Goal: Task Accomplishment & Management: Complete application form

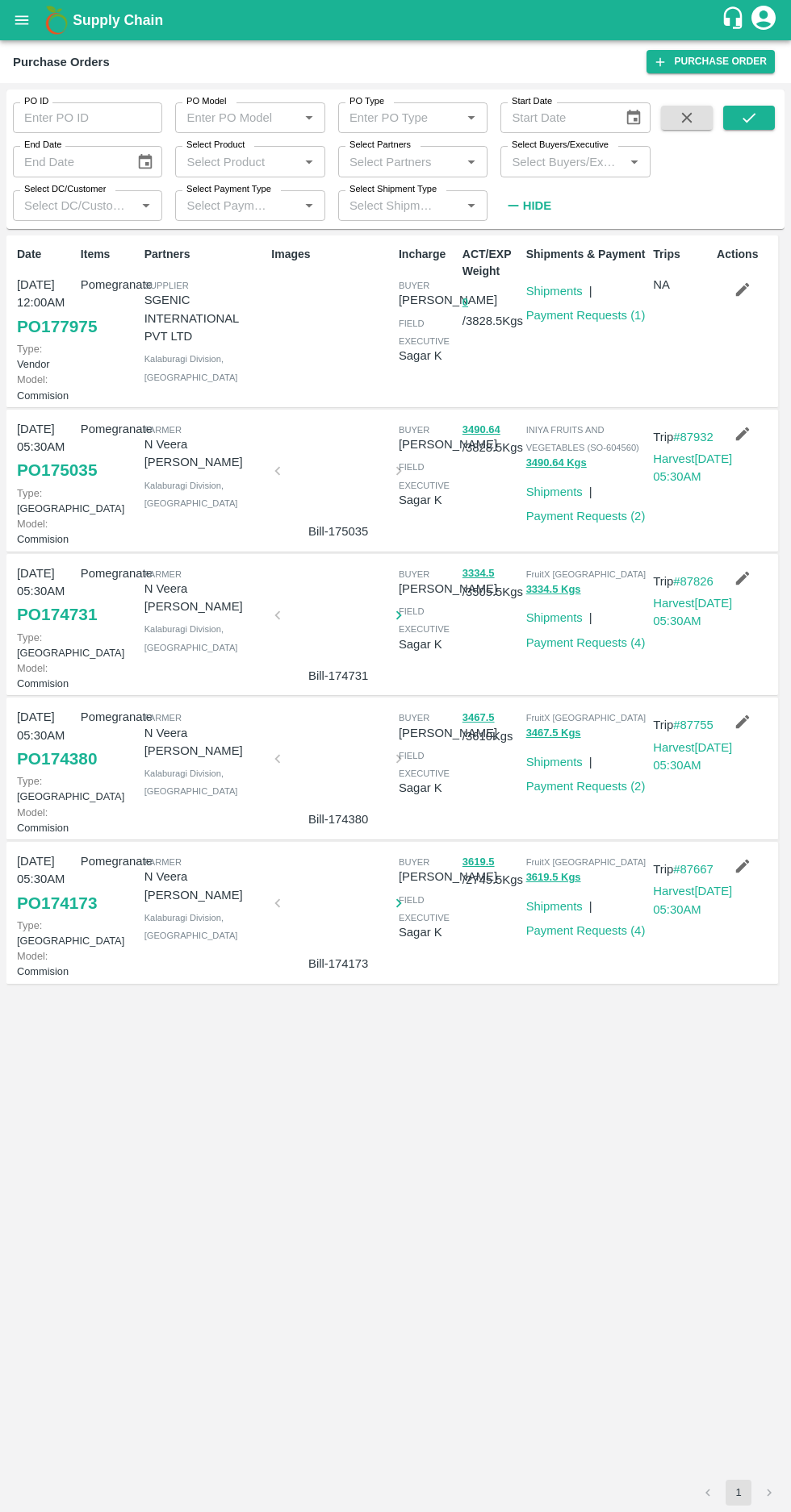
click at [572, 165] on input "Select Buyers/Executive" at bounding box center [562, 162] width 113 height 21
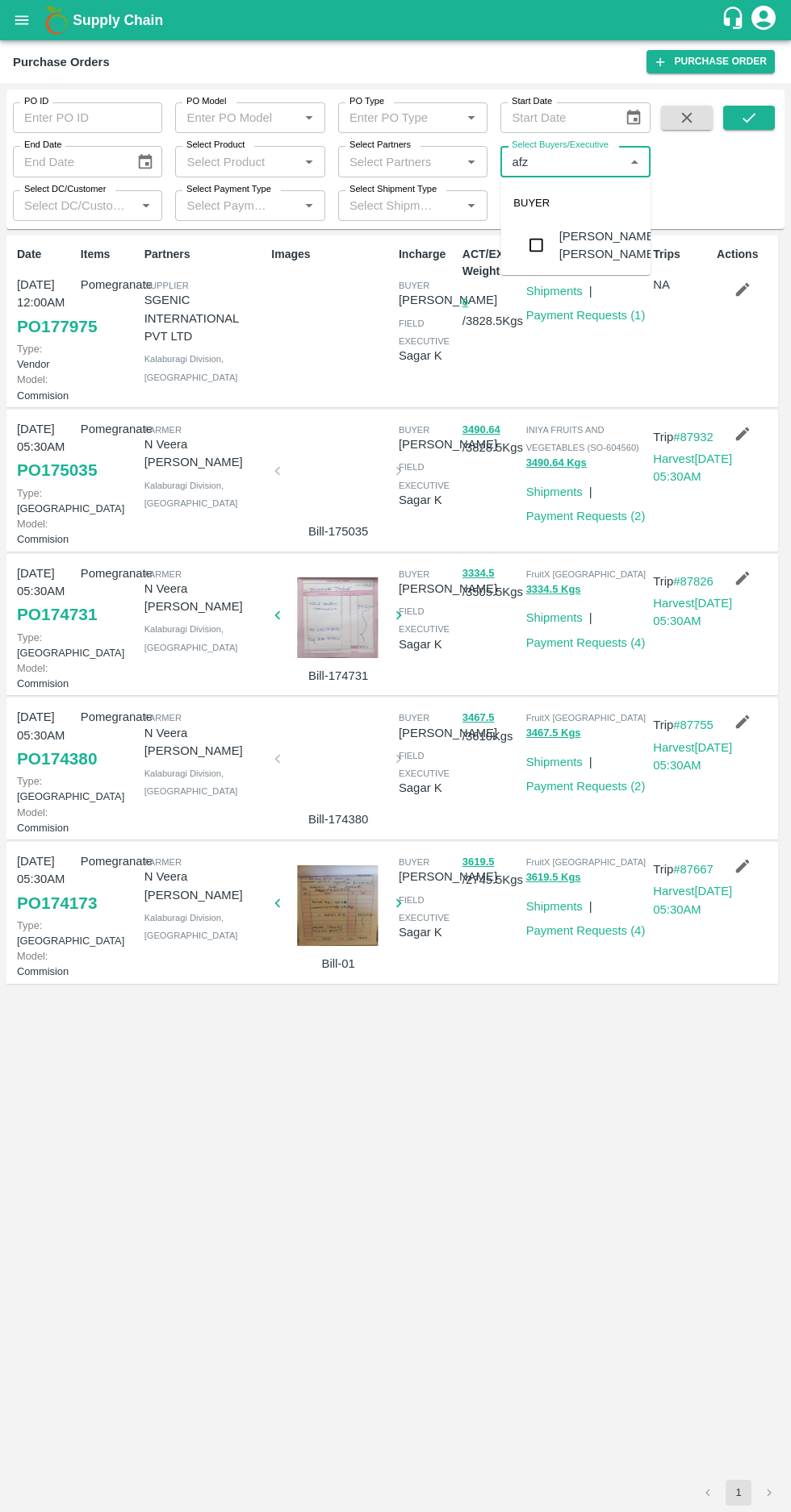
type input "afza"
click at [531, 242] on input "checkbox" at bounding box center [535, 245] width 33 height 33
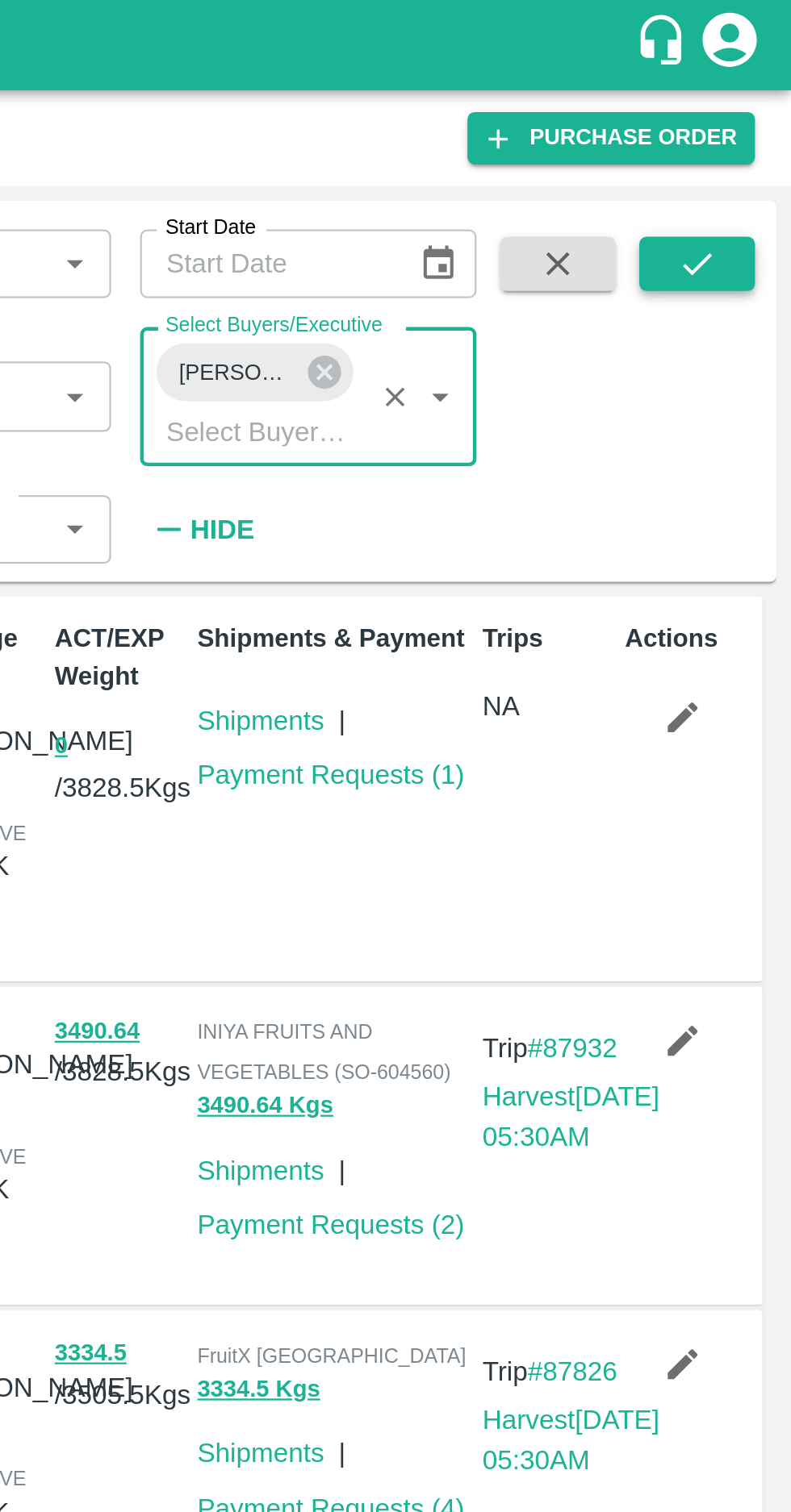
click at [750, 112] on icon "submit" at bounding box center [749, 118] width 18 height 18
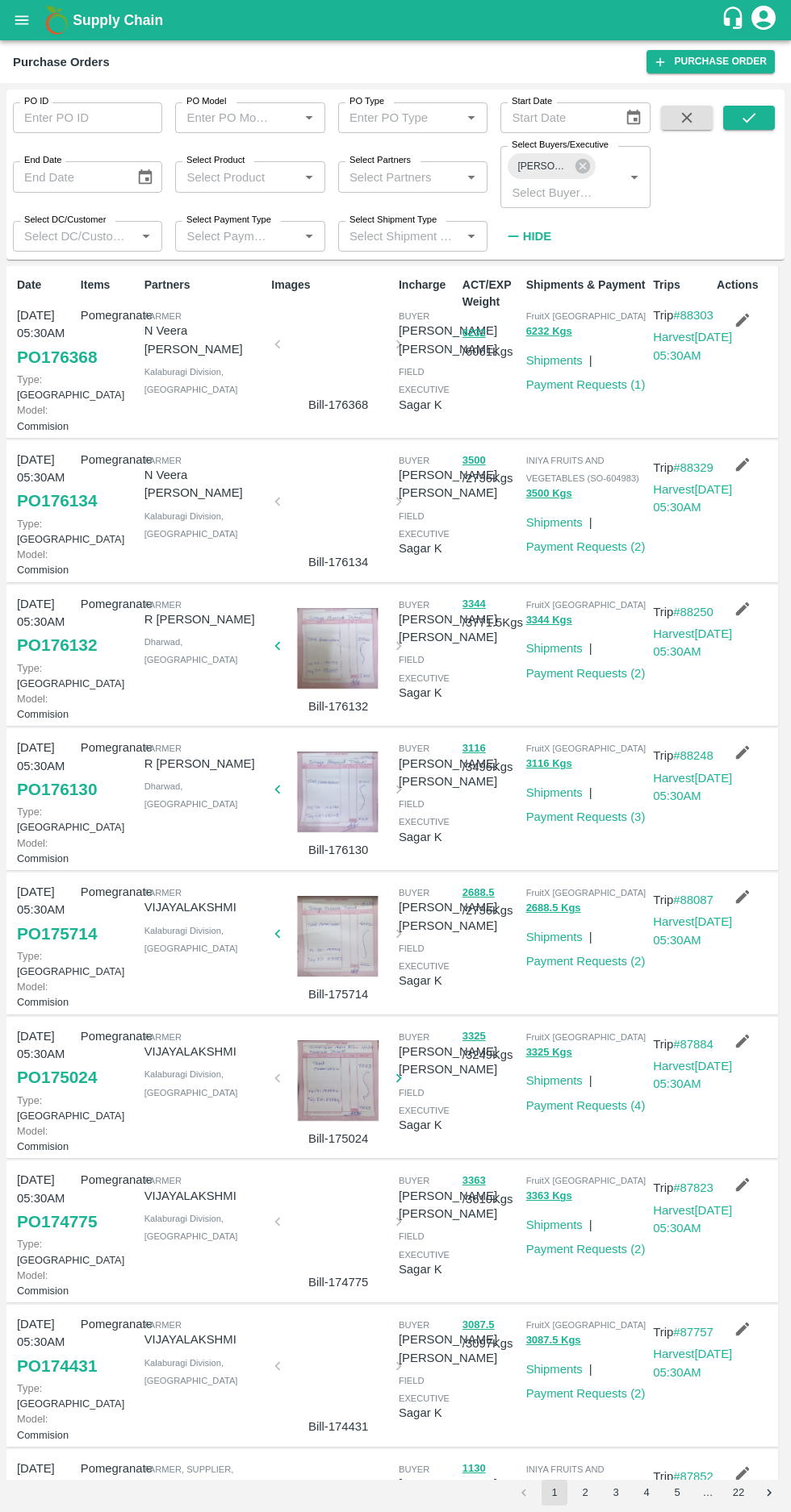
click at [739, 760] on icon "button" at bounding box center [743, 753] width 14 height 14
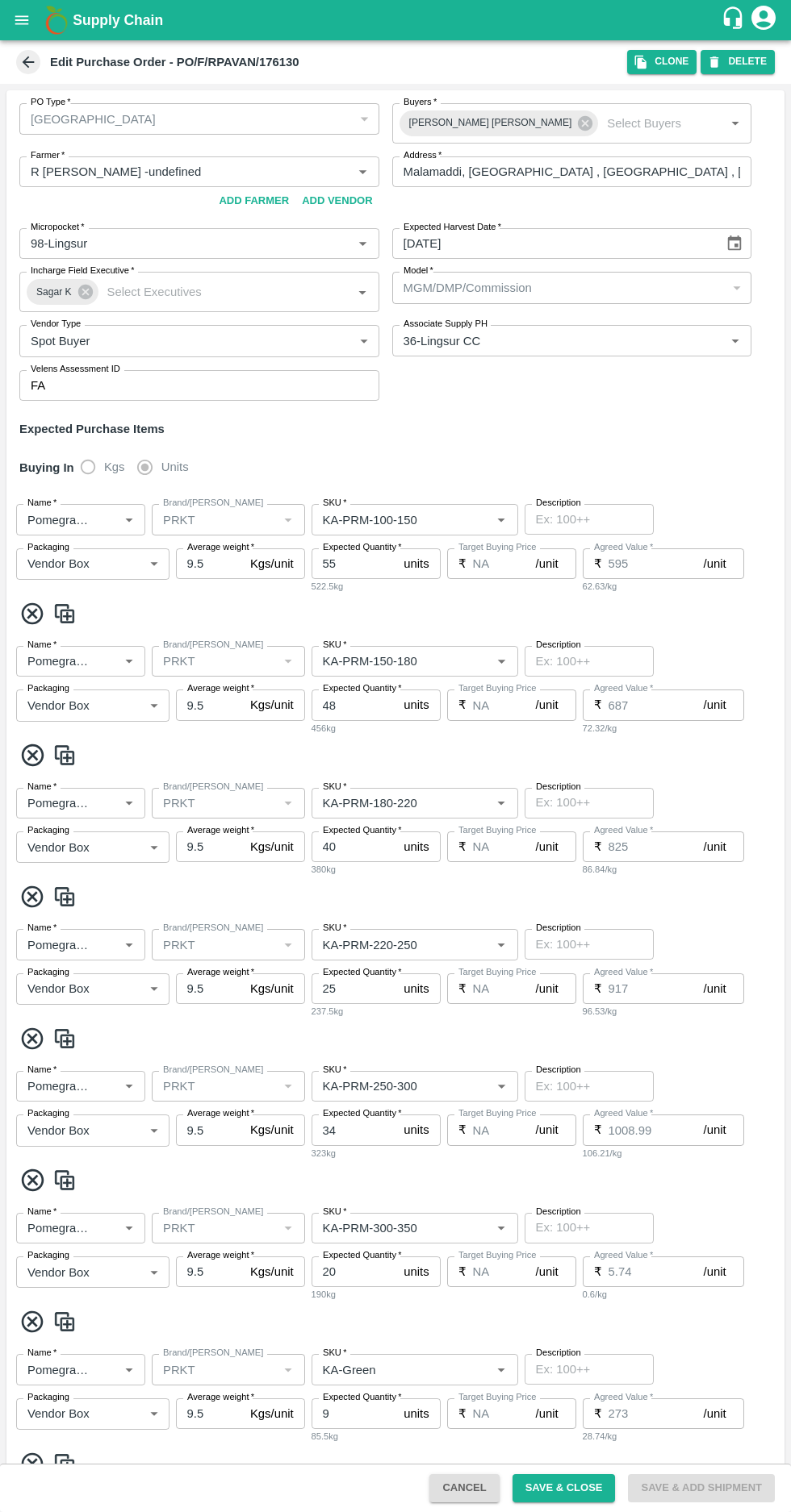
click at [27, 62] on icon at bounding box center [29, 62] width 12 height 12
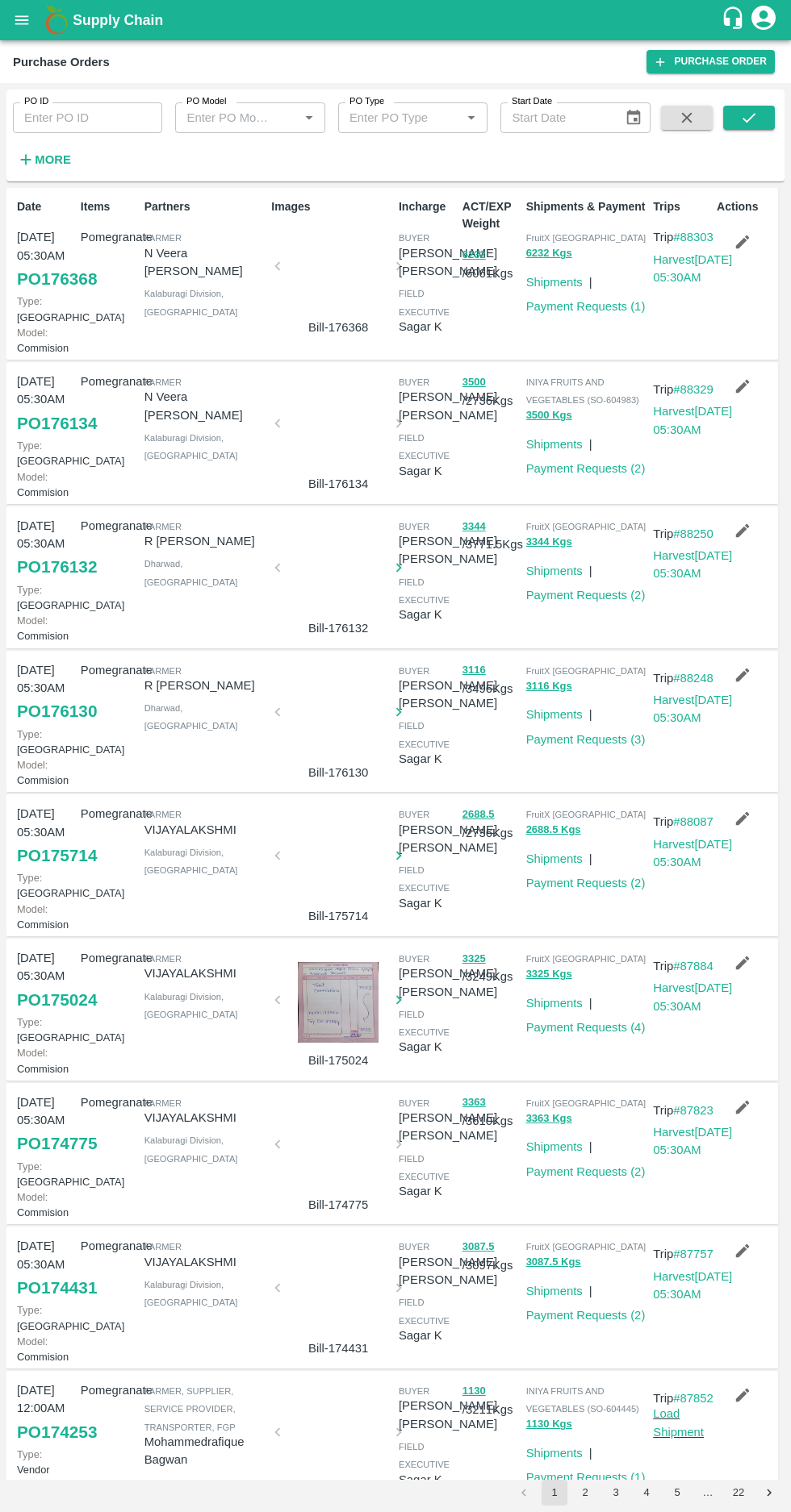
click at [748, 539] on icon "button" at bounding box center [742, 531] width 18 height 18
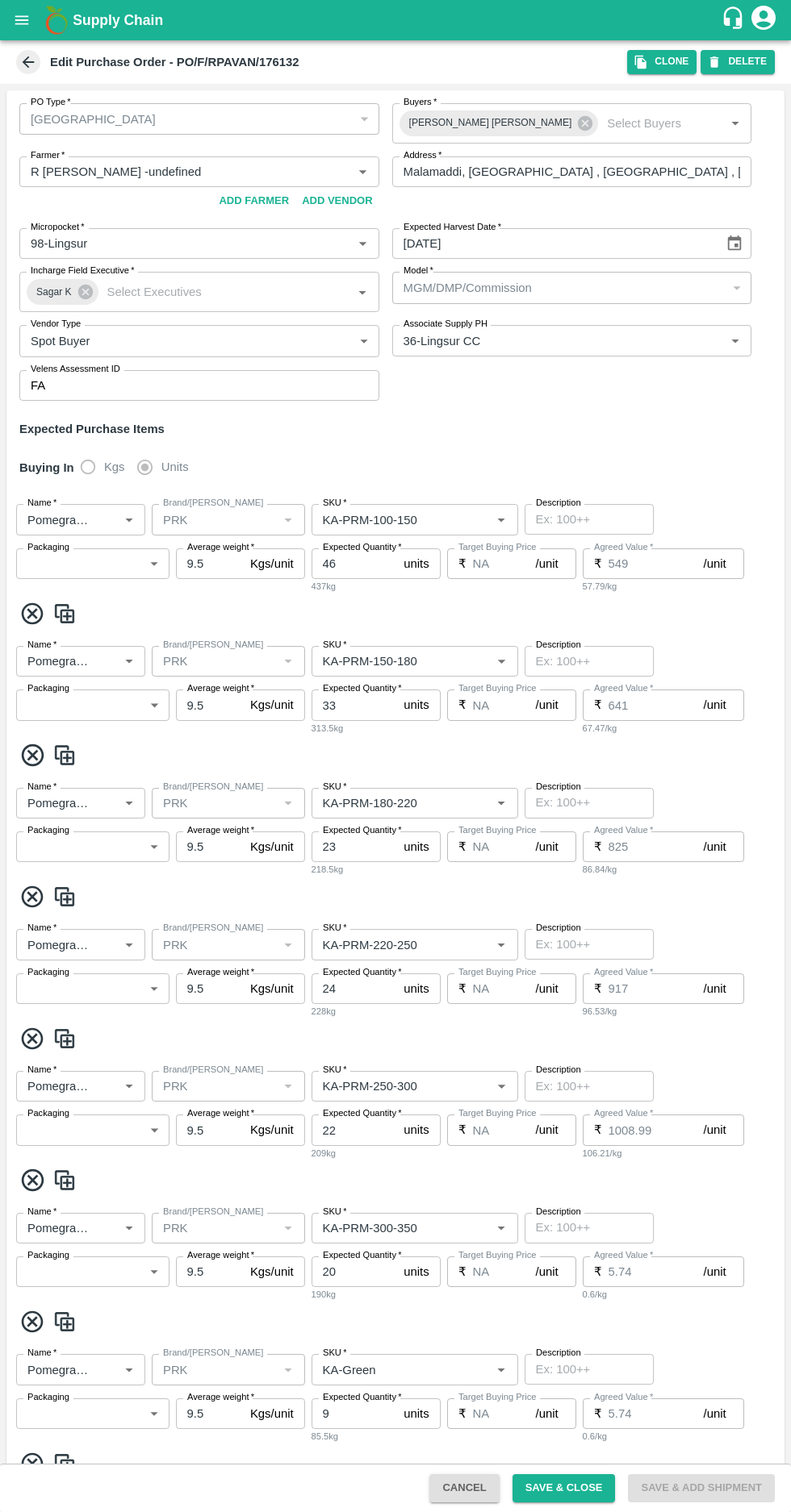
type input "R Pavan Kumar -undefined"
type input "98-Lingsur"
type input "36-Lingsur CC"
type input "Pomegranate"
type input "PRK"
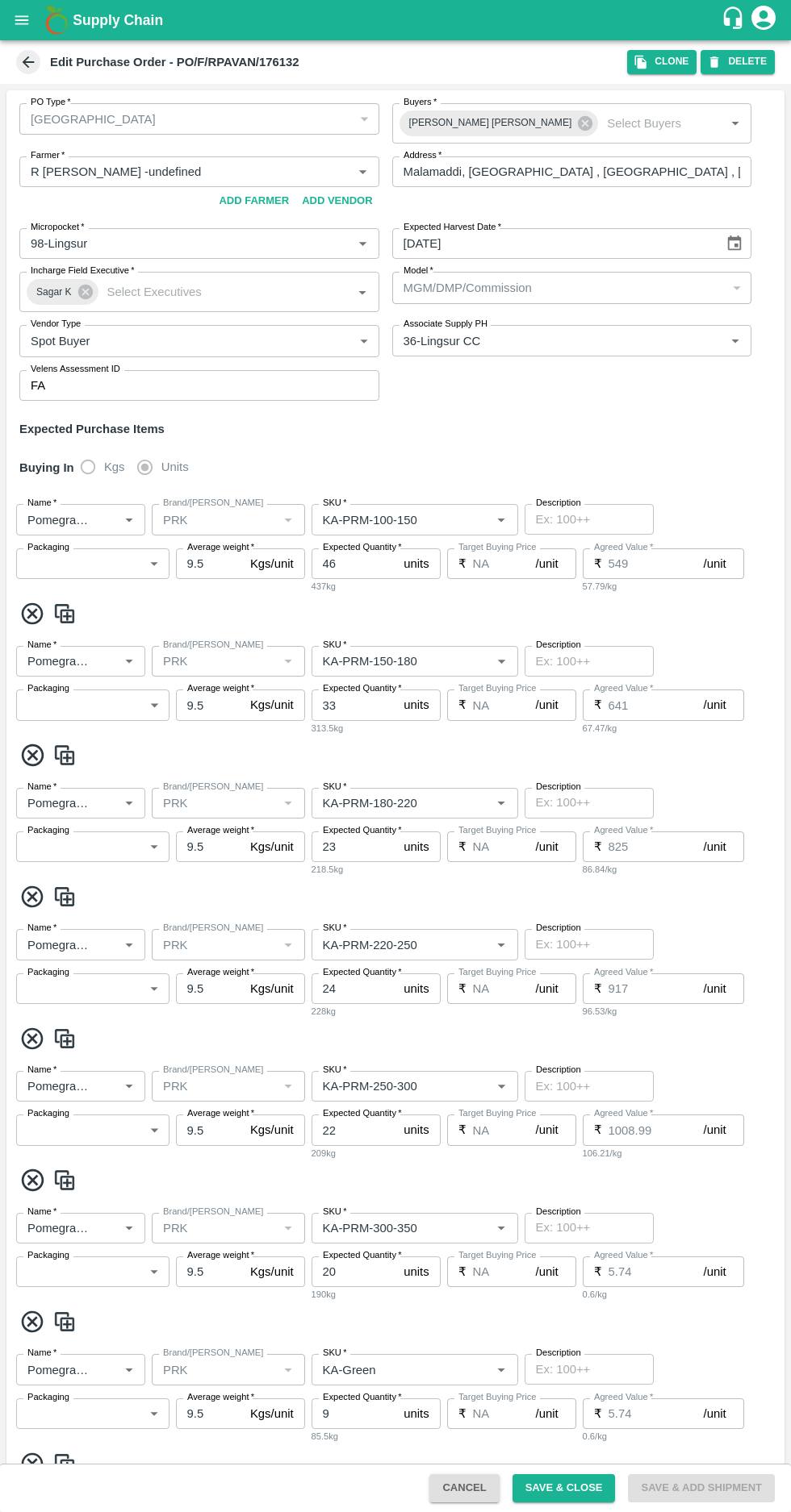
type input "KA-PRM-100-150"
type input "NA"
type input "Pomegranate"
type input "PRK"
type input "KA-PRM-150-180"
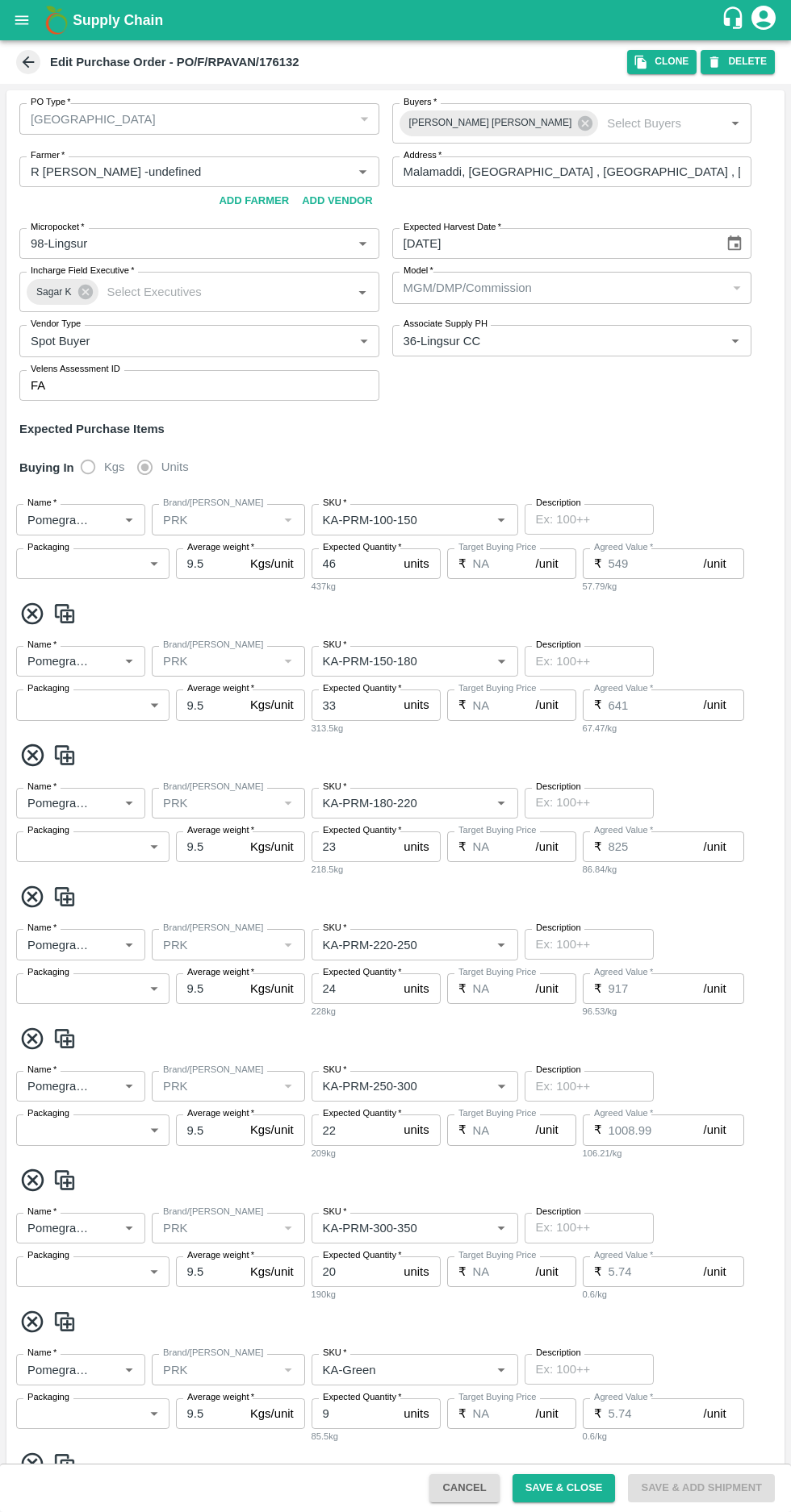
type input "NA"
type input "Pomegranate"
type input "PRK"
type input "KA-PRM-180-220"
type input "NA"
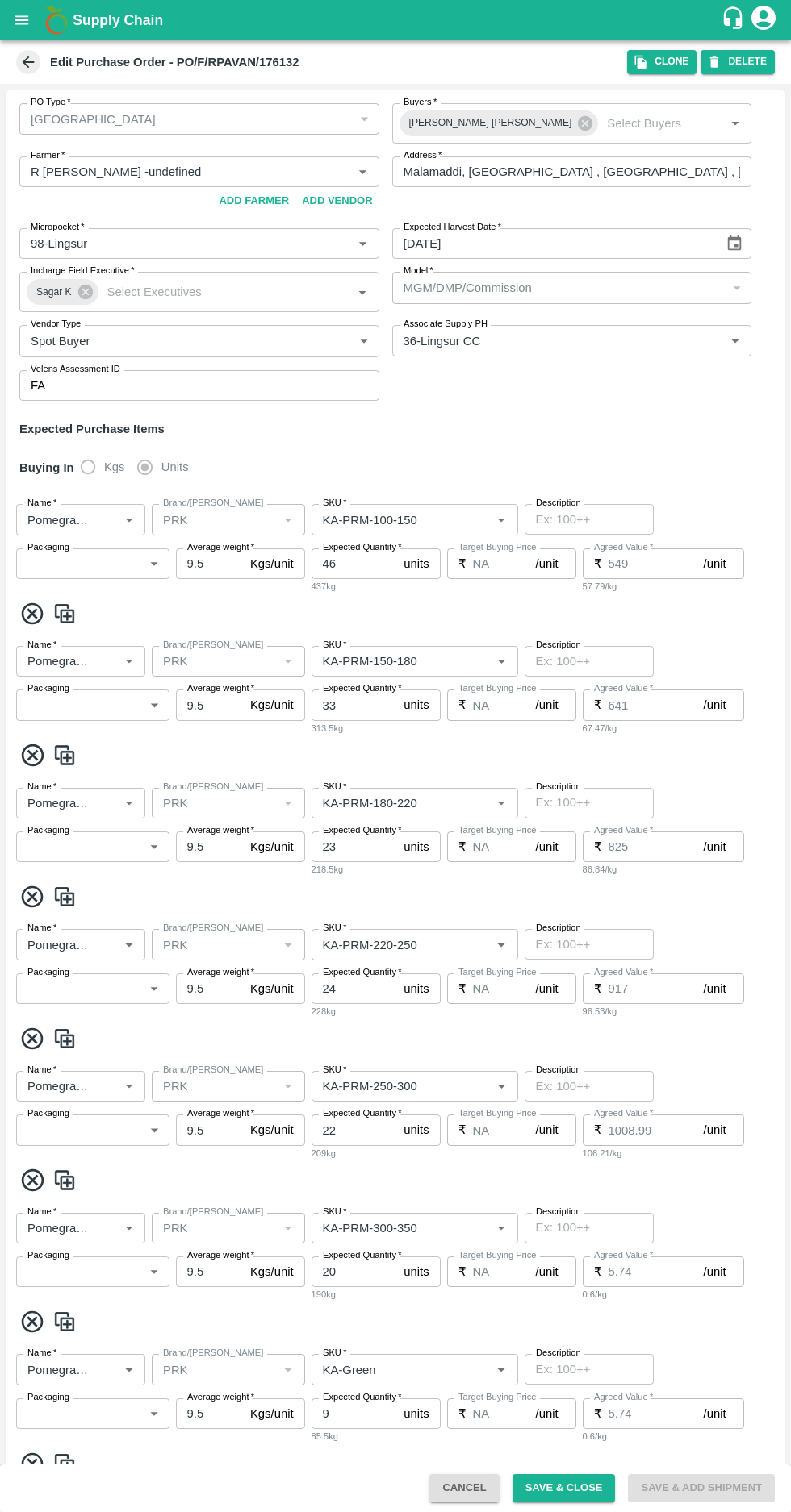
type input "Pomegranate"
type input "PRK"
type input "KA-PRM-220-250"
type input "NA"
type input "Pomegranate"
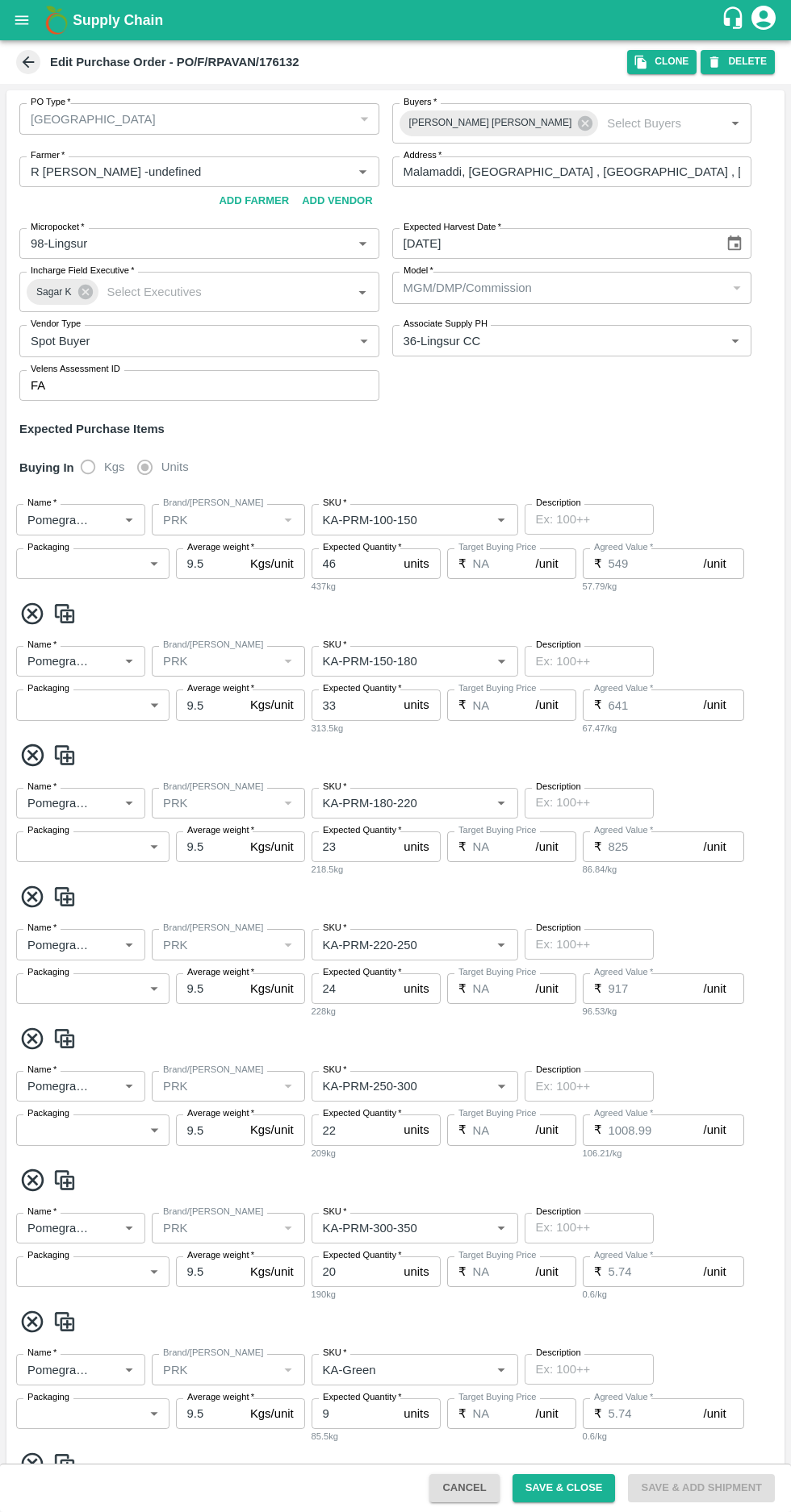
type input "PRK"
type input "KA-PRM-250-300"
type input "NA"
type input "Pomegranate"
type input "PRK"
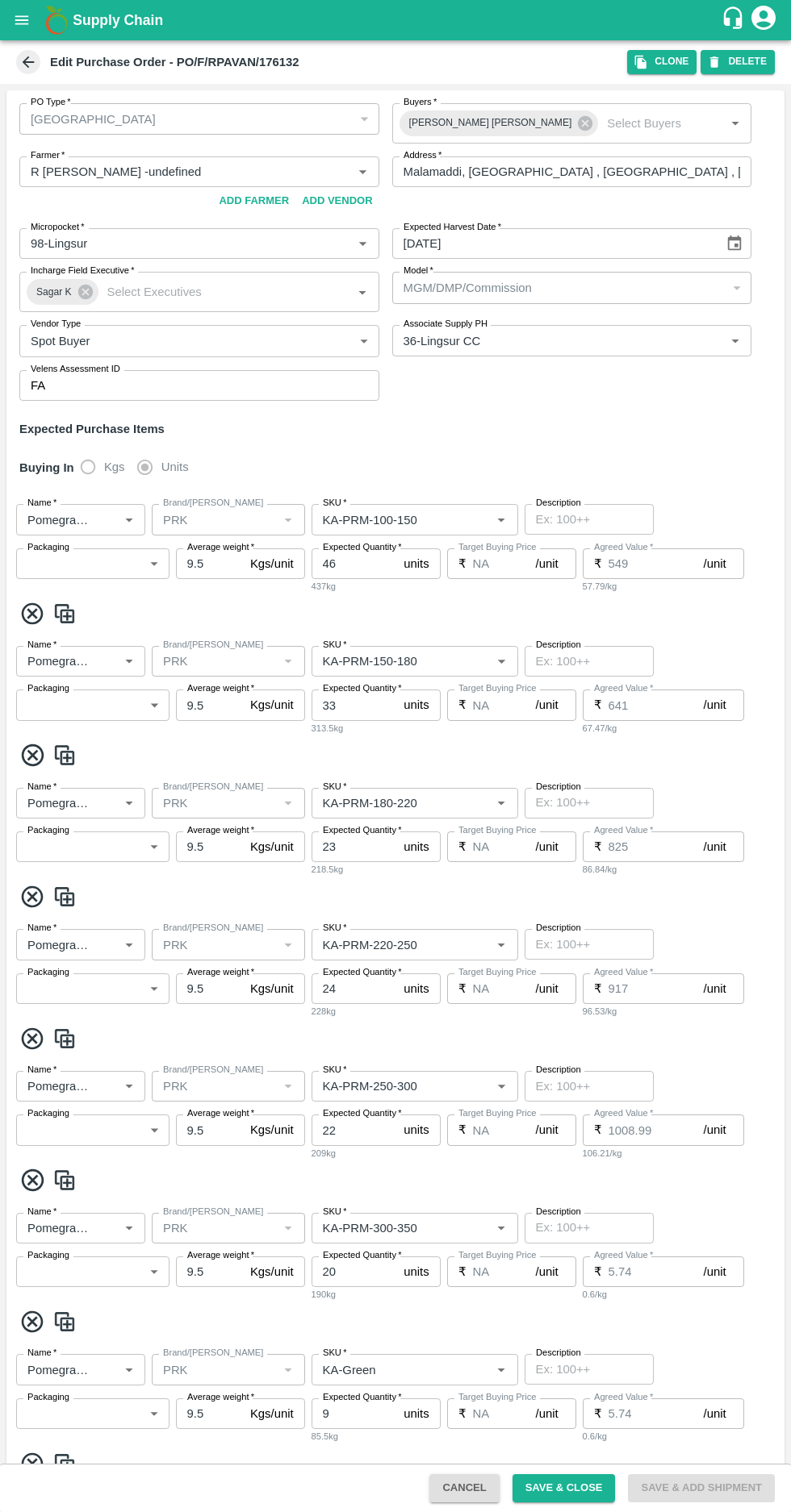
type input "KA-PRM-300-350"
type input "NA"
type input "Pomegranate"
type input "PRK"
type input "KA-Green"
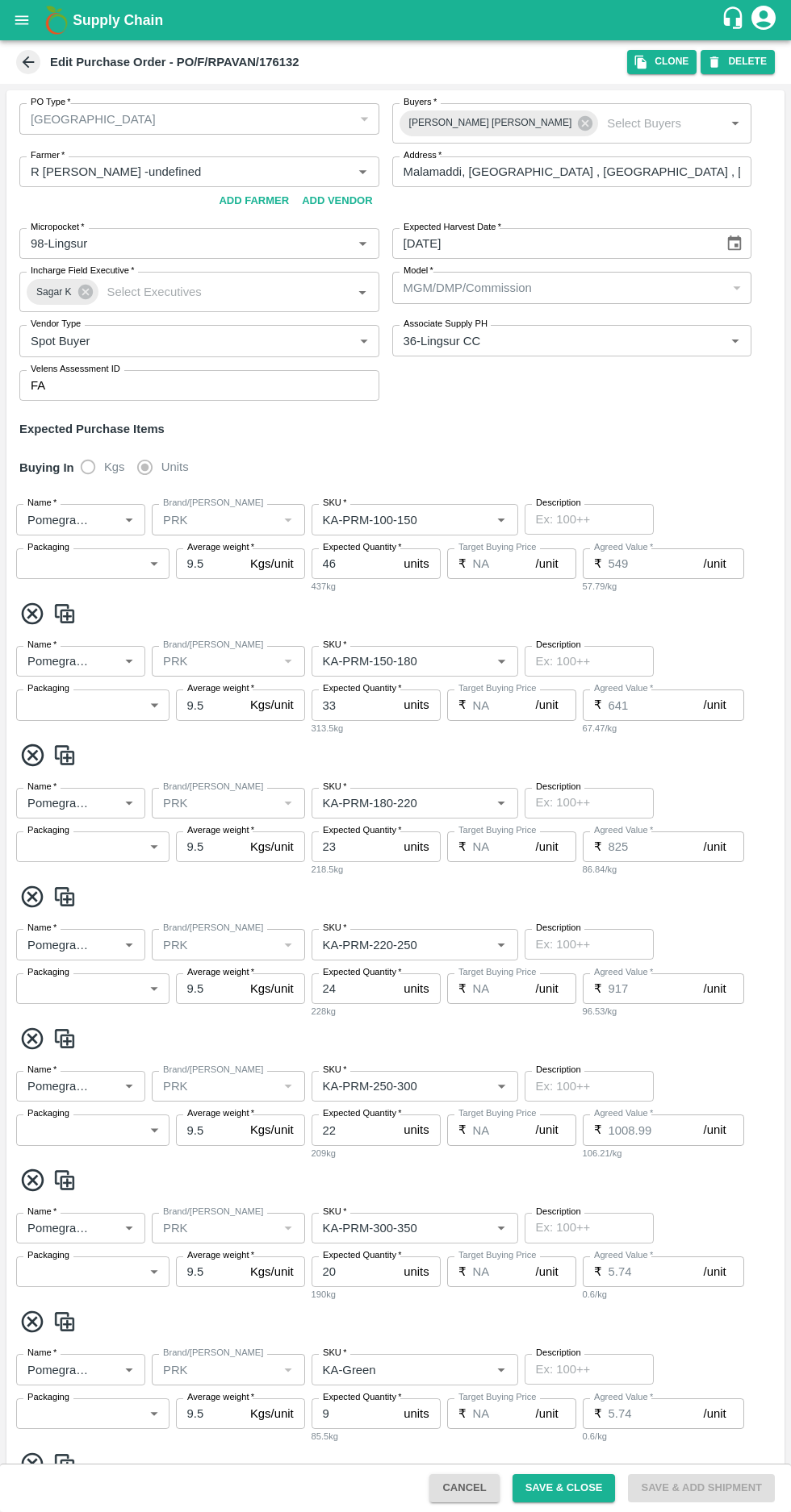
type input "NA"
type input "Pomegranate"
type input "PRK"
type input "KA-SUPR-180++"
type input "NA"
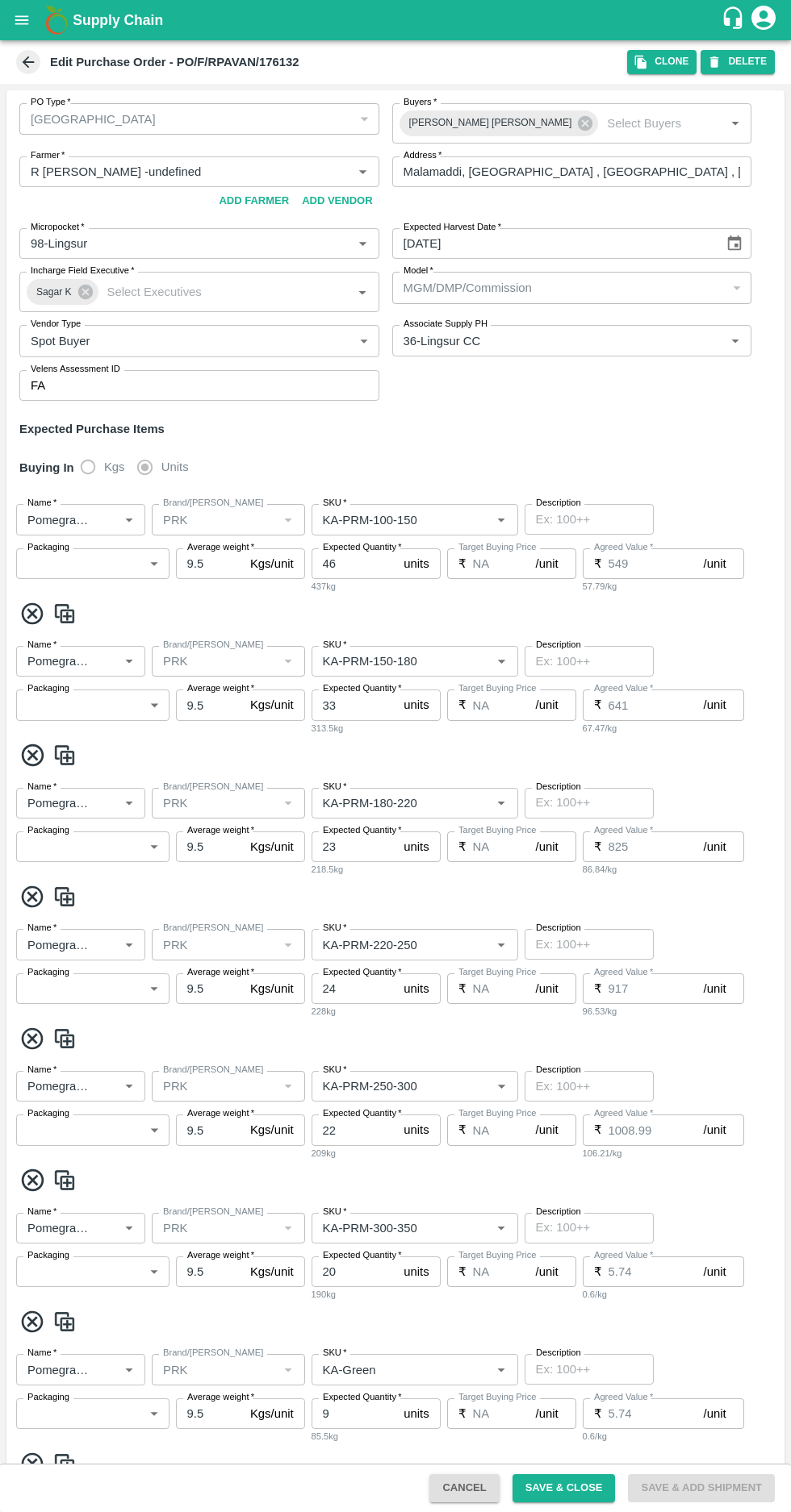
type input "Pomegranate"
type input "PRK"
type input "KA-SUPR-100++"
type input "NA"
type input "Pomegranate"
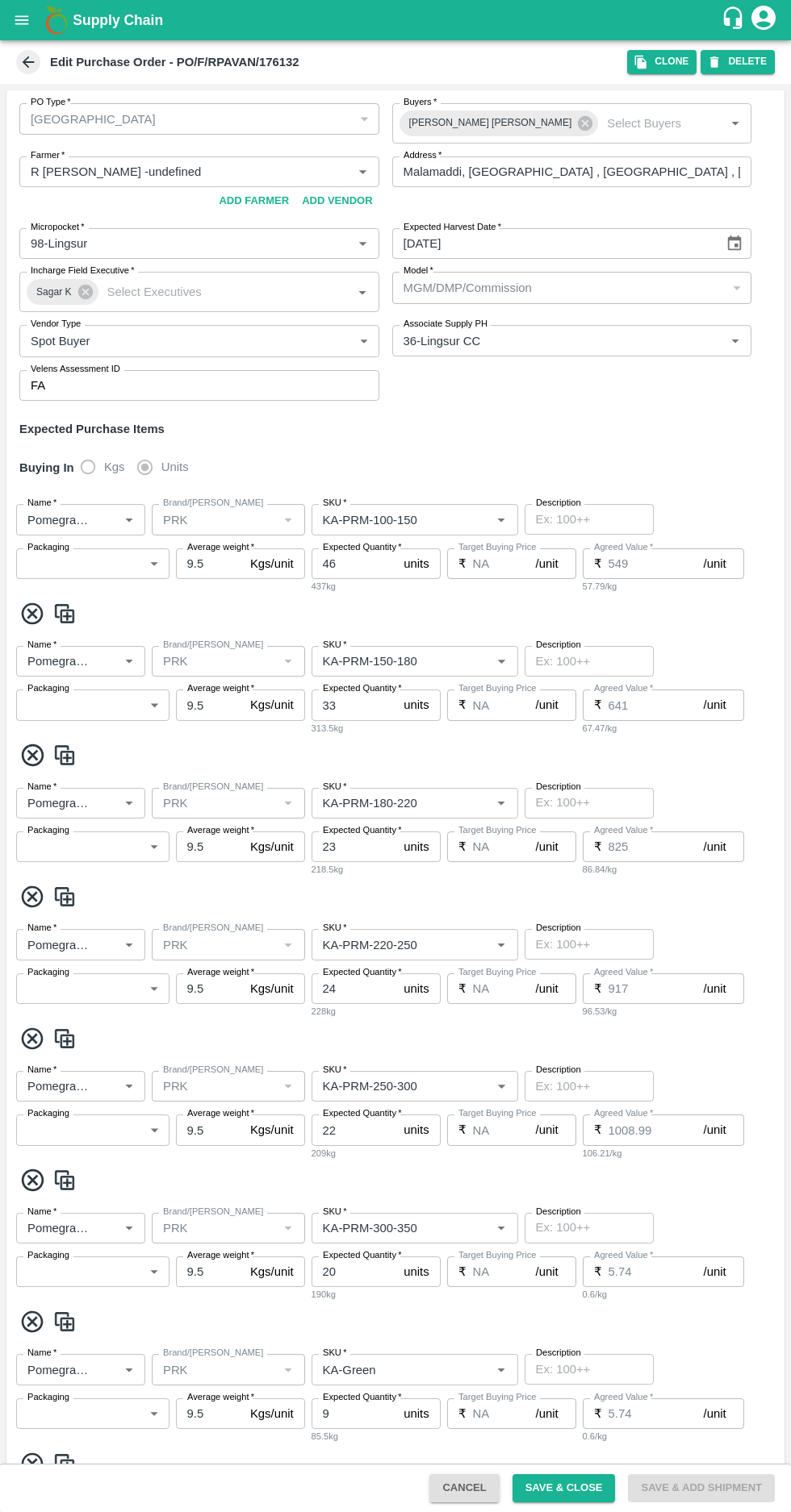
type input "PRK"
type input "KA-Loose A"
type input "NA"
type input "Pomegranate"
type input "PRK"
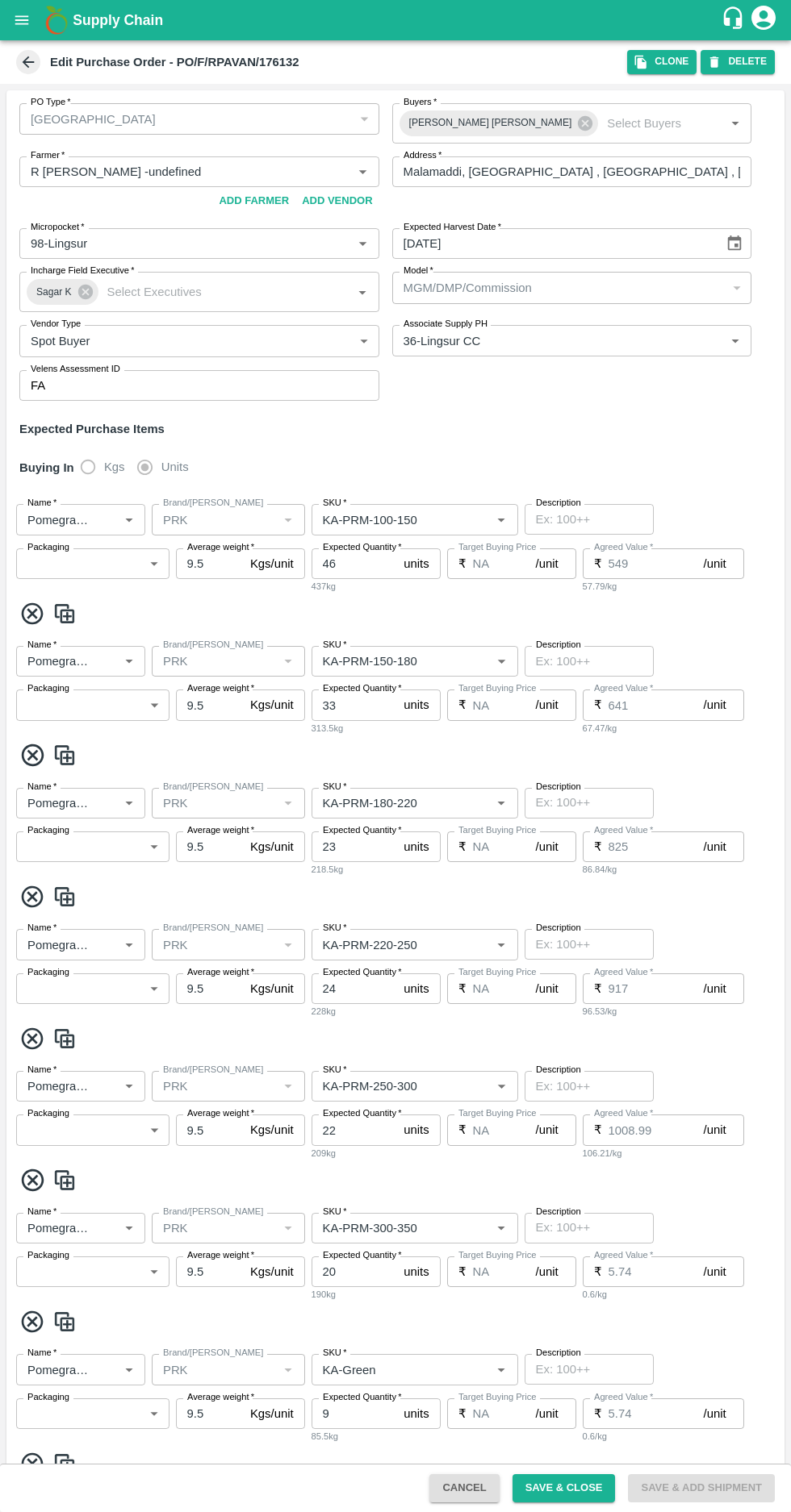
type input "KA-Loose B"
type input "NA"
type input "Pomegranate"
type input "PRK"
type input "Mandi Mix"
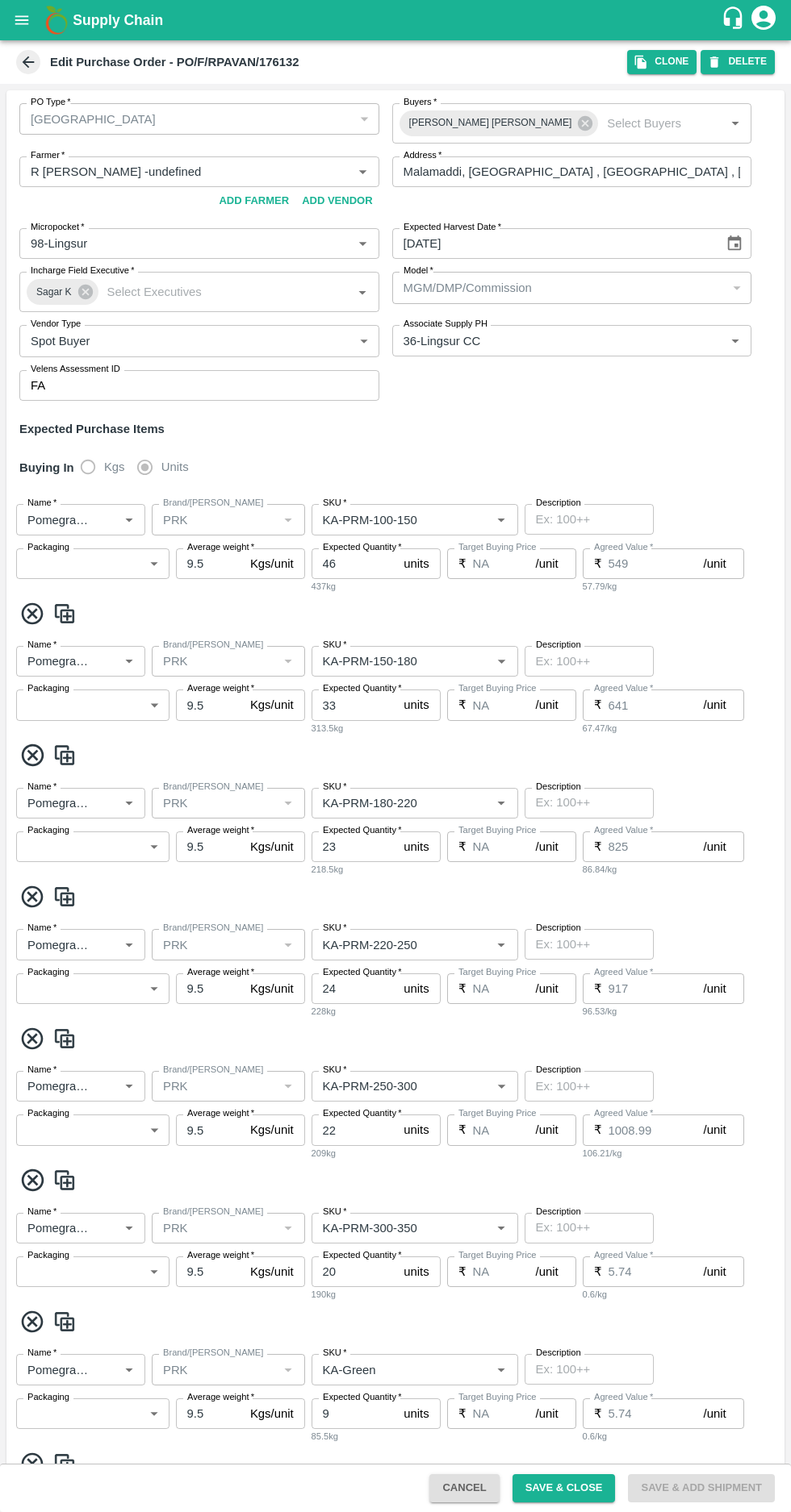
type input "NA"
click at [661, 58] on button "Clone" at bounding box center [661, 61] width 69 height 24
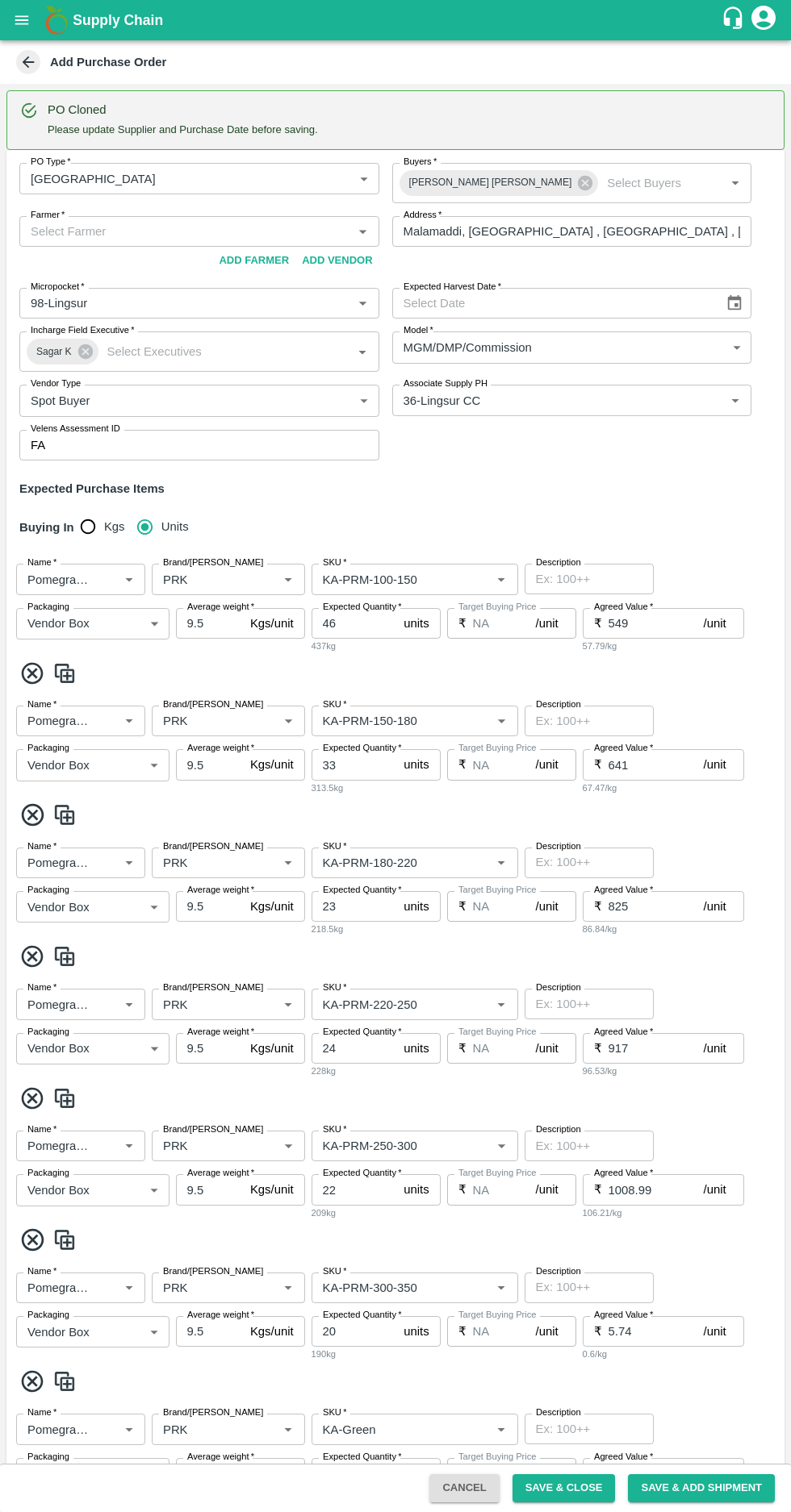
click at [74, 228] on input "Farmer   *" at bounding box center [186, 232] width 323 height 21
paste input "+918861340034"
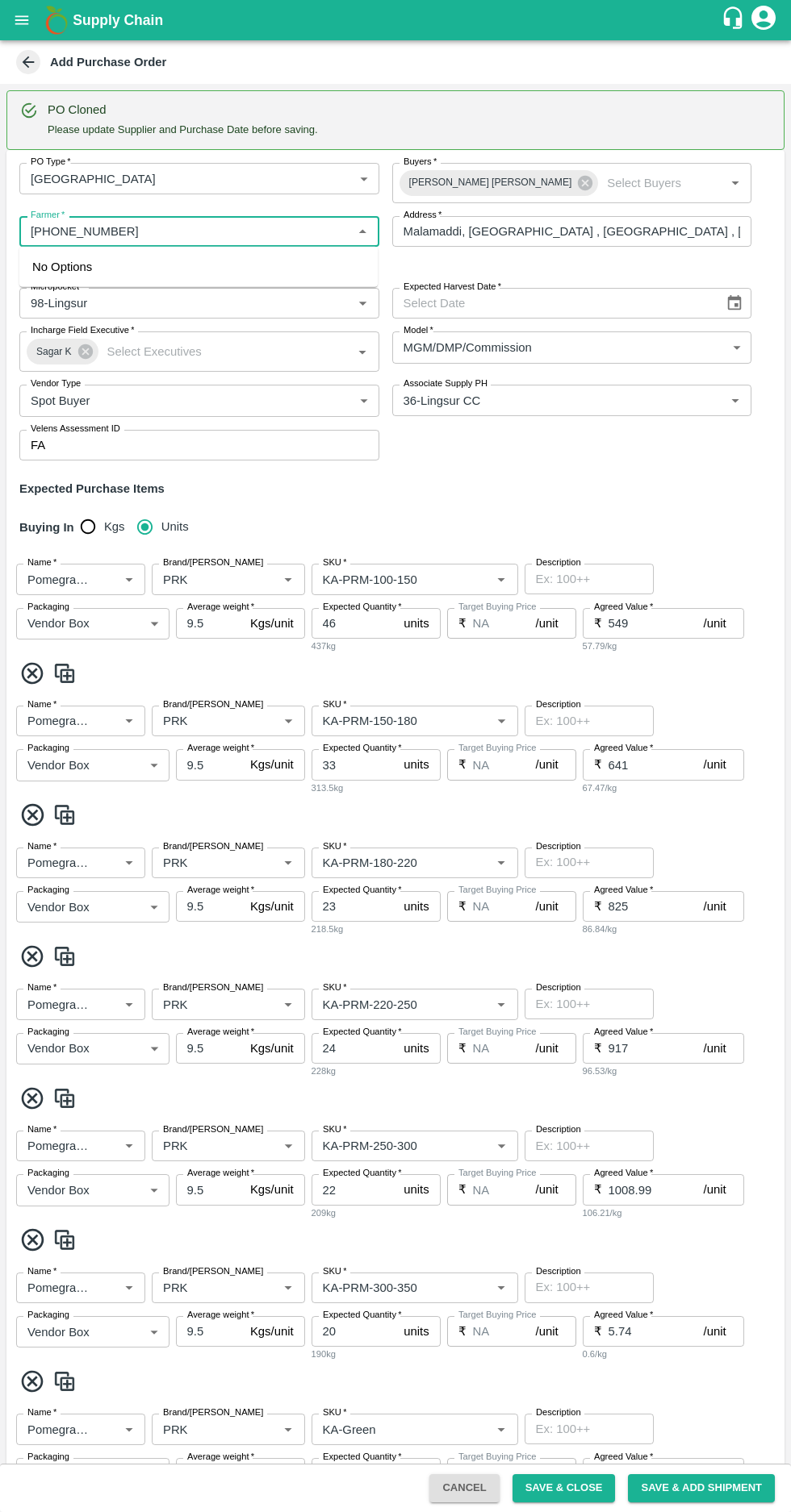
click at [44, 231] on input "Farmer   *" at bounding box center [186, 232] width 323 height 21
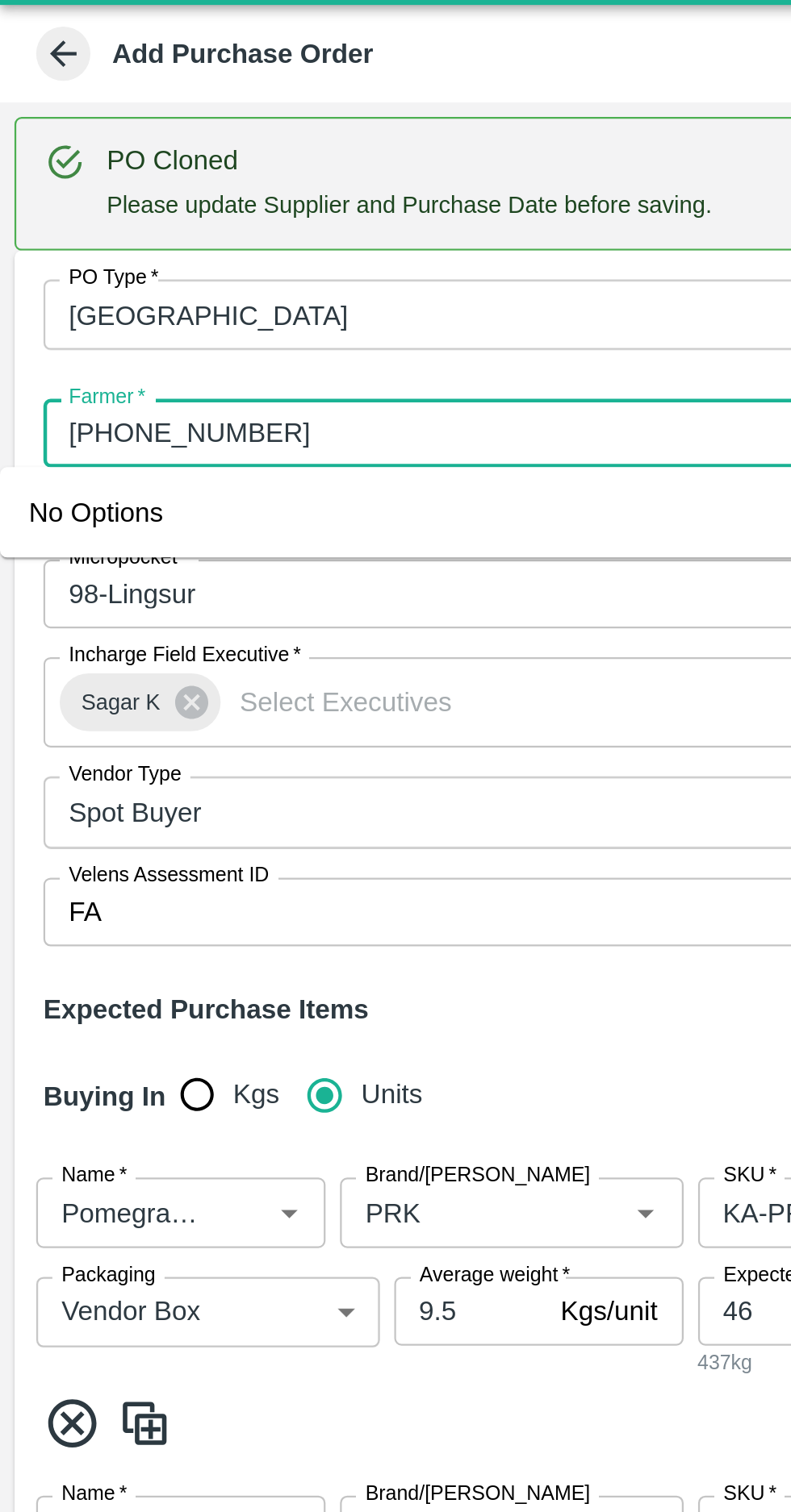
click at [49, 217] on label "Farmer   *" at bounding box center [47, 215] width 34 height 13
click at [49, 221] on input "Farmer   *" at bounding box center [186, 232] width 323 height 21
click at [49, 223] on input "Farmer   *" at bounding box center [186, 232] width 323 height 21
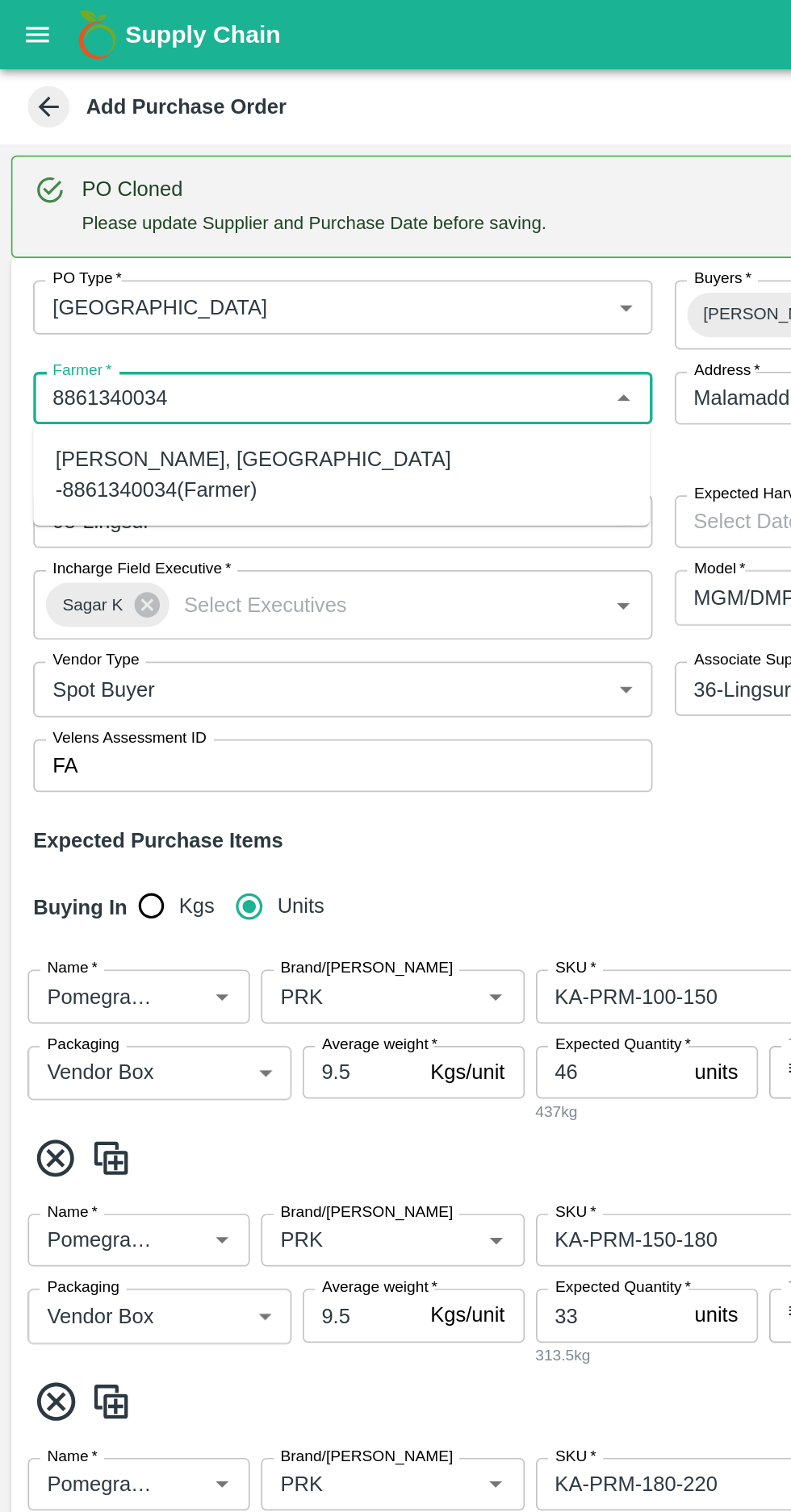
click at [107, 269] on div "R Pavan Kumar -Malamaddi, Dharwad -8861340034(Farmer)" at bounding box center [199, 276] width 332 height 36
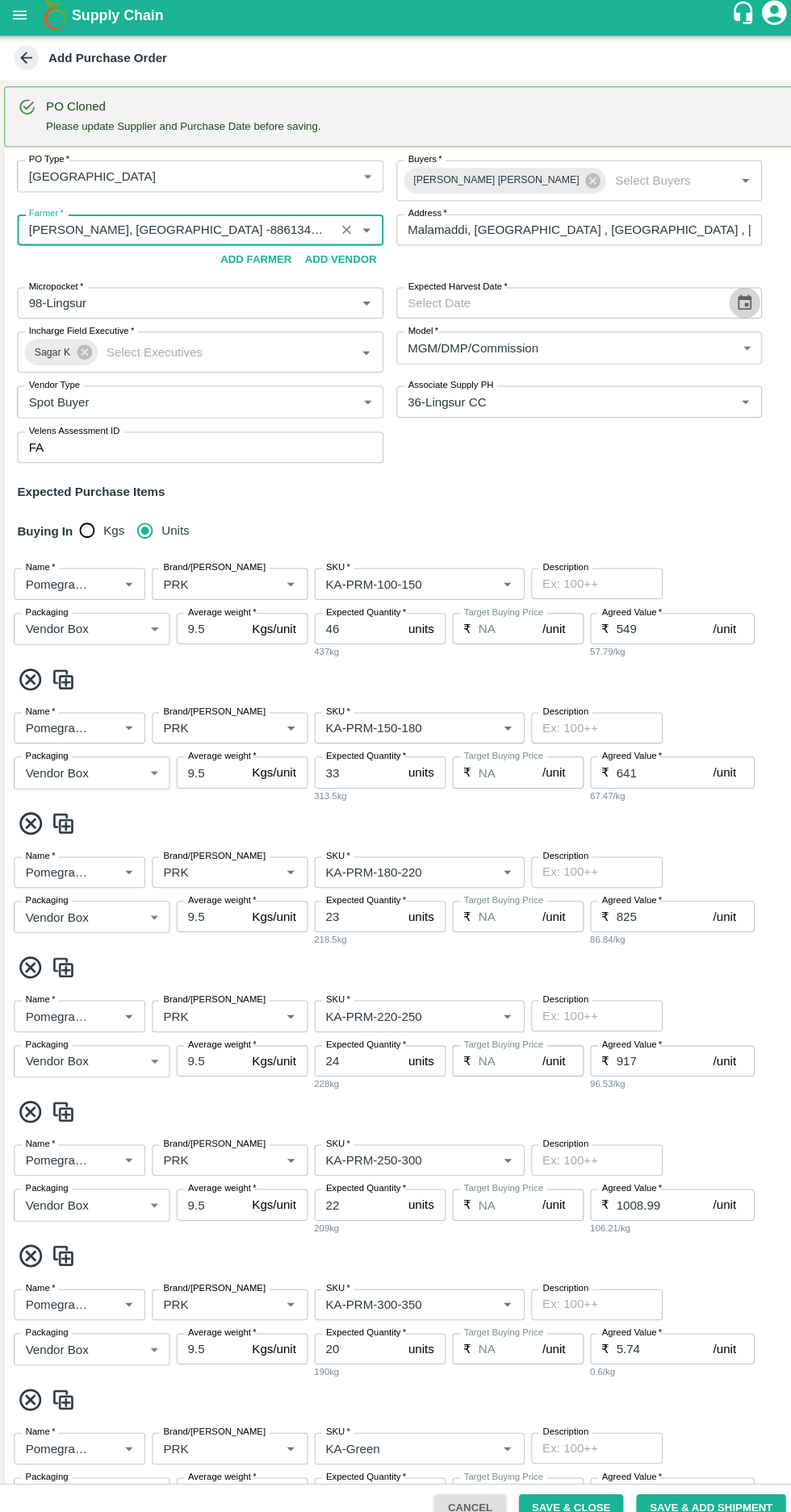
type input "R Pavan Kumar -Malamaddi, Dharwad -8861340034(Farmer)"
click at [736, 299] on icon "Choose date" at bounding box center [735, 302] width 14 height 15
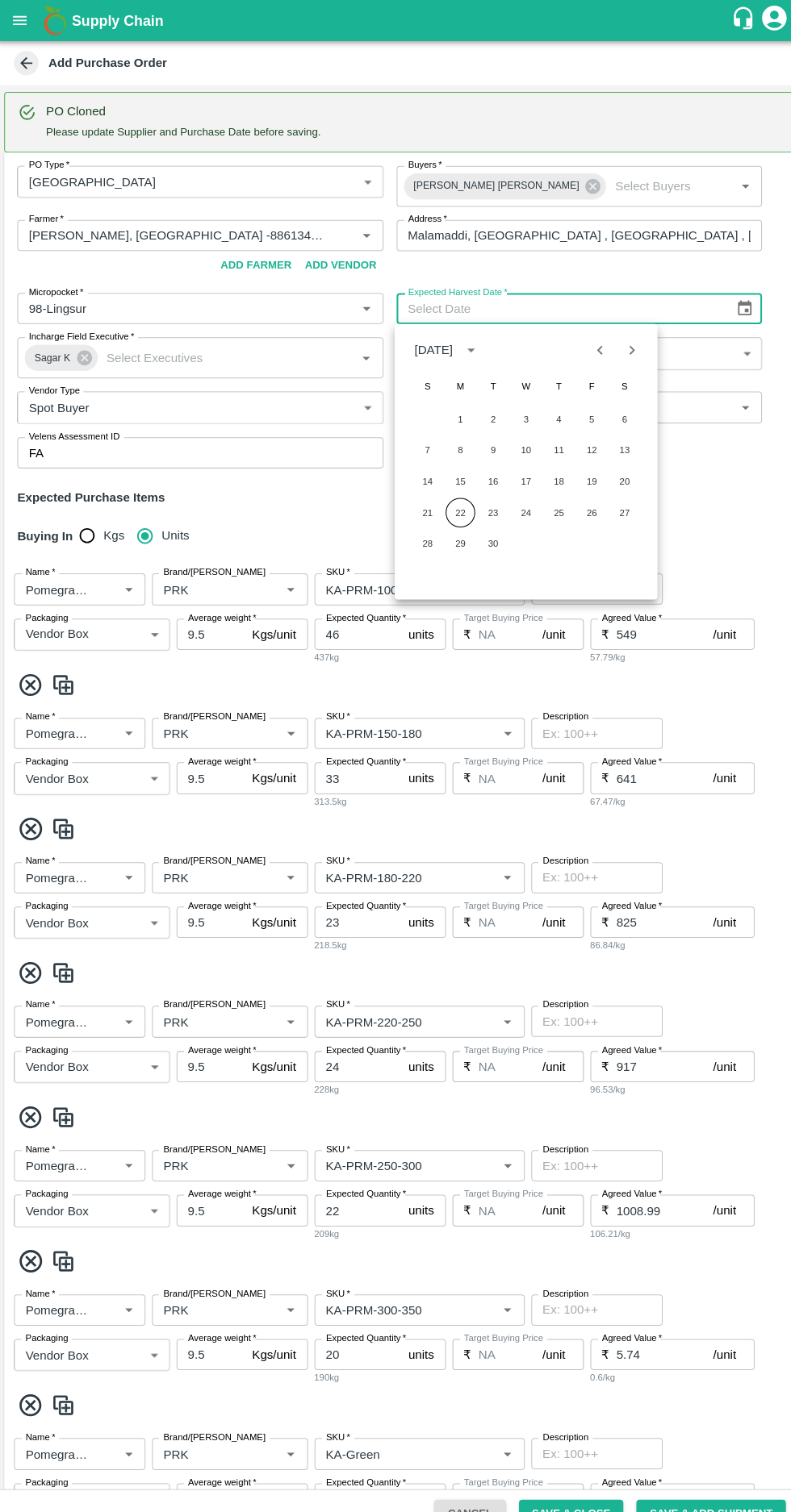
click at [455, 508] on button "22" at bounding box center [454, 503] width 29 height 29
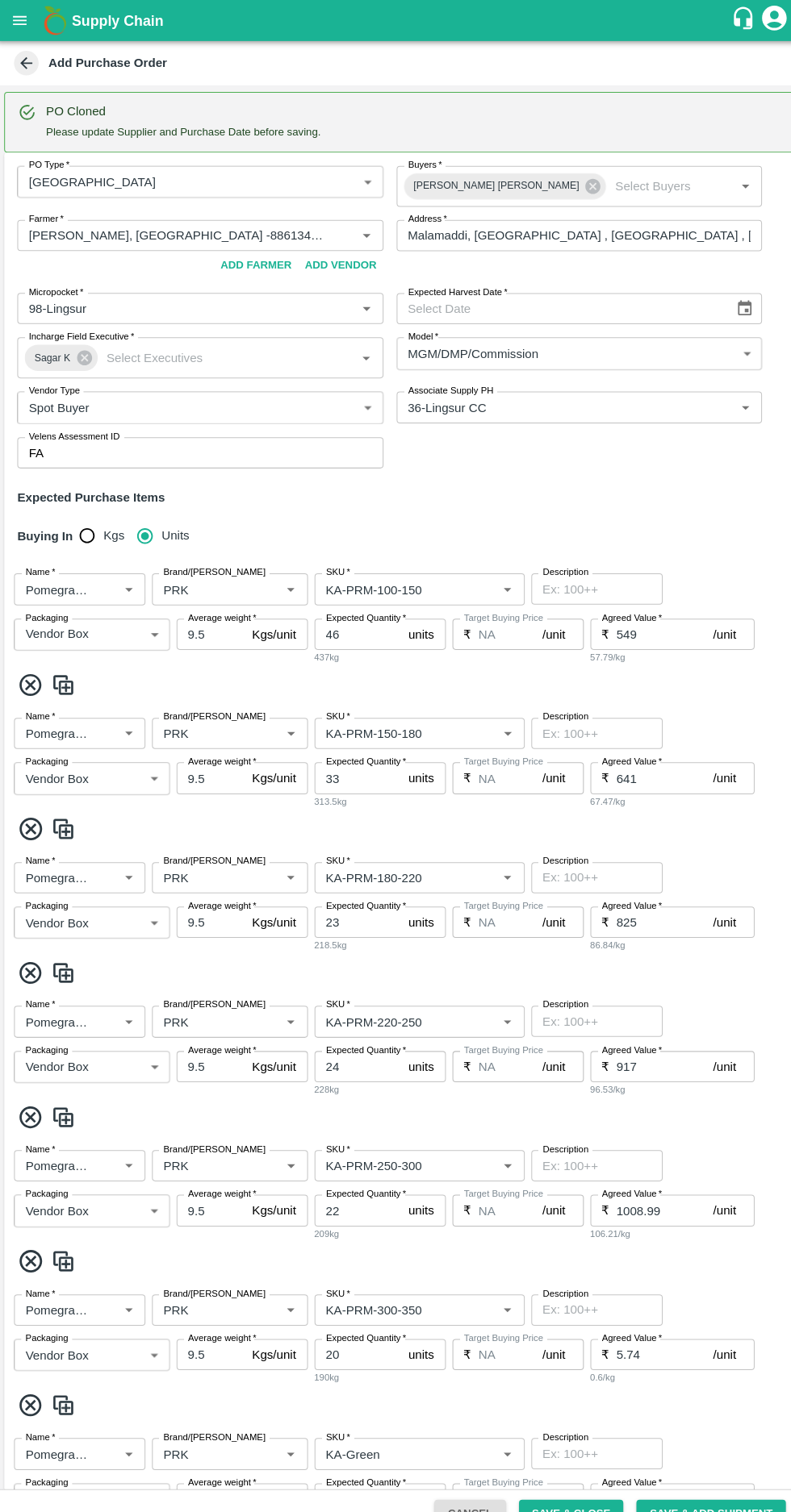
type input "22/09/2025"
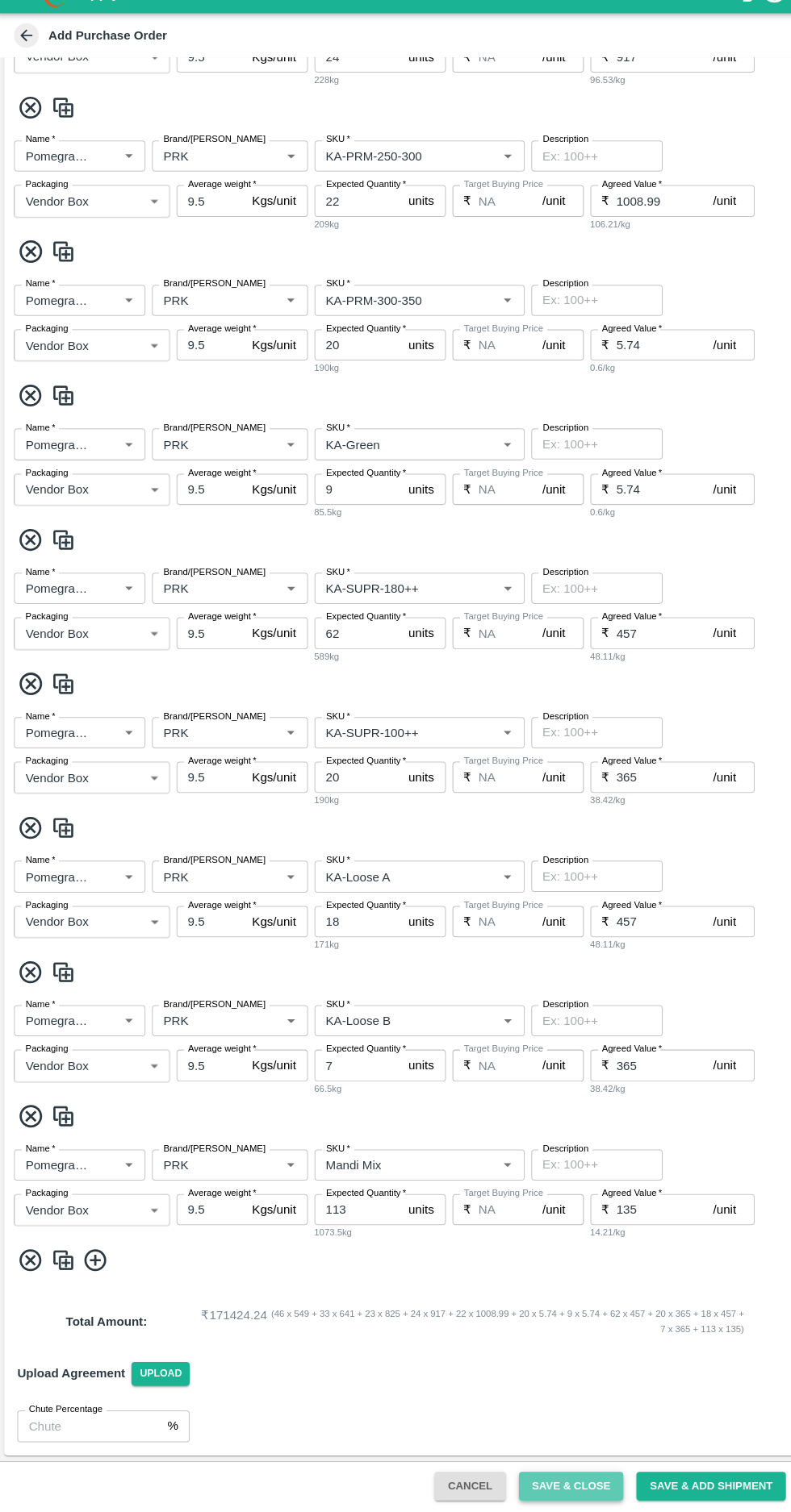
click at [592, 1485] on button "Save & Close" at bounding box center [563, 1488] width 103 height 28
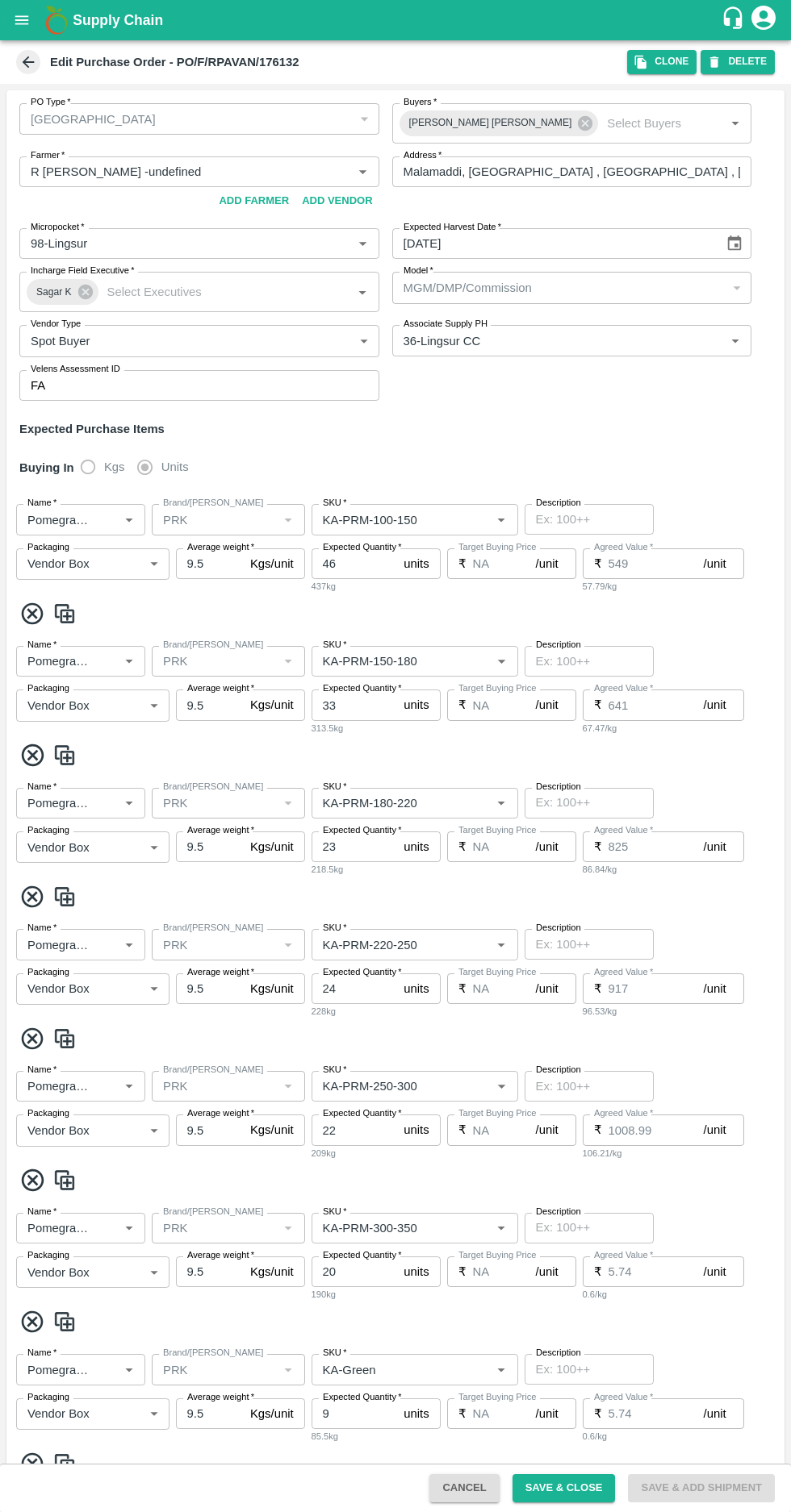
click at [23, 64] on icon at bounding box center [28, 62] width 18 height 18
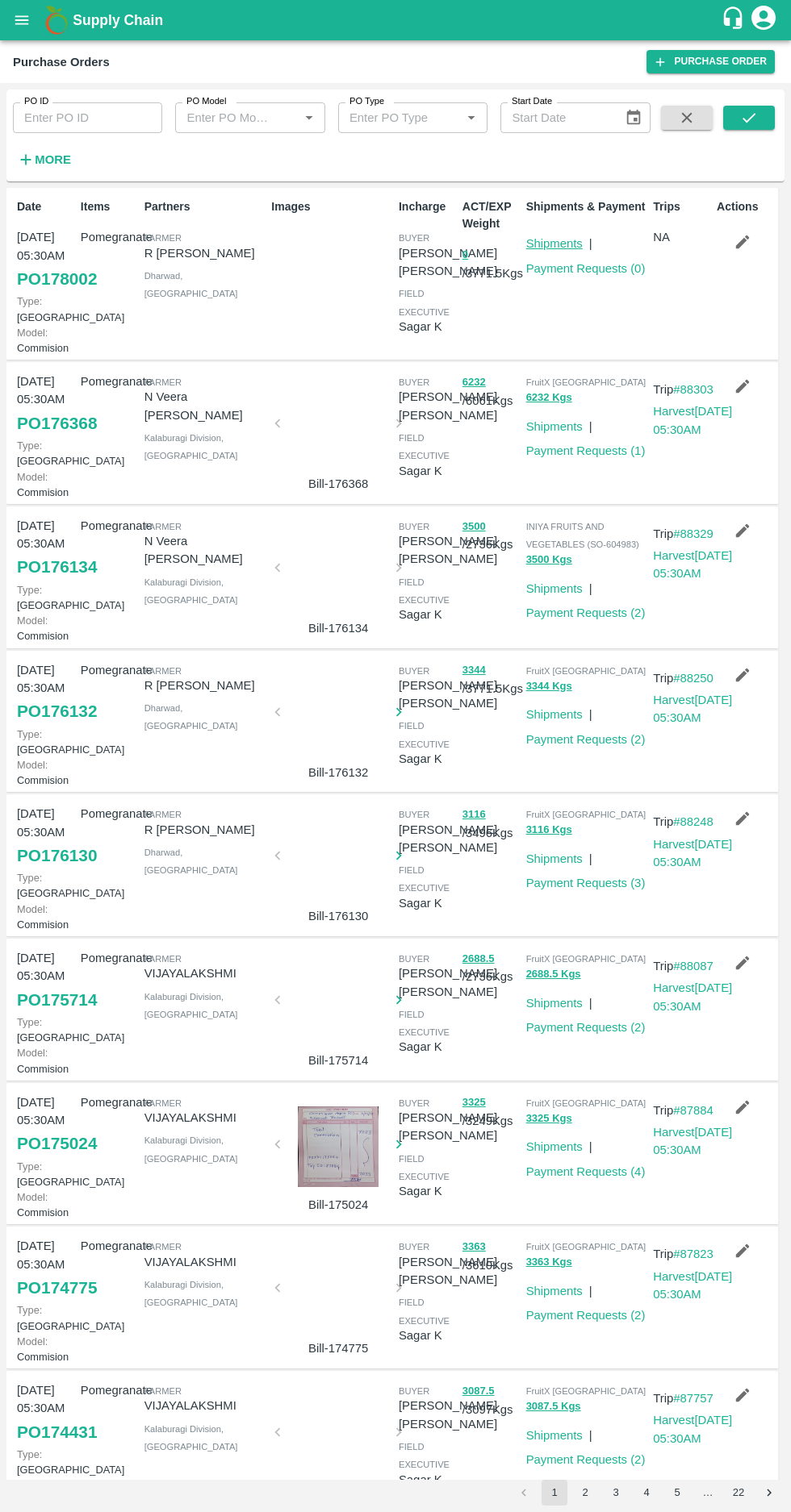
click at [550, 250] on link "Shipments" at bounding box center [554, 243] width 56 height 13
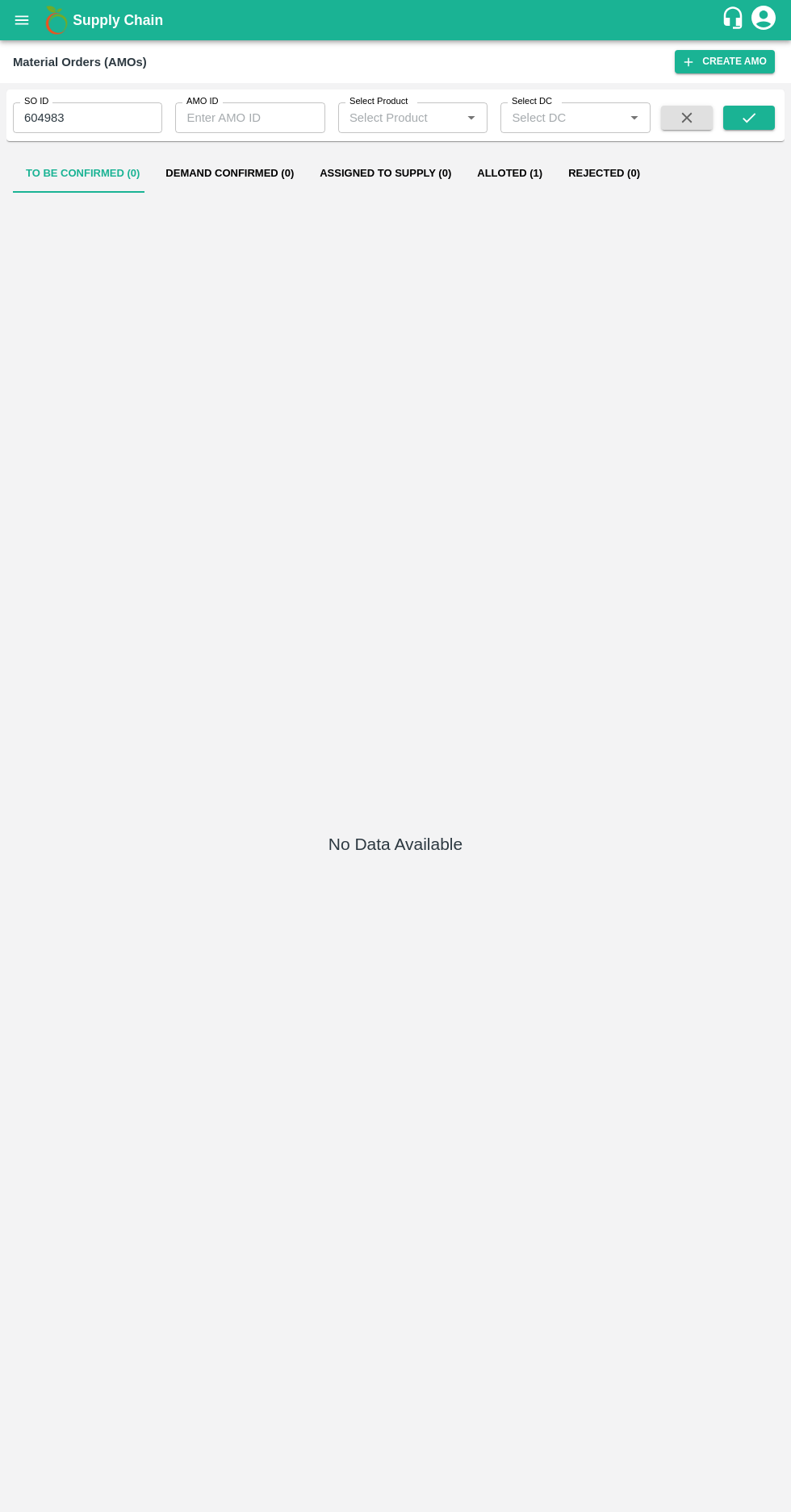
click at [73, 113] on input "604983" at bounding box center [88, 118] width 149 height 31
type input "6"
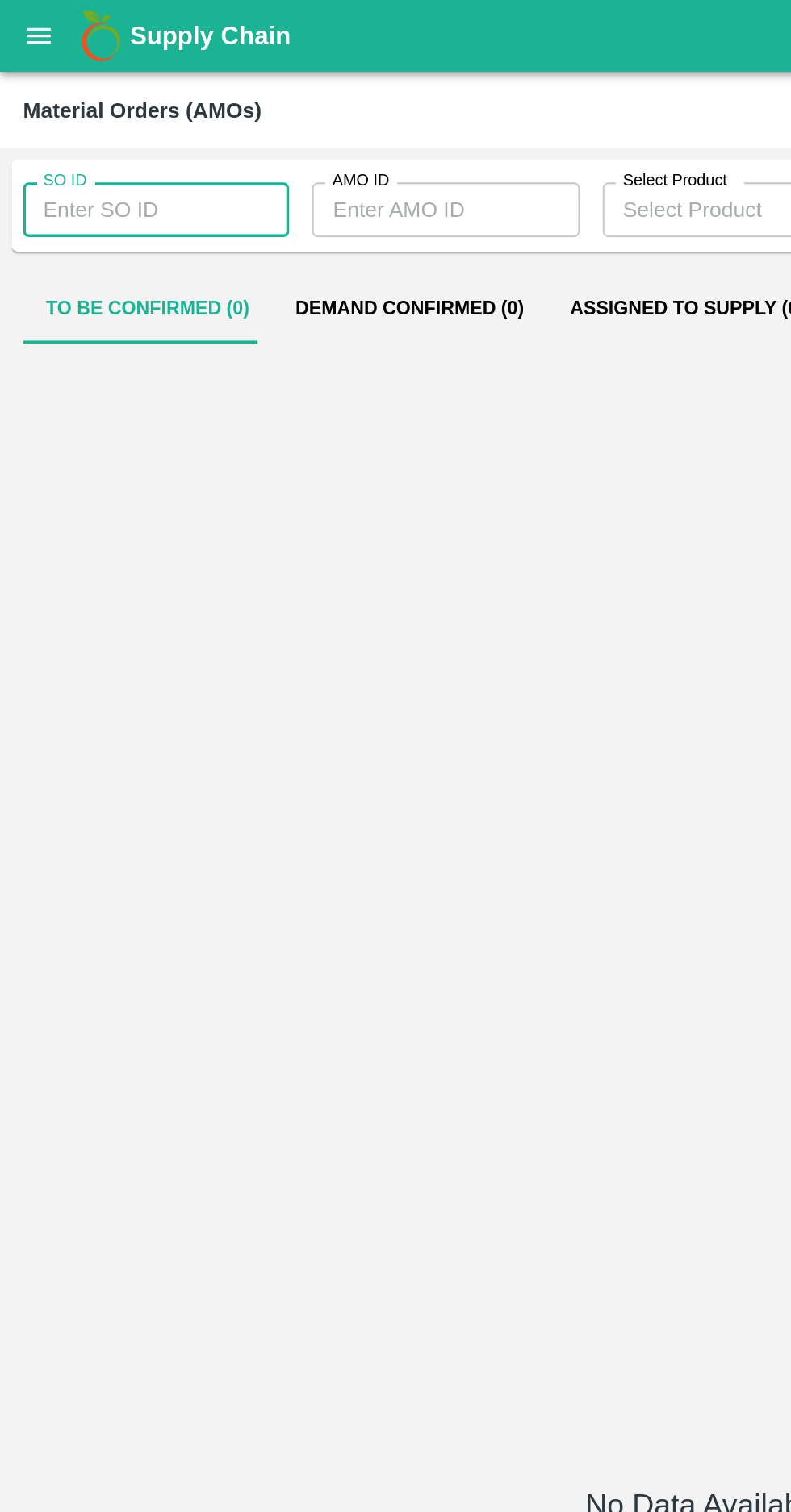
click at [220, 117] on input "AMO ID" at bounding box center [250, 118] width 149 height 31
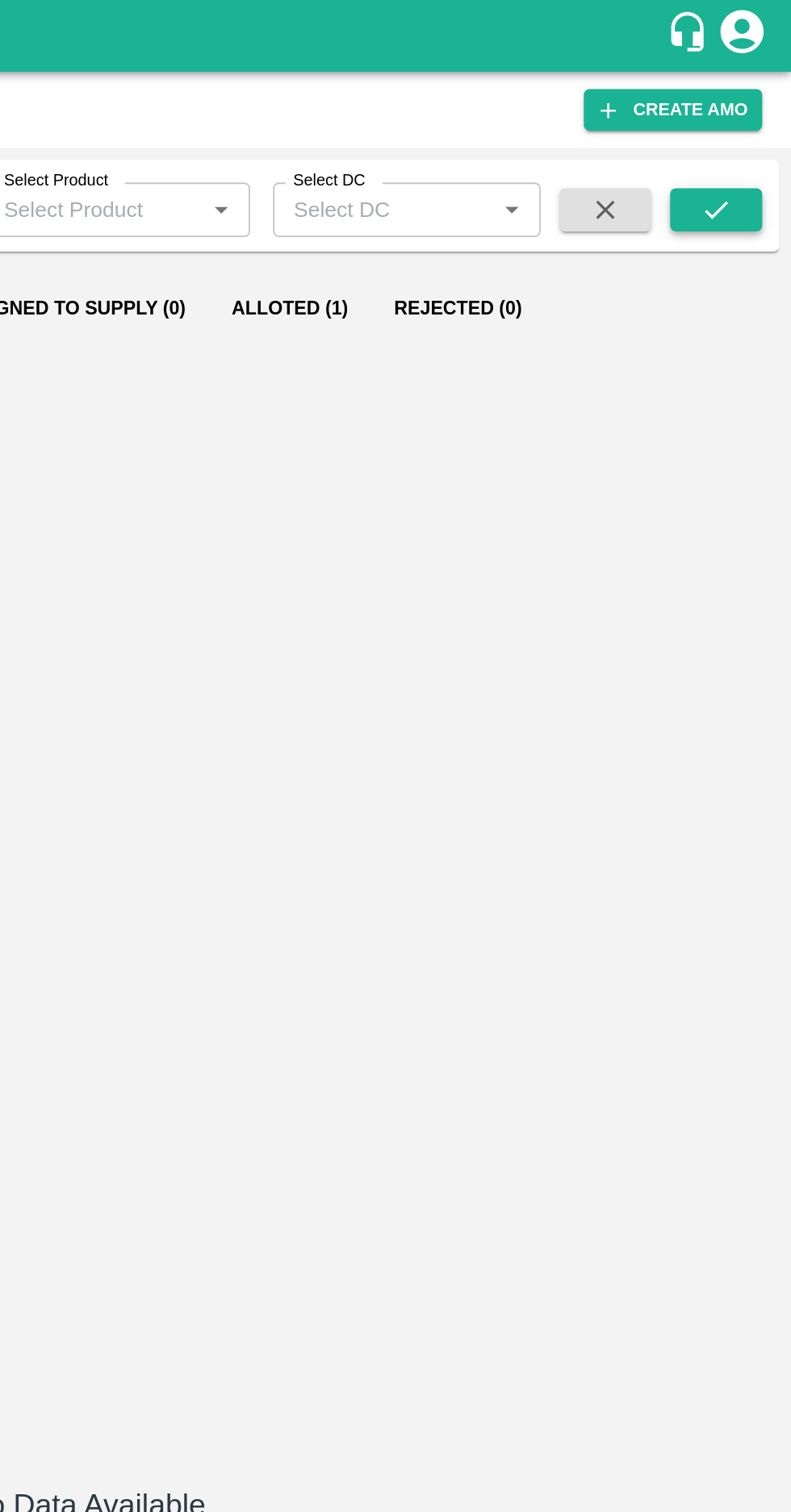
type input "329181"
click at [737, 120] on button "submit" at bounding box center [748, 118] width 52 height 25
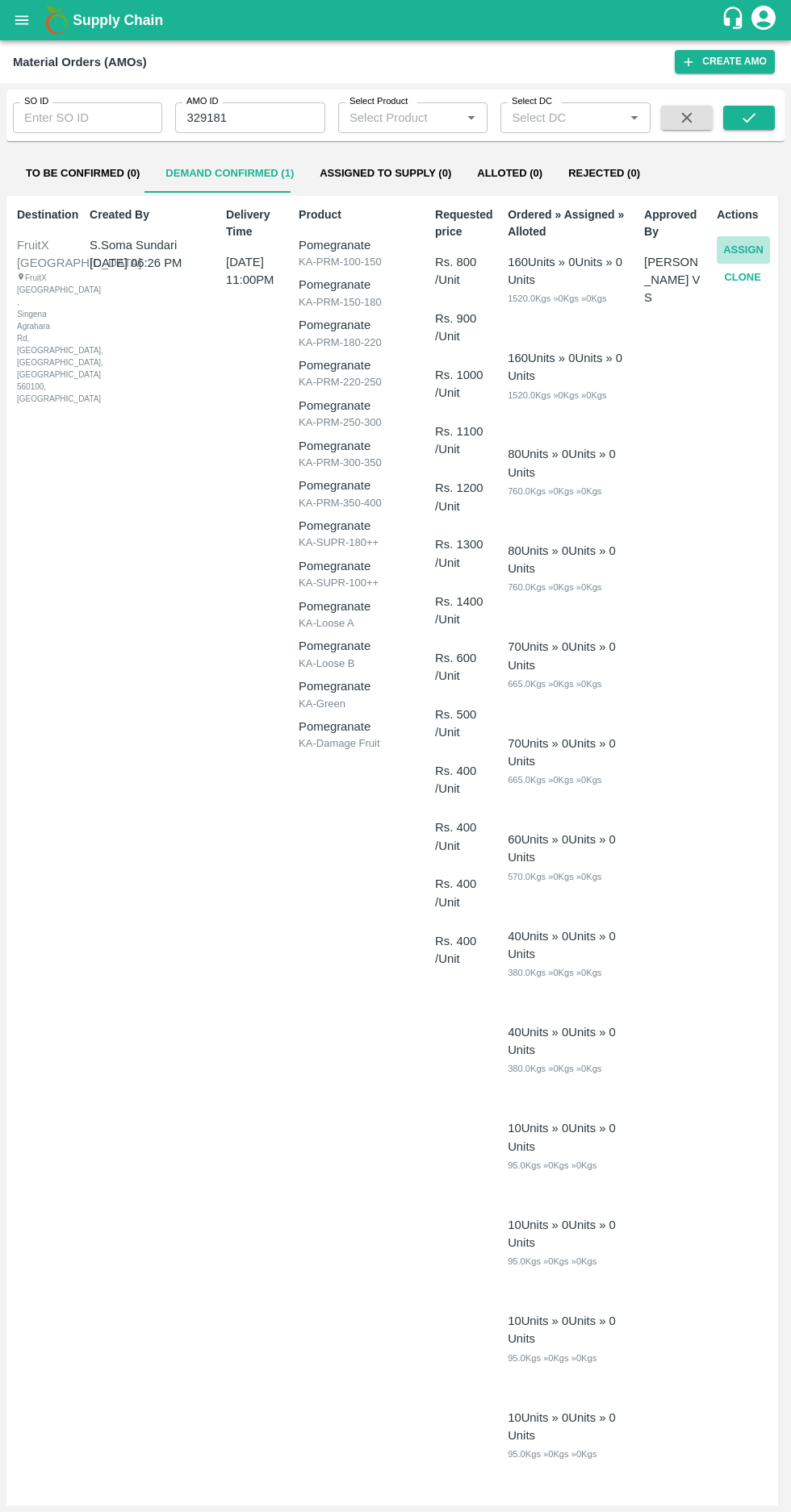
click at [723, 242] on button "Assign" at bounding box center [743, 250] width 54 height 28
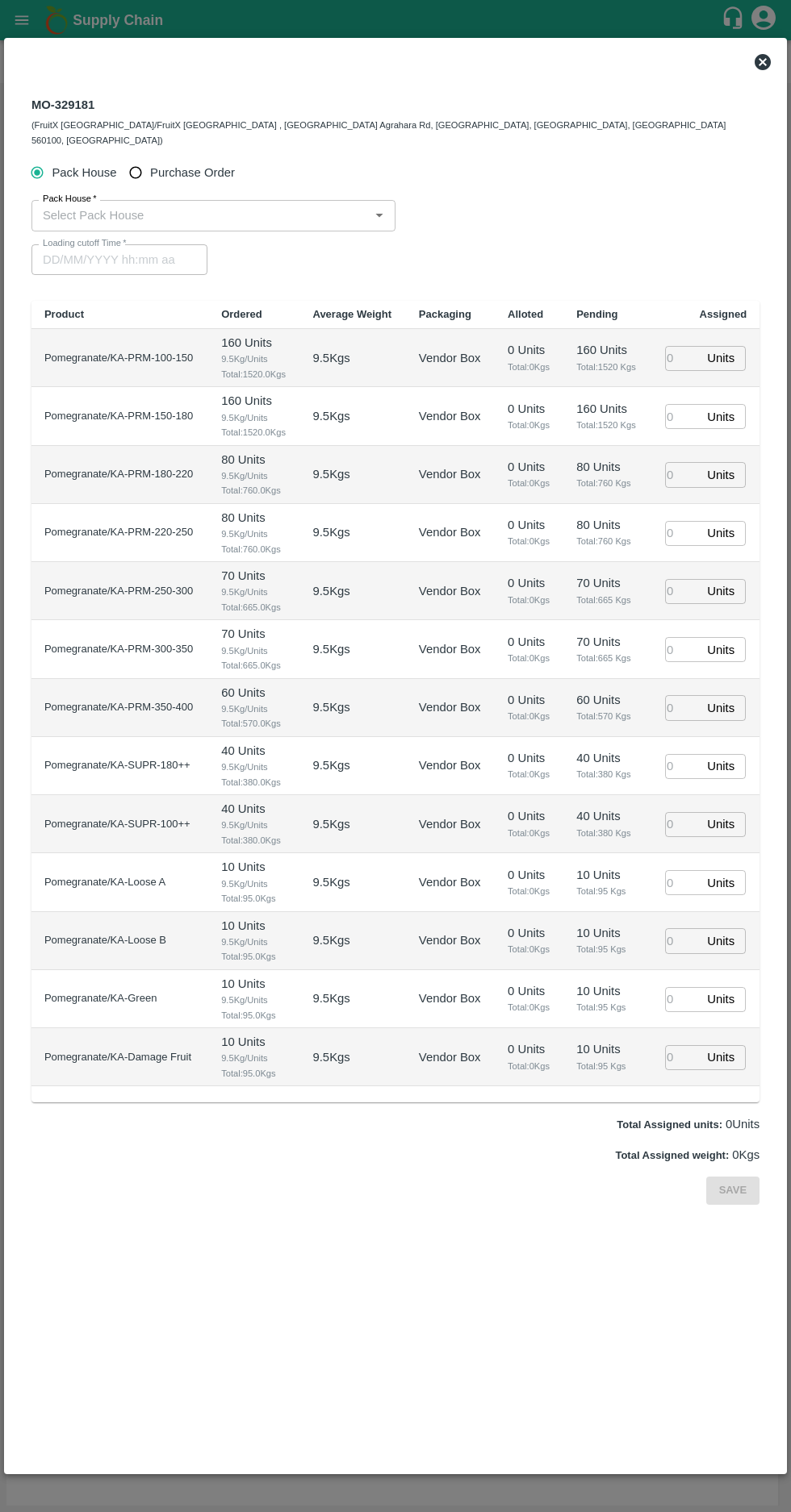
type input "27/09/2025 11:00 PM"
click at [136, 158] on input "Purchase Order" at bounding box center [136, 173] width 30 height 30
radio input "true"
click at [98, 205] on input "PO   *" at bounding box center [375, 215] width 679 height 21
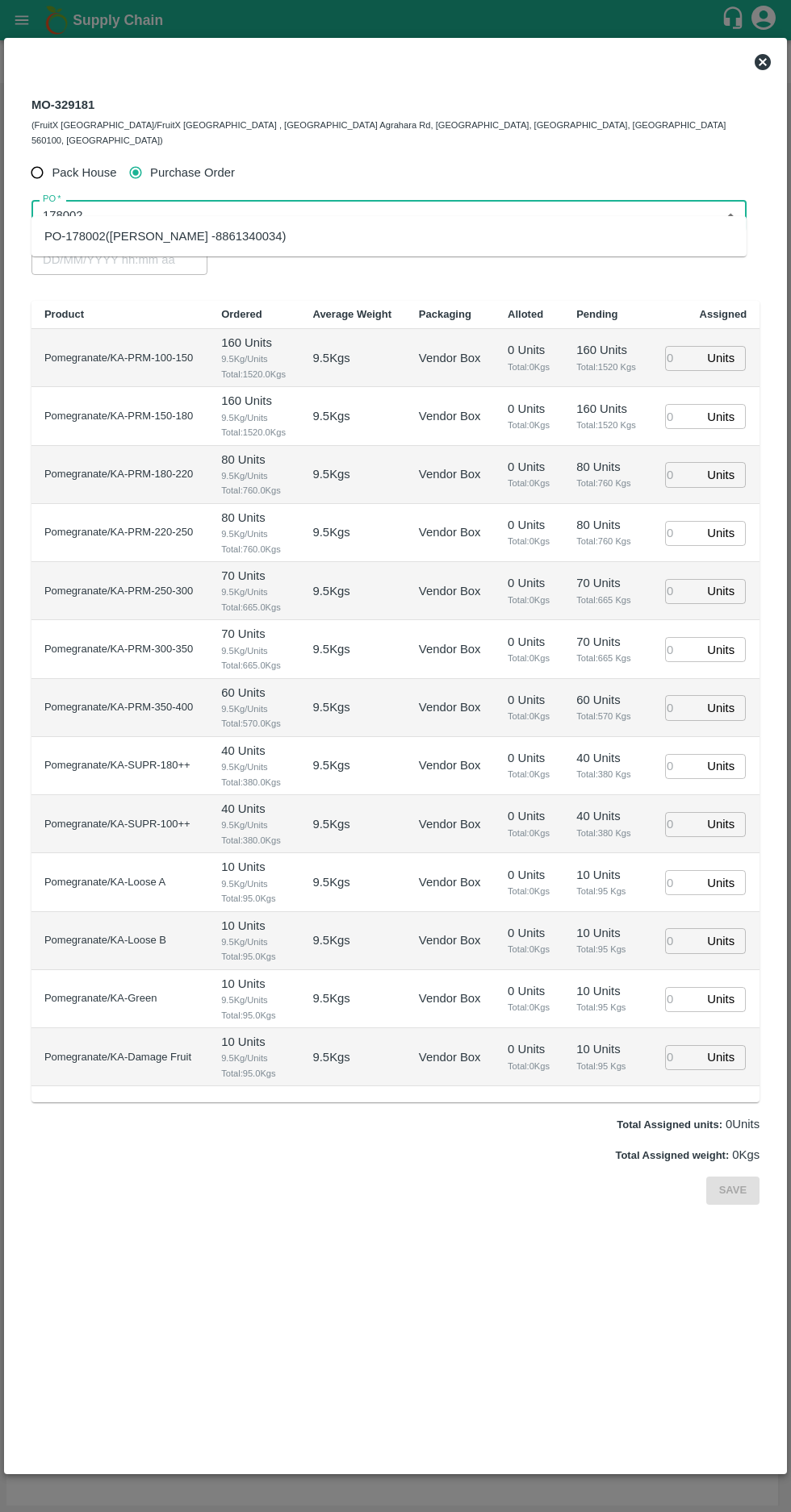
click at [113, 236] on div "PO-178002(R Pavan Kumar -8861340034)" at bounding box center [164, 236] width 242 height 18
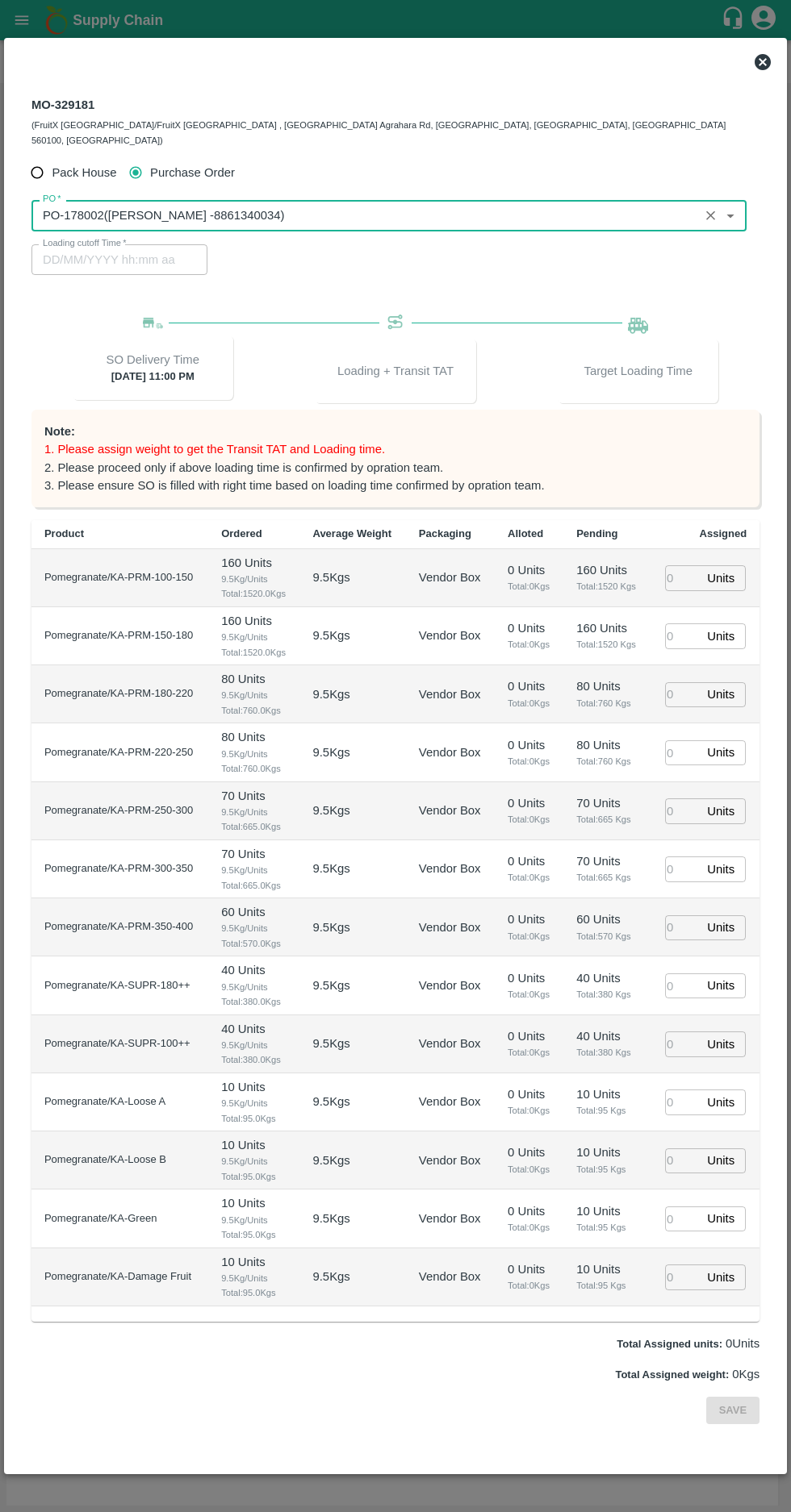
type input "PO-178002(R Pavan Kumar -8861340034)"
click at [664, 565] on input "number" at bounding box center [682, 577] width 35 height 25
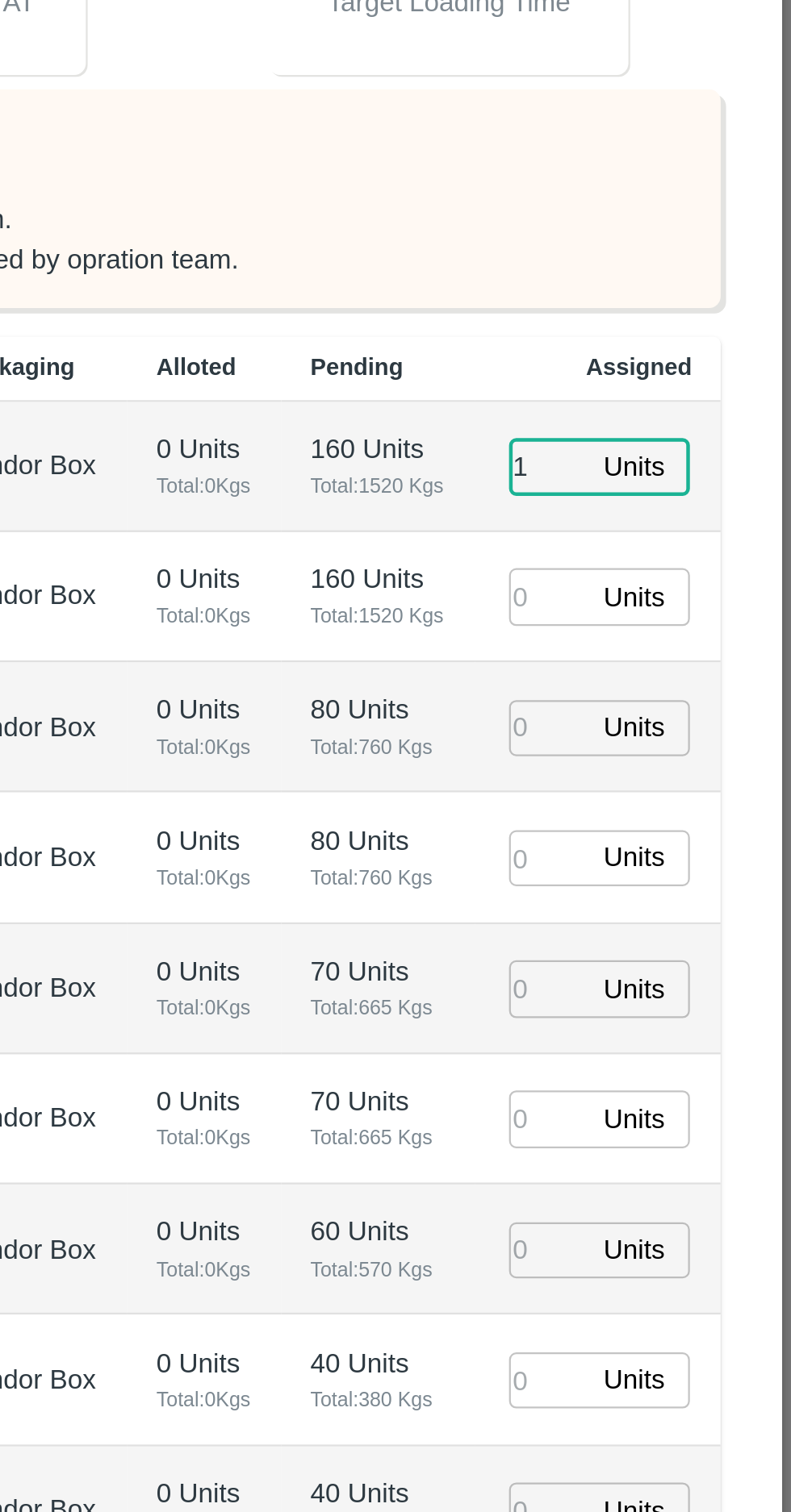
type input "1"
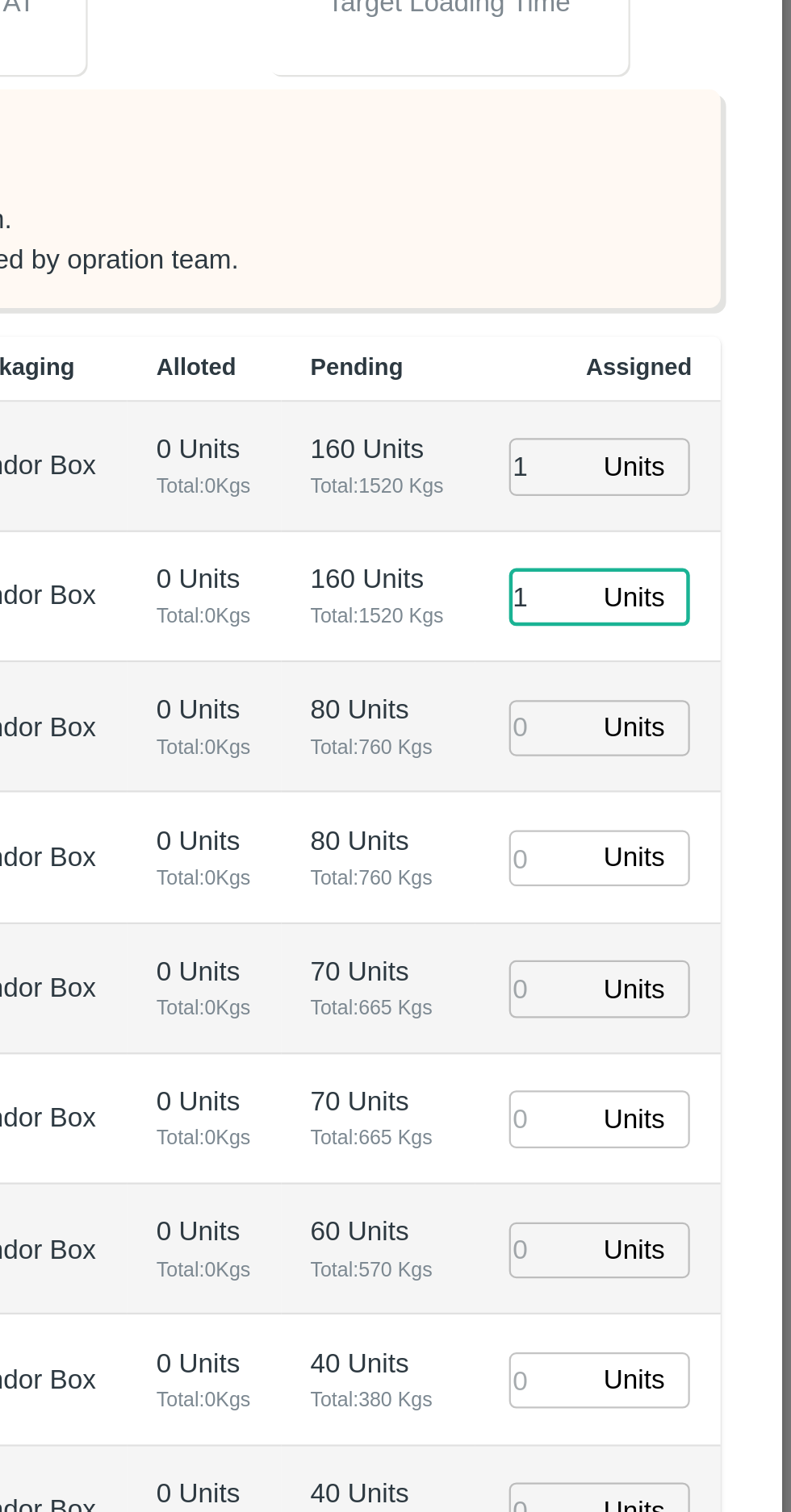
type input "1"
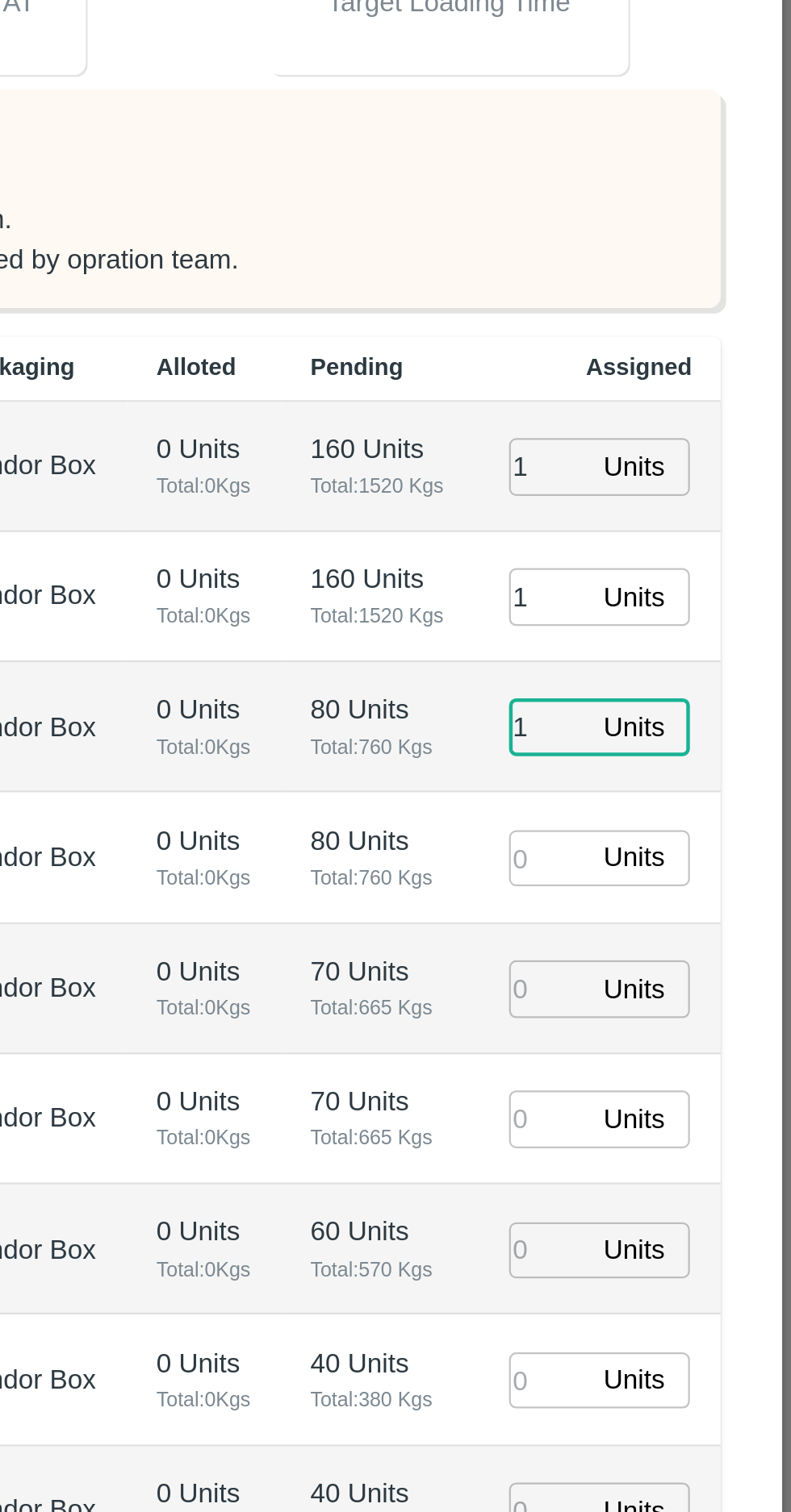
type input "1"
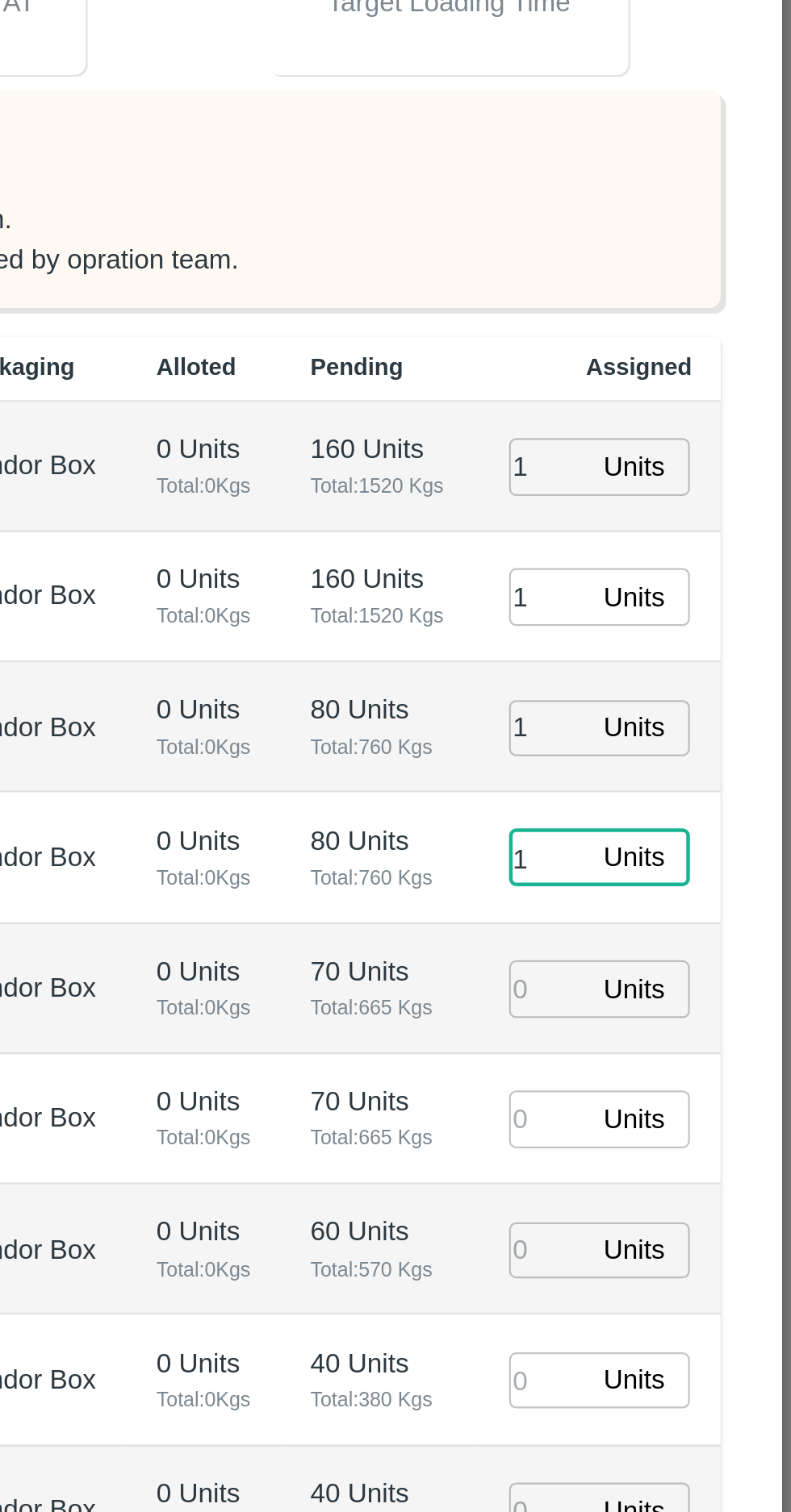
type input "1"
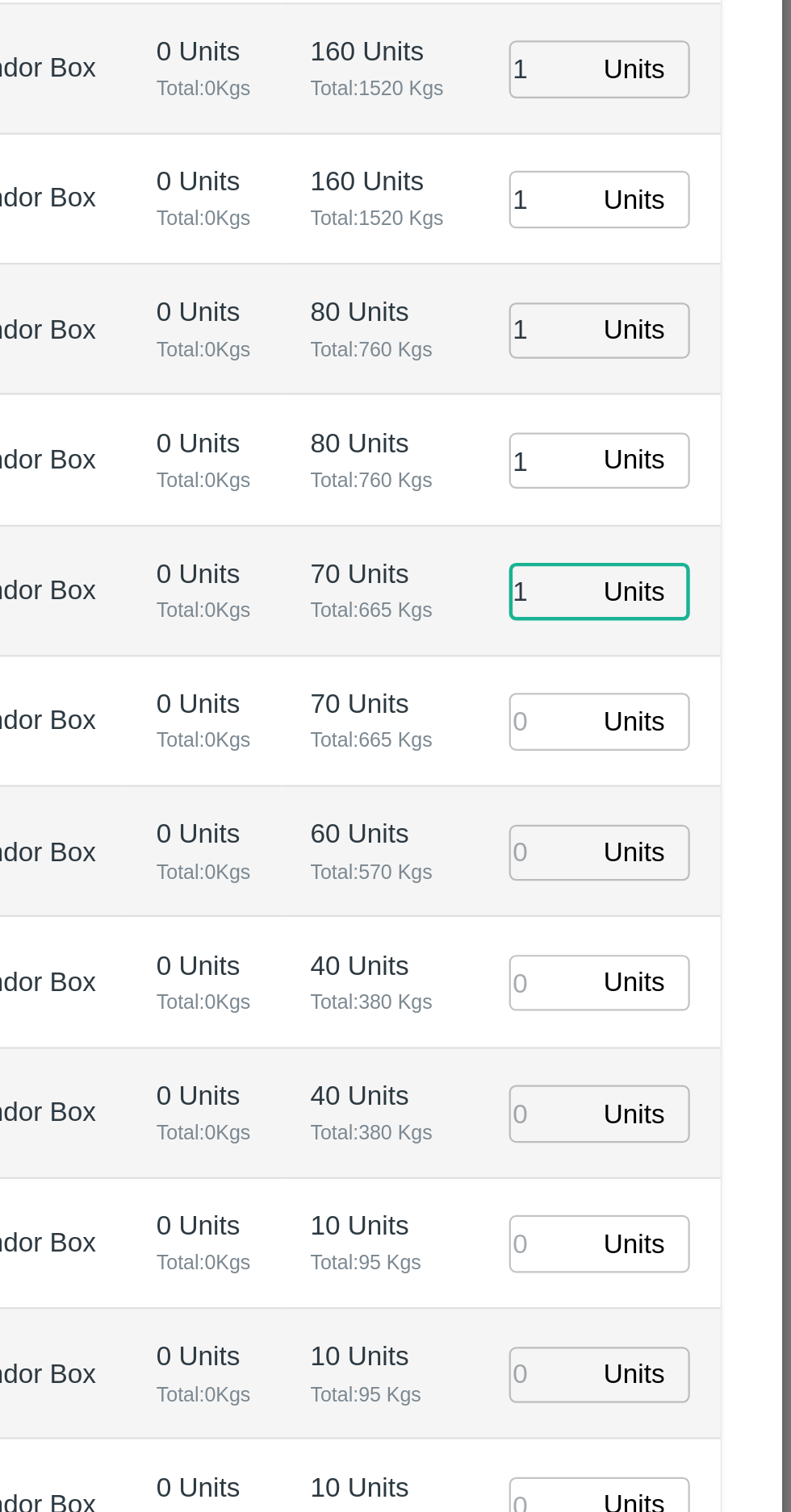
type input "1"
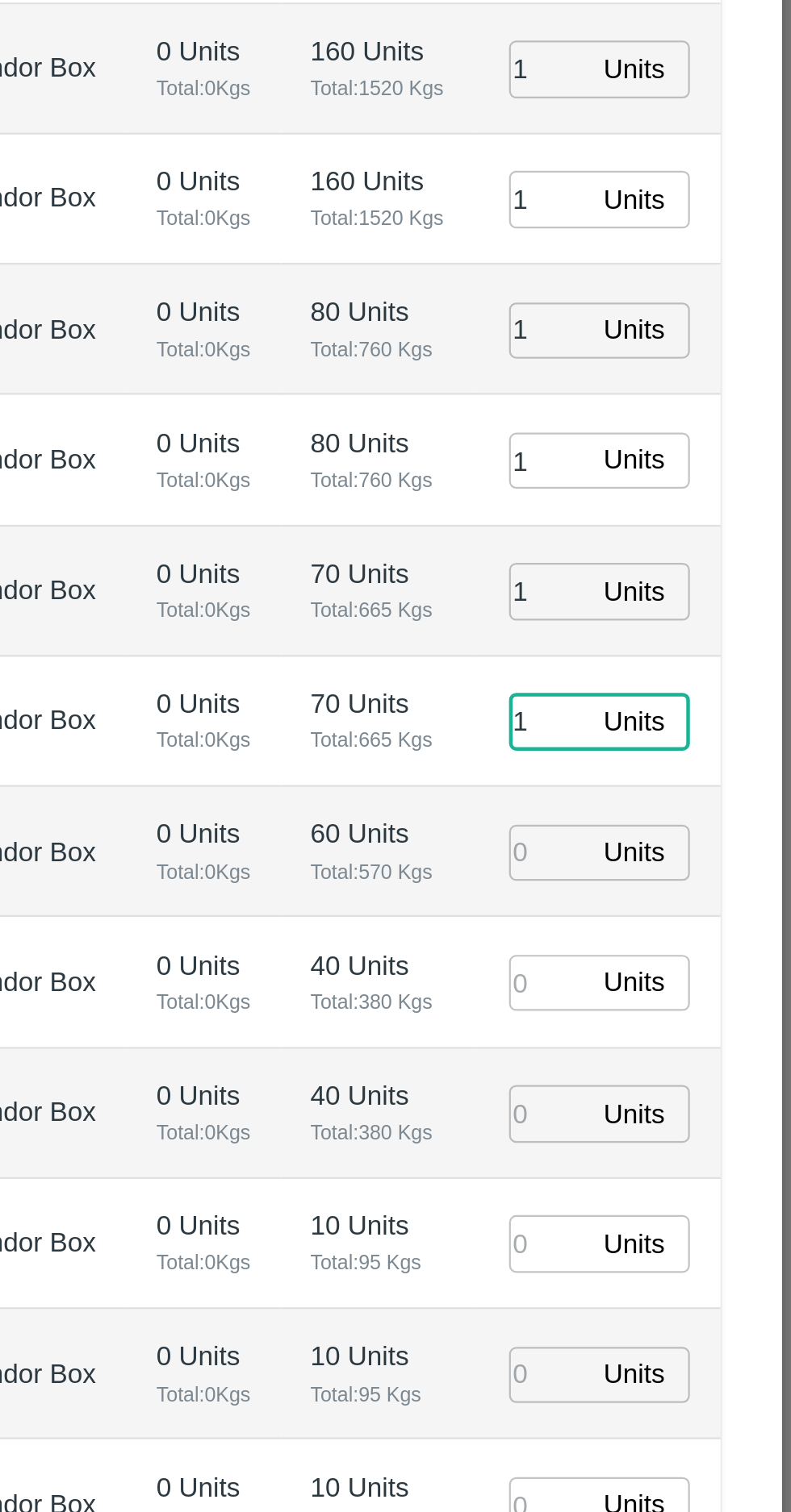
type input "1"
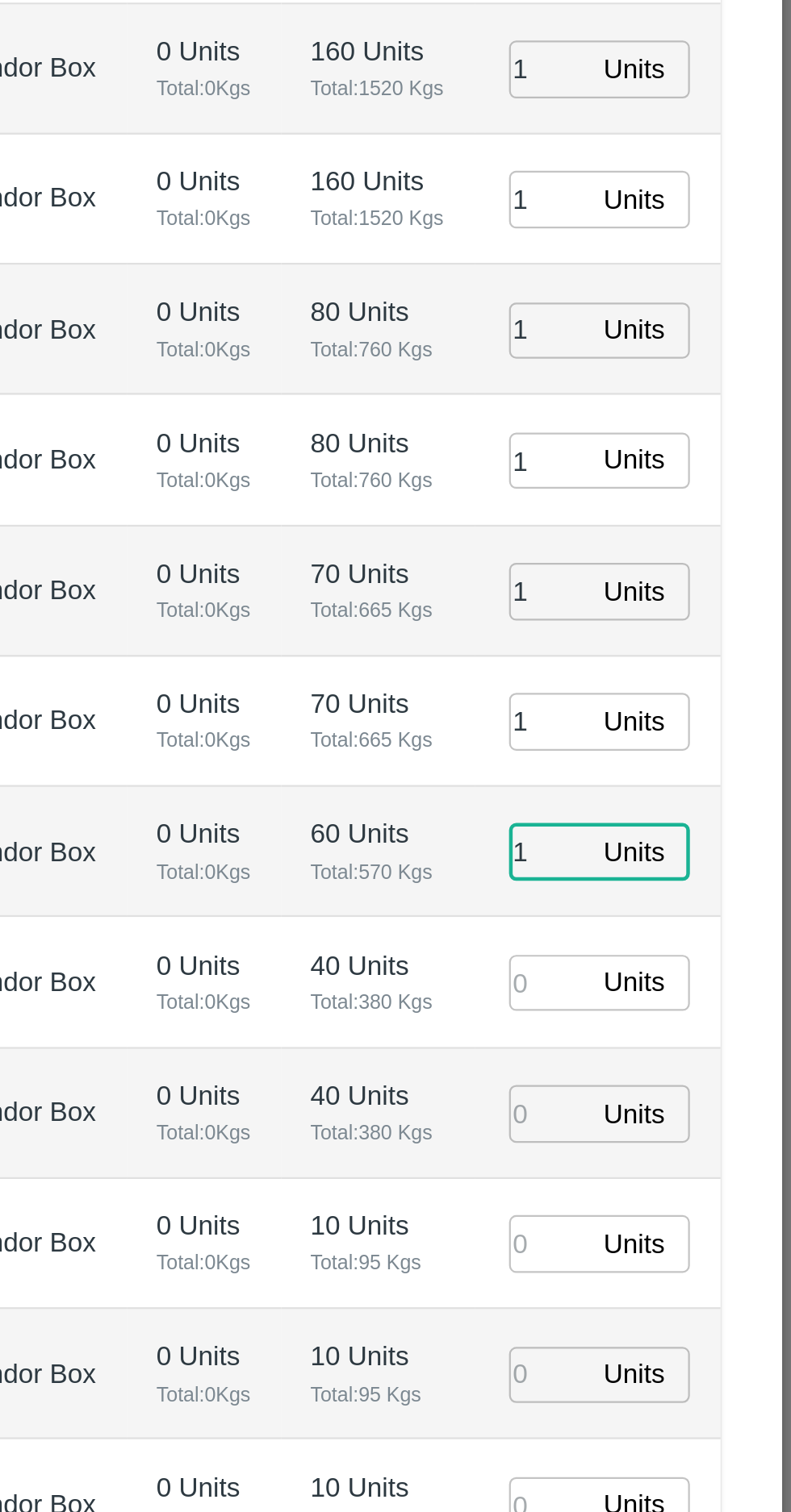
type input "1"
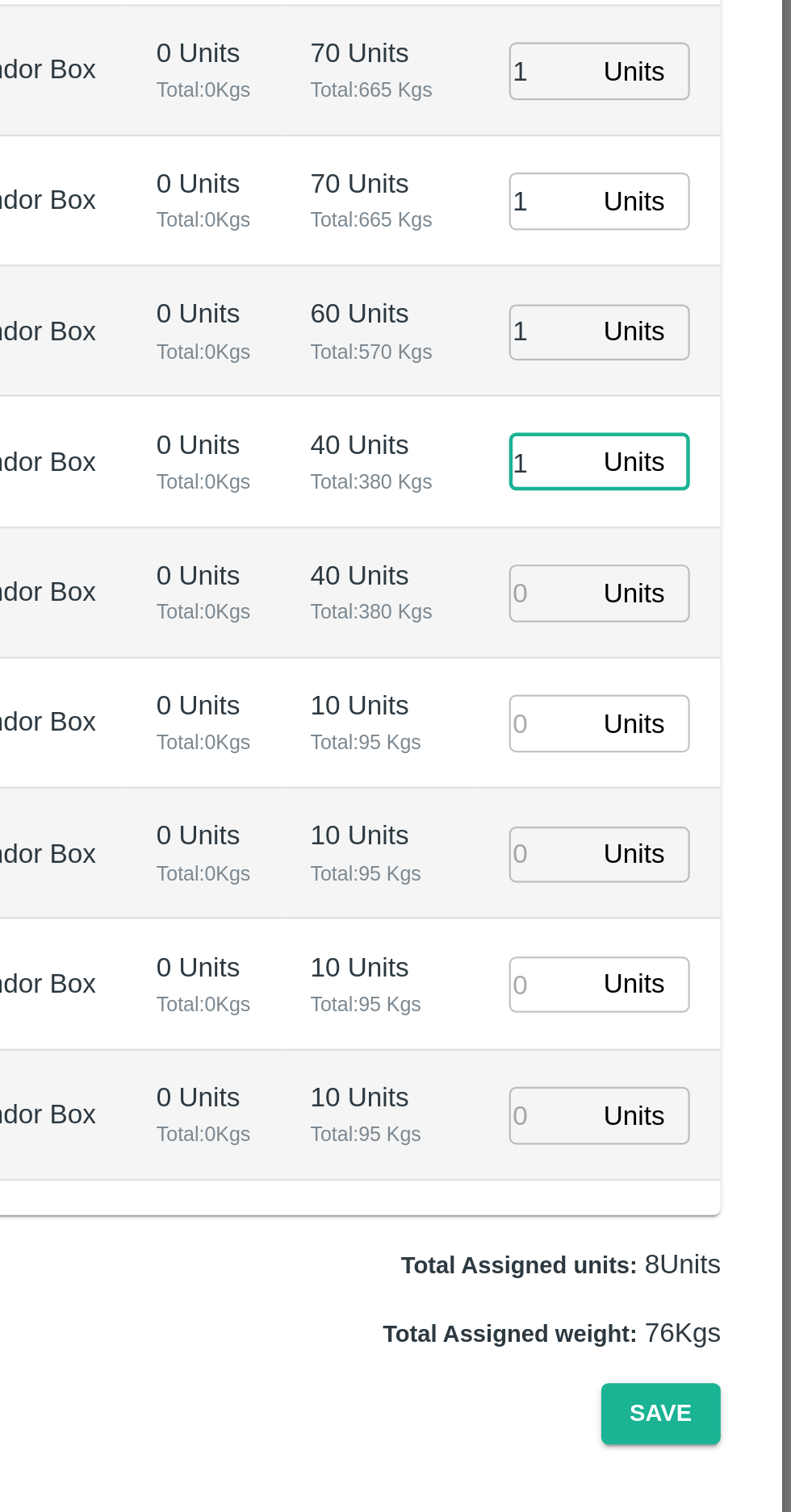
type input "1"
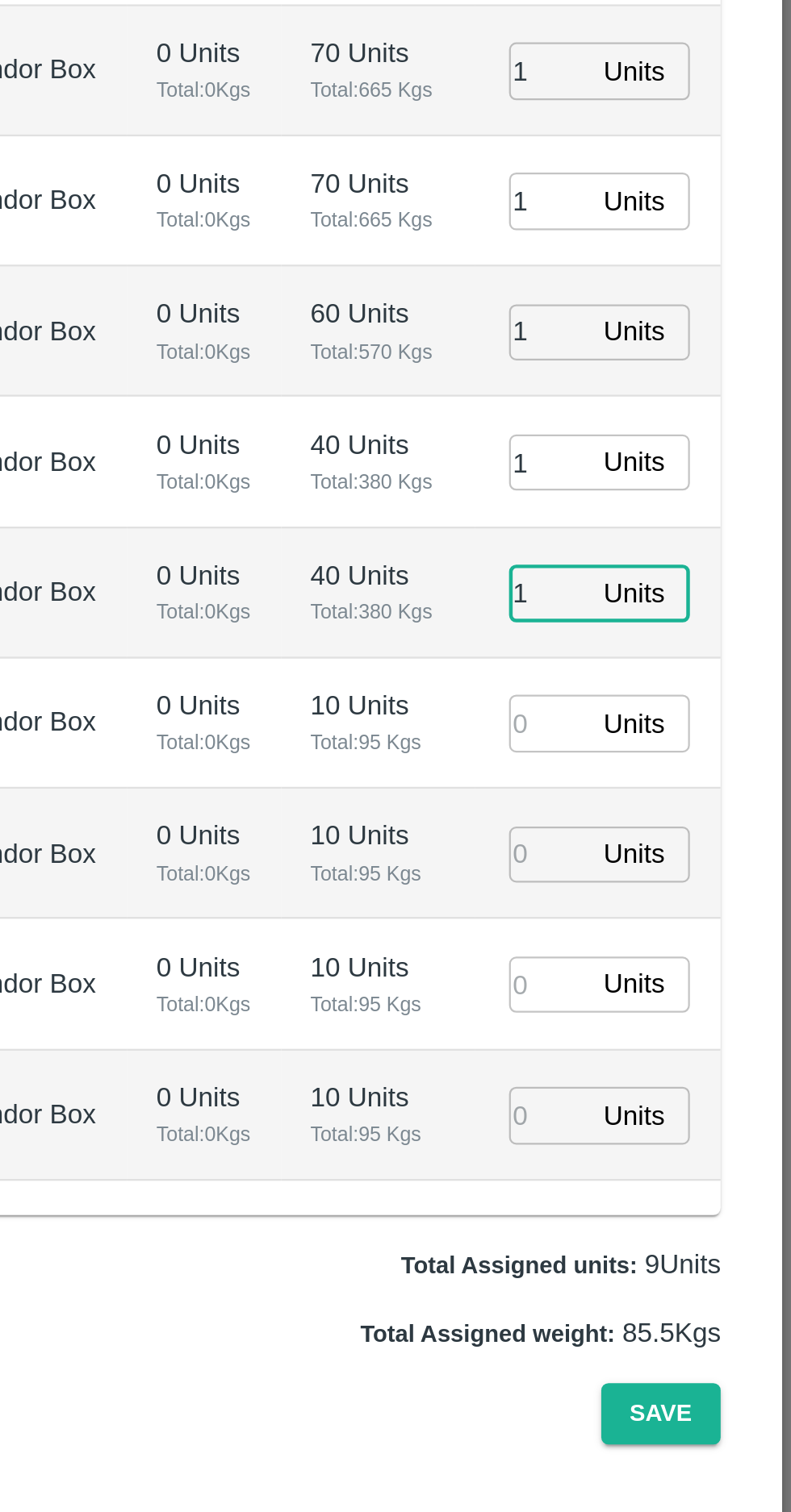
type input "1"
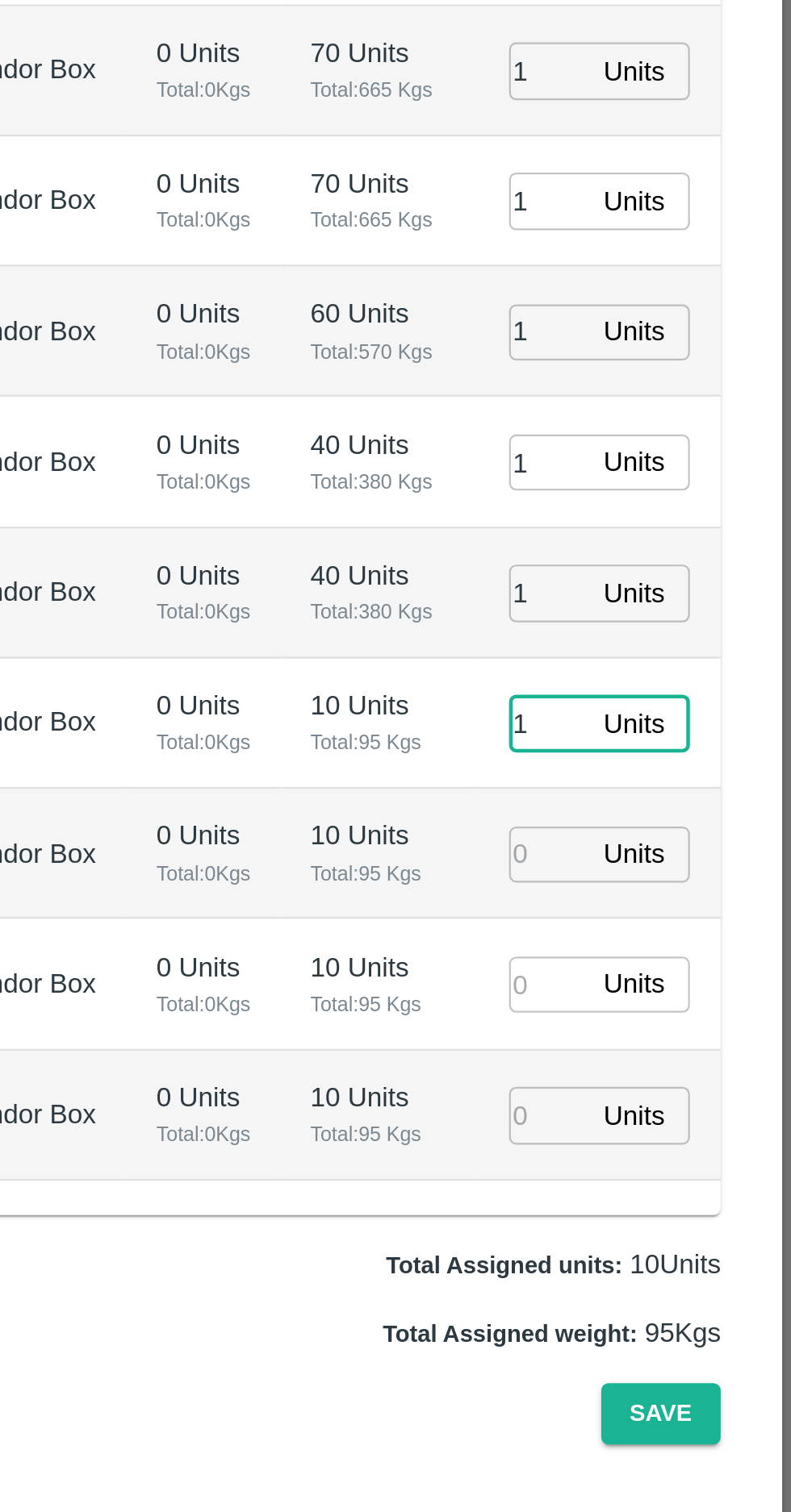
type input "1"
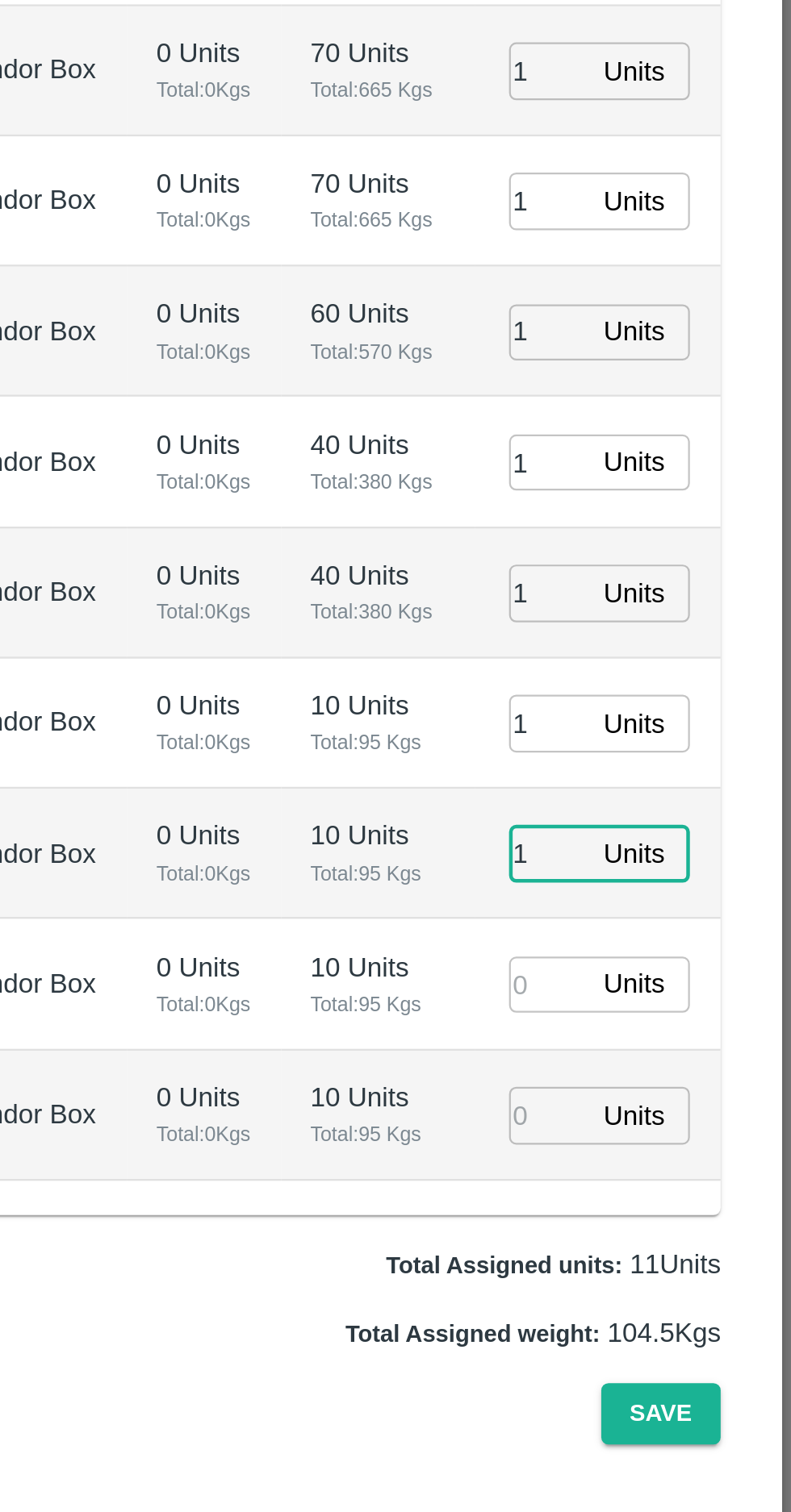
type input "1"
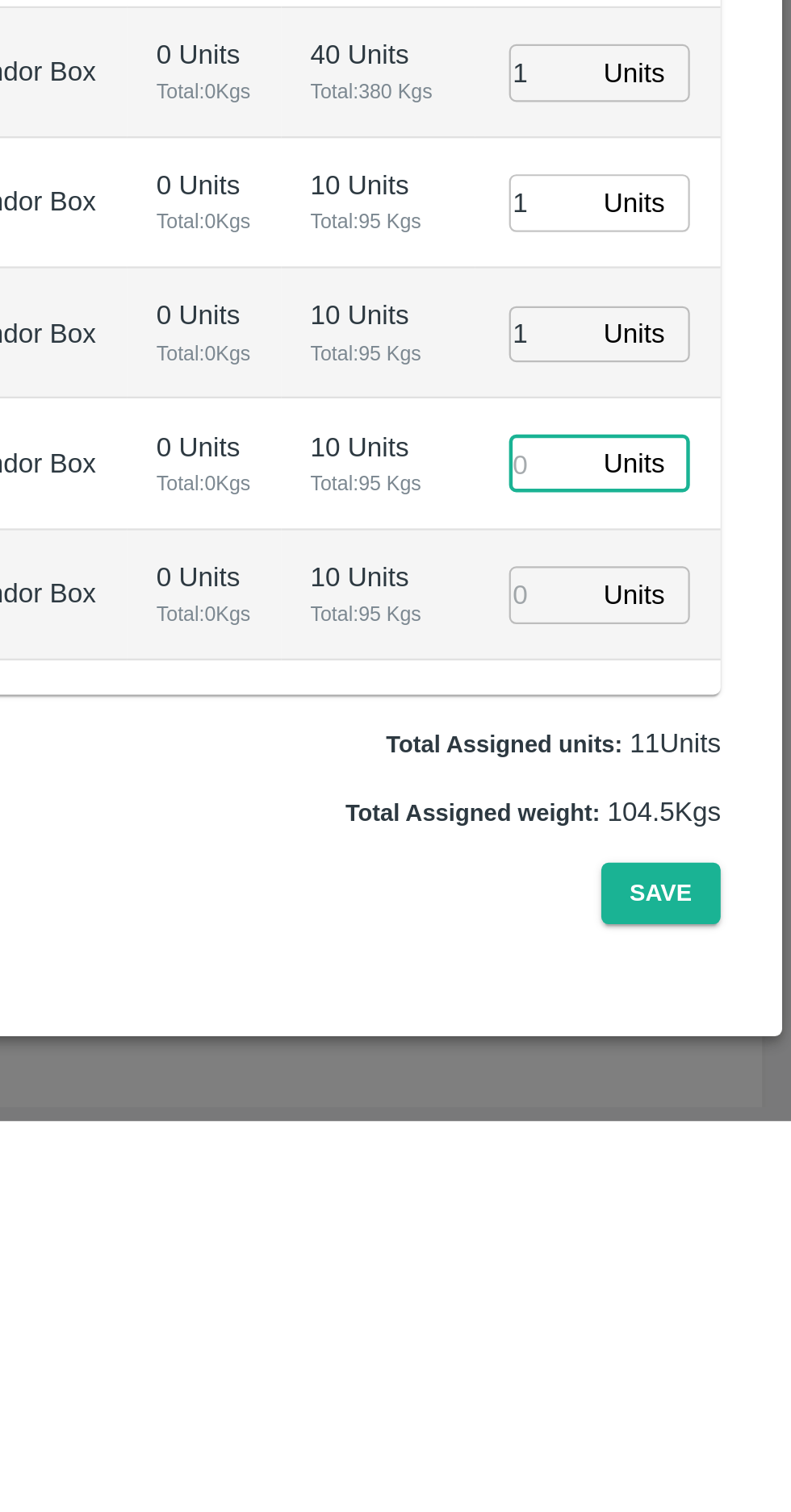
type input "1"
type input "[DATE] 06:42 AM"
type input "1"
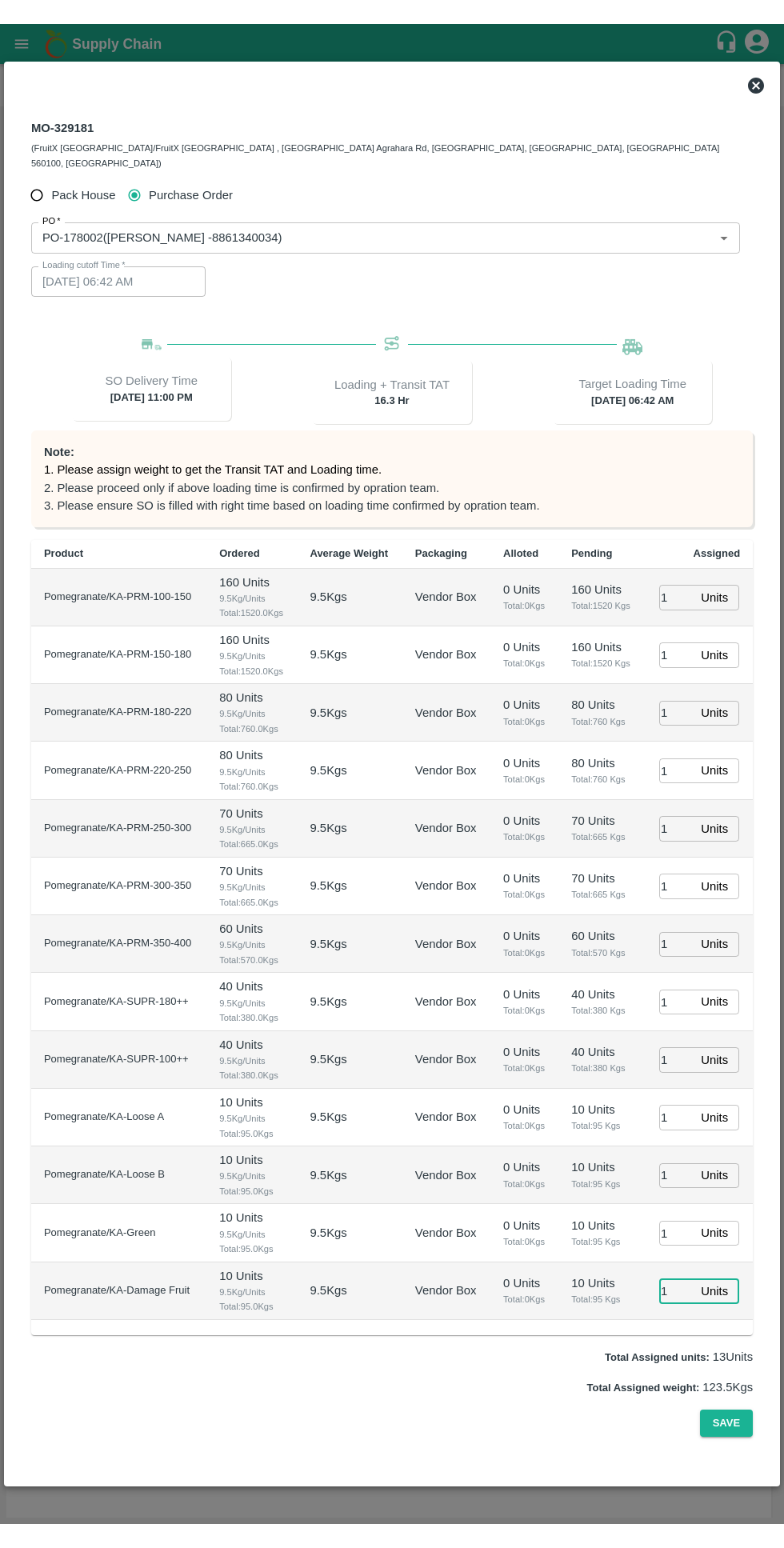
scroll to position [34, 0]
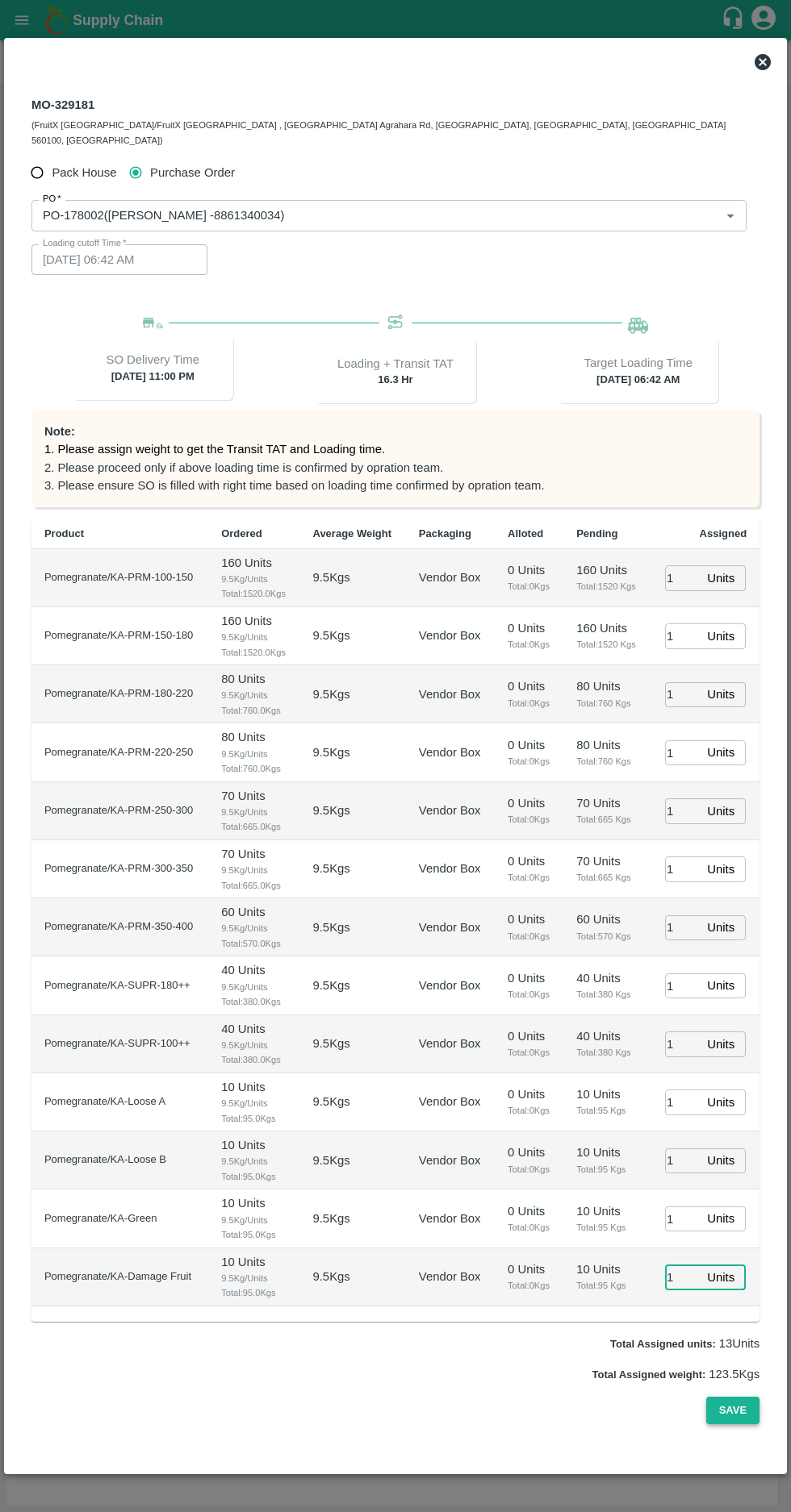
type input "1"
click at [730, 1425] on button "Save" at bounding box center [732, 1411] width 54 height 28
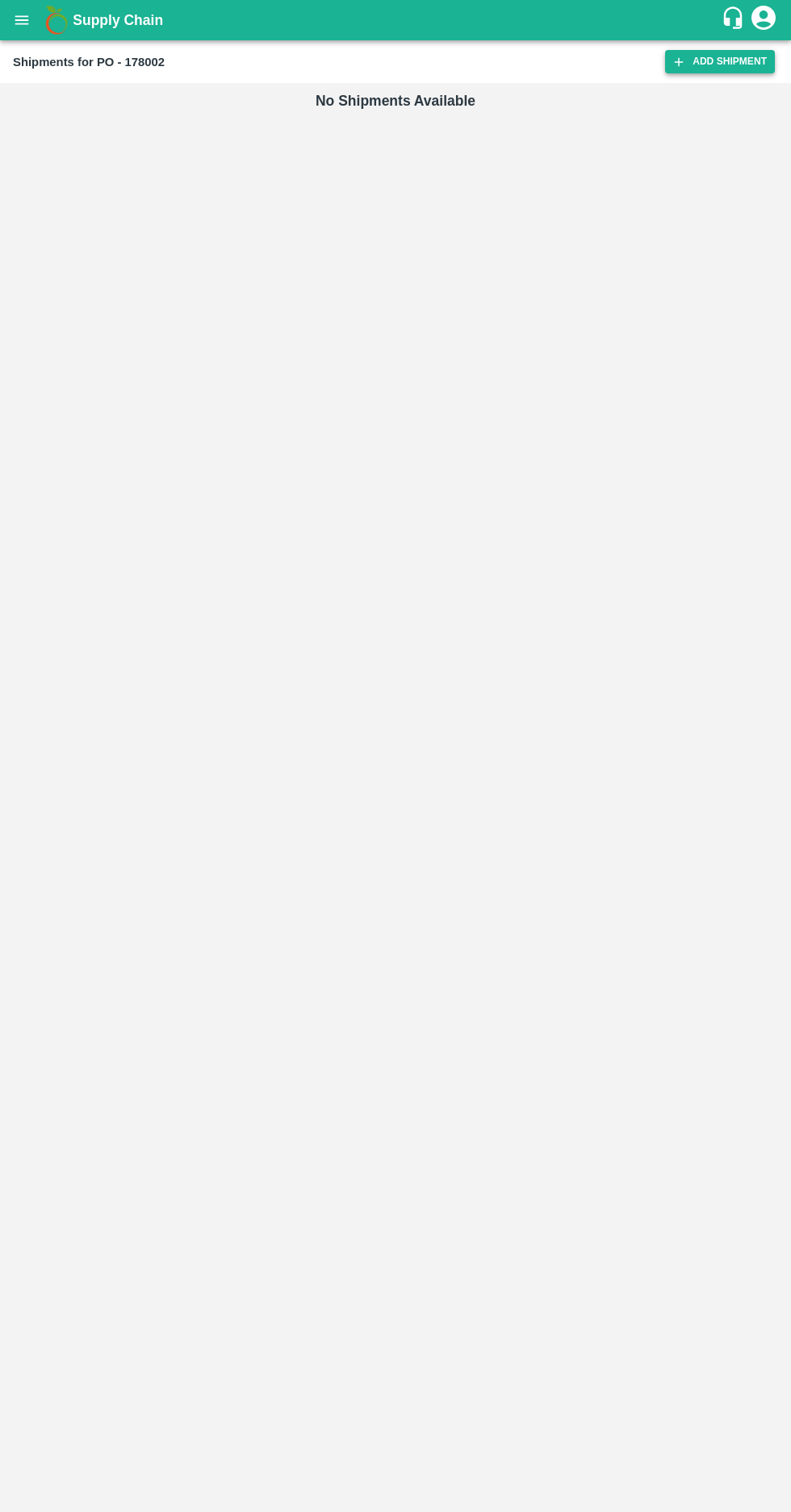
click at [683, 61] on icon at bounding box center [679, 61] width 9 height 9
click at [719, 68] on link "Add Shipment" at bounding box center [719, 61] width 110 height 24
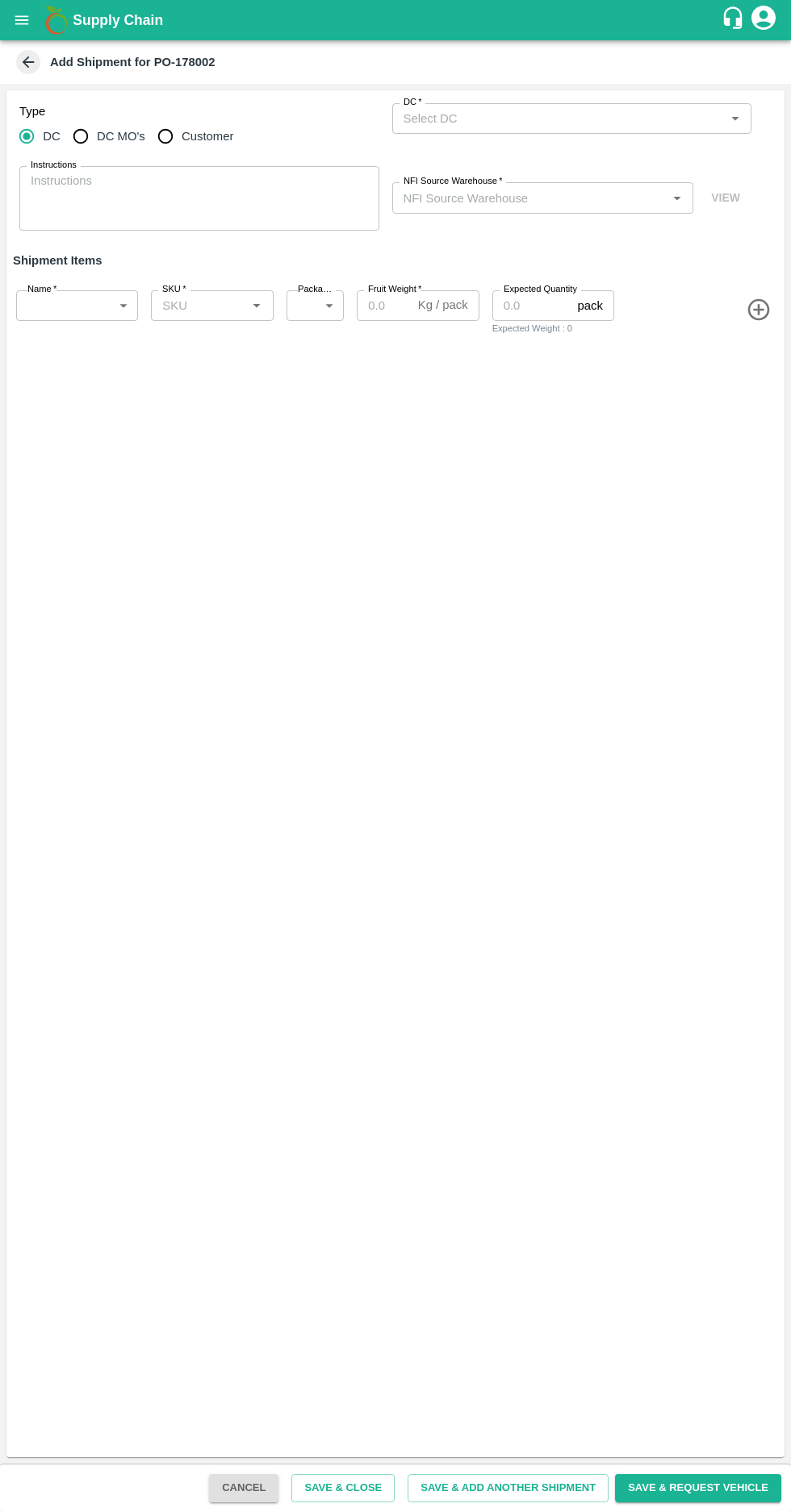
click at [89, 128] on input "DC MO's" at bounding box center [80, 136] width 33 height 33
radio input "true"
click at [484, 119] on input "DC (Material Orders)   *" at bounding box center [559, 119] width 323 height 21
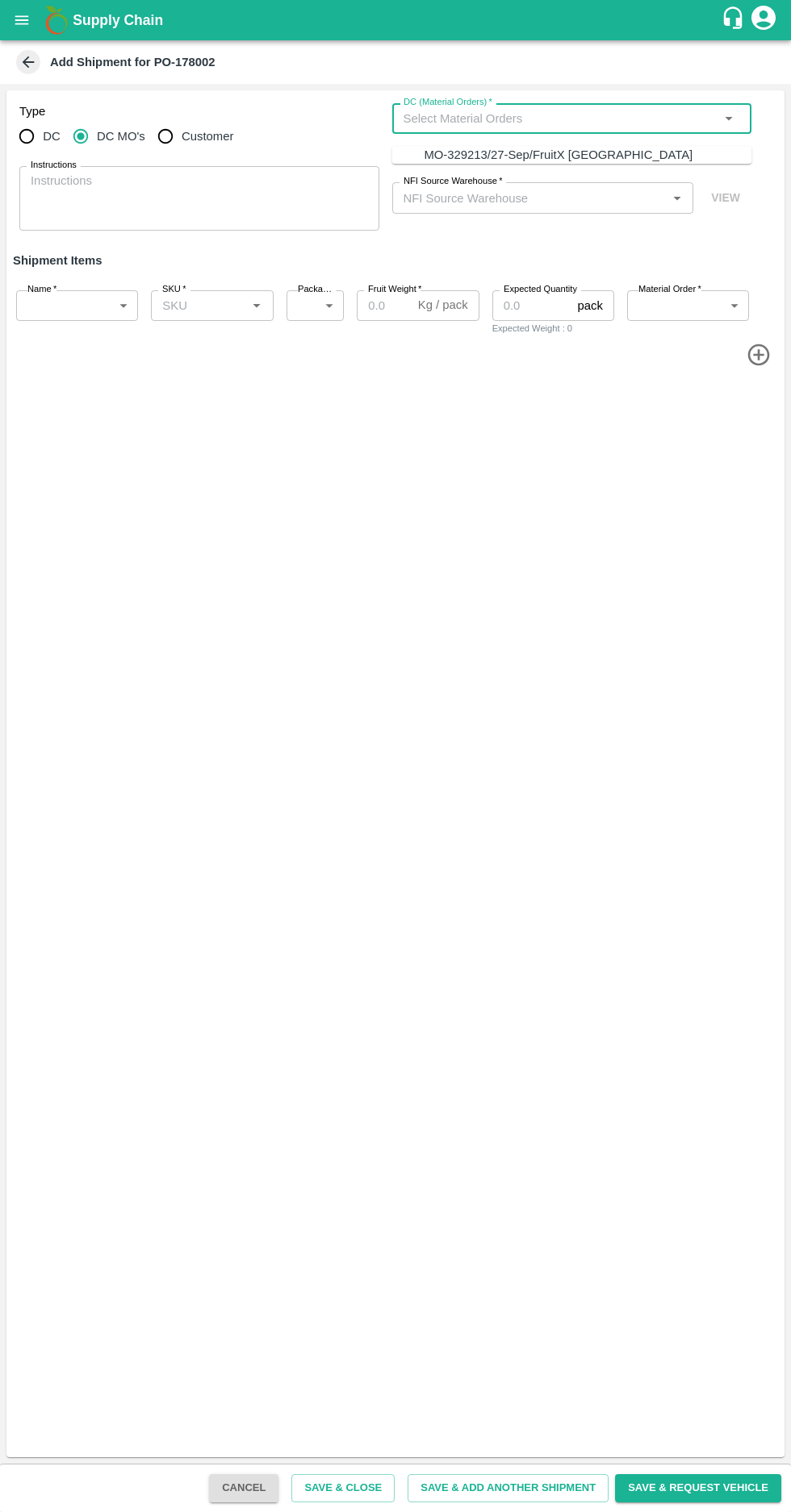
click at [459, 149] on div "MO-329213/27-Sep/FruitX [GEOGRAPHIC_DATA]" at bounding box center [558, 155] width 269 height 18
type input "MO-329213/27-Sep/FruitX [GEOGRAPHIC_DATA]"
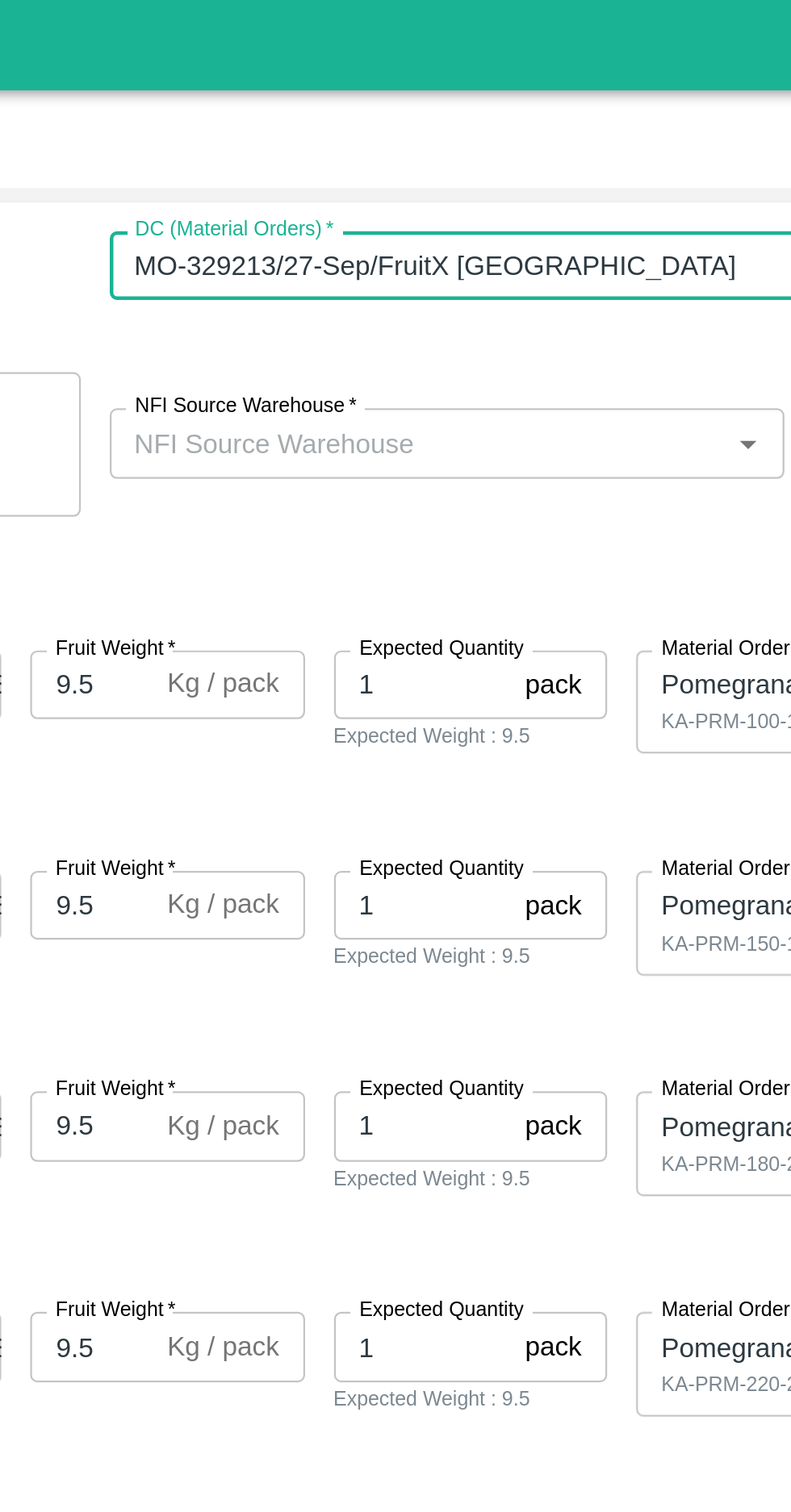
click at [476, 193] on input "NFI Source Warehouse   *" at bounding box center [530, 198] width 265 height 21
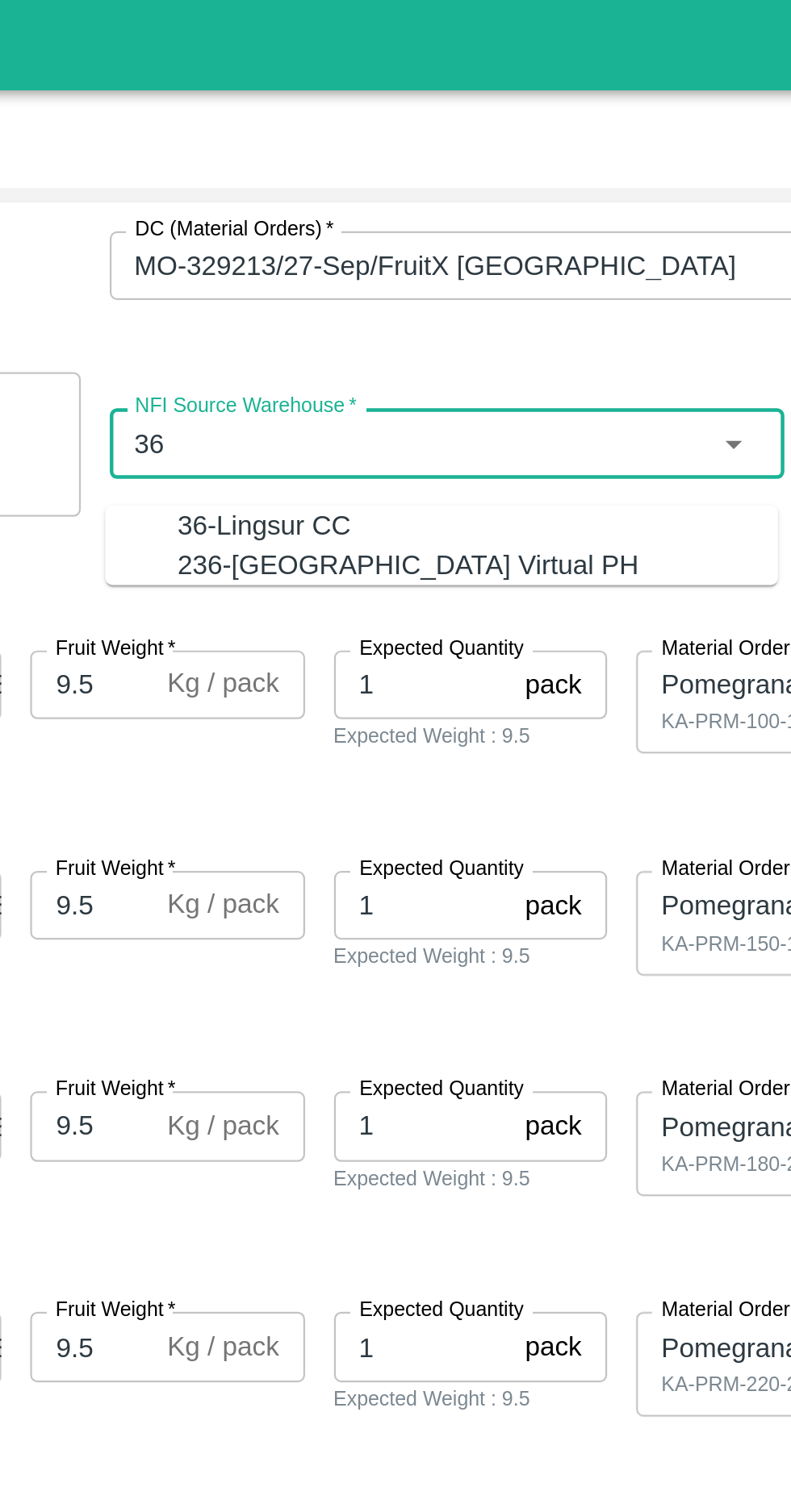
click at [436, 229] on div "36-Lingsur CC" at bounding box center [461, 235] width 77 height 18
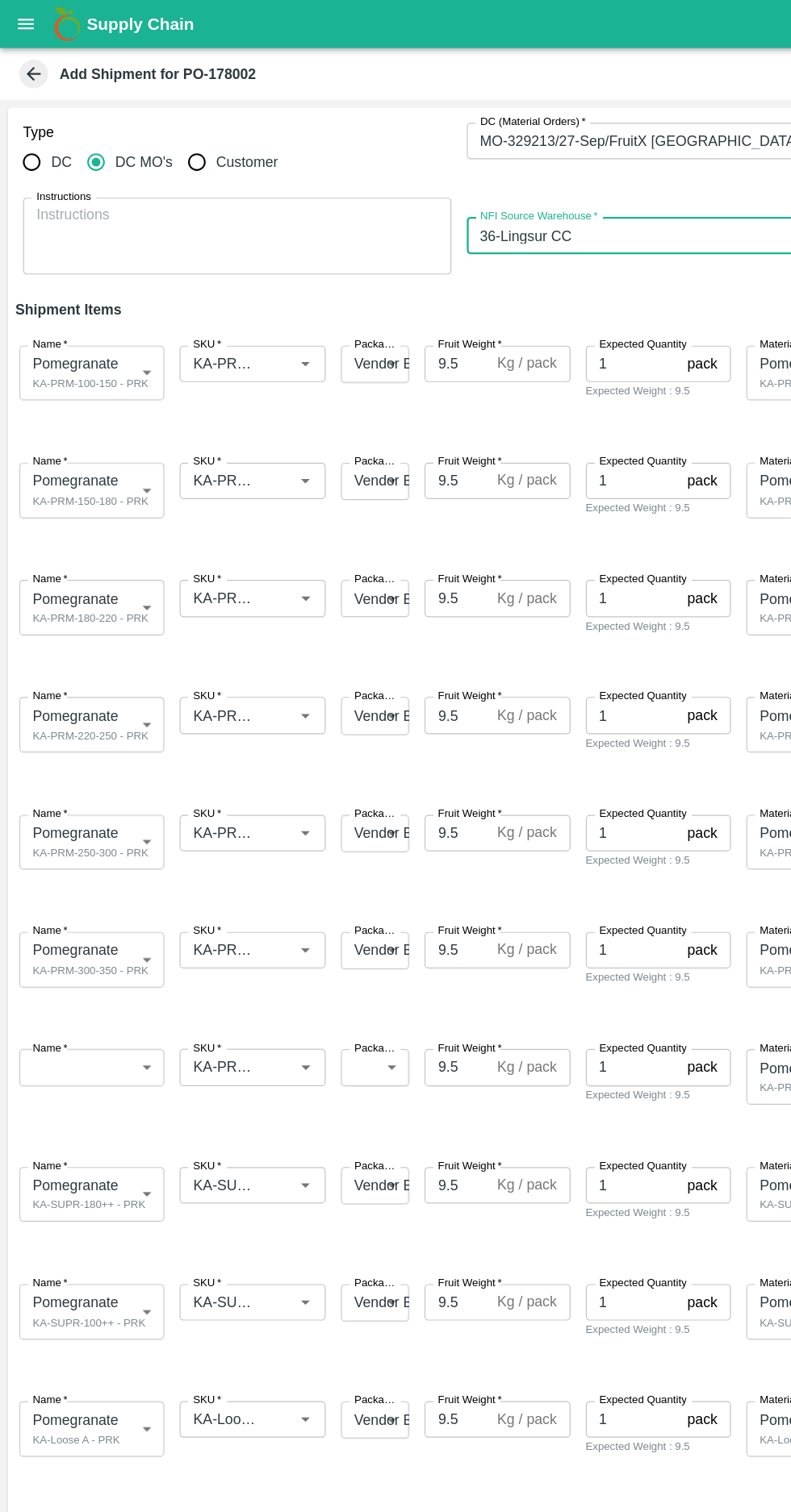
type input "36-Lingsur CC"
click at [187, 305] on input "SKU   *" at bounding box center [187, 306] width 64 height 21
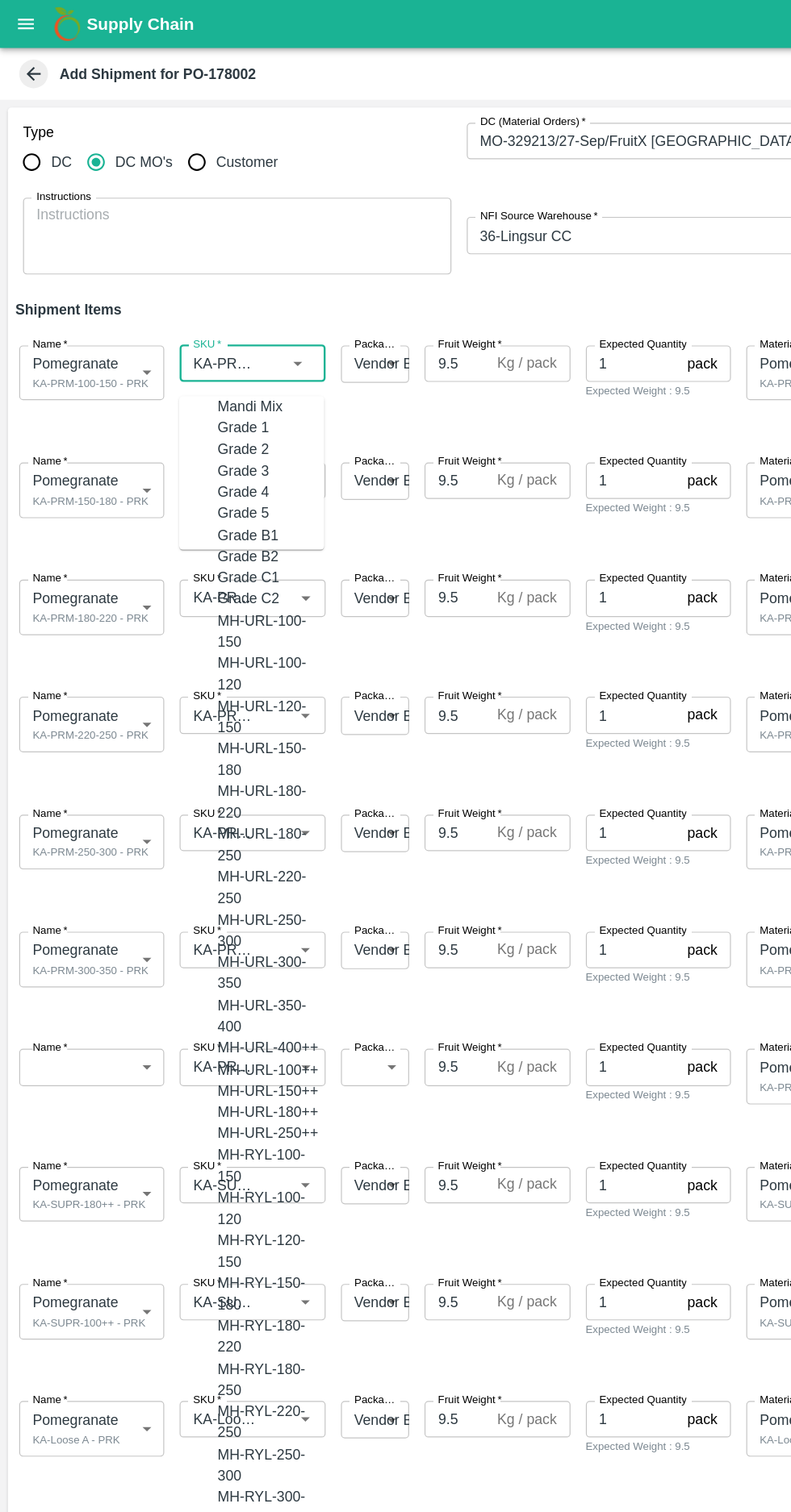
scroll to position [4411, 0]
click at [176, 306] on input "SKU   *" at bounding box center [187, 306] width 64 height 21
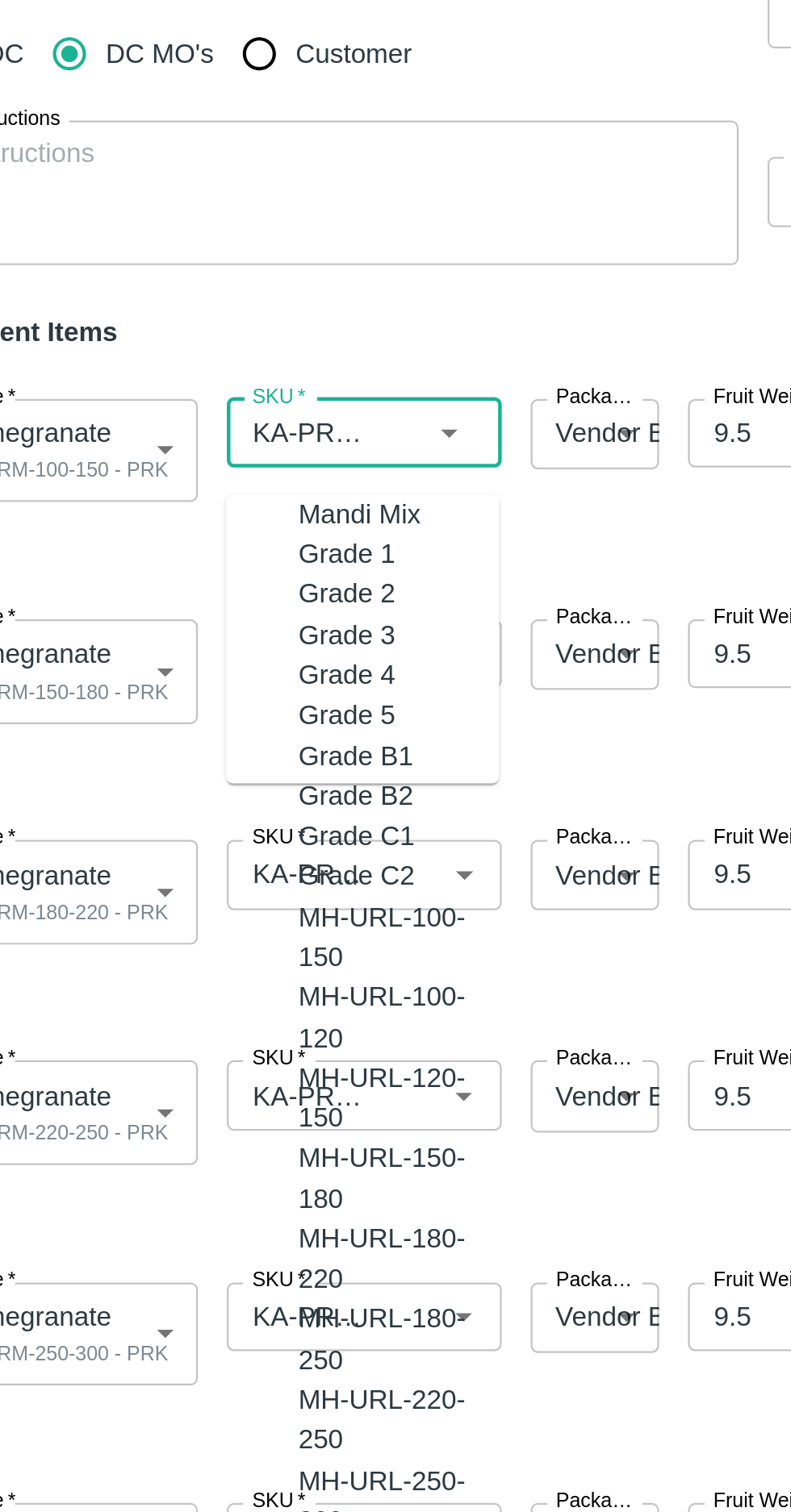
click at [188, 311] on input "SKU   *" at bounding box center [187, 306] width 64 height 21
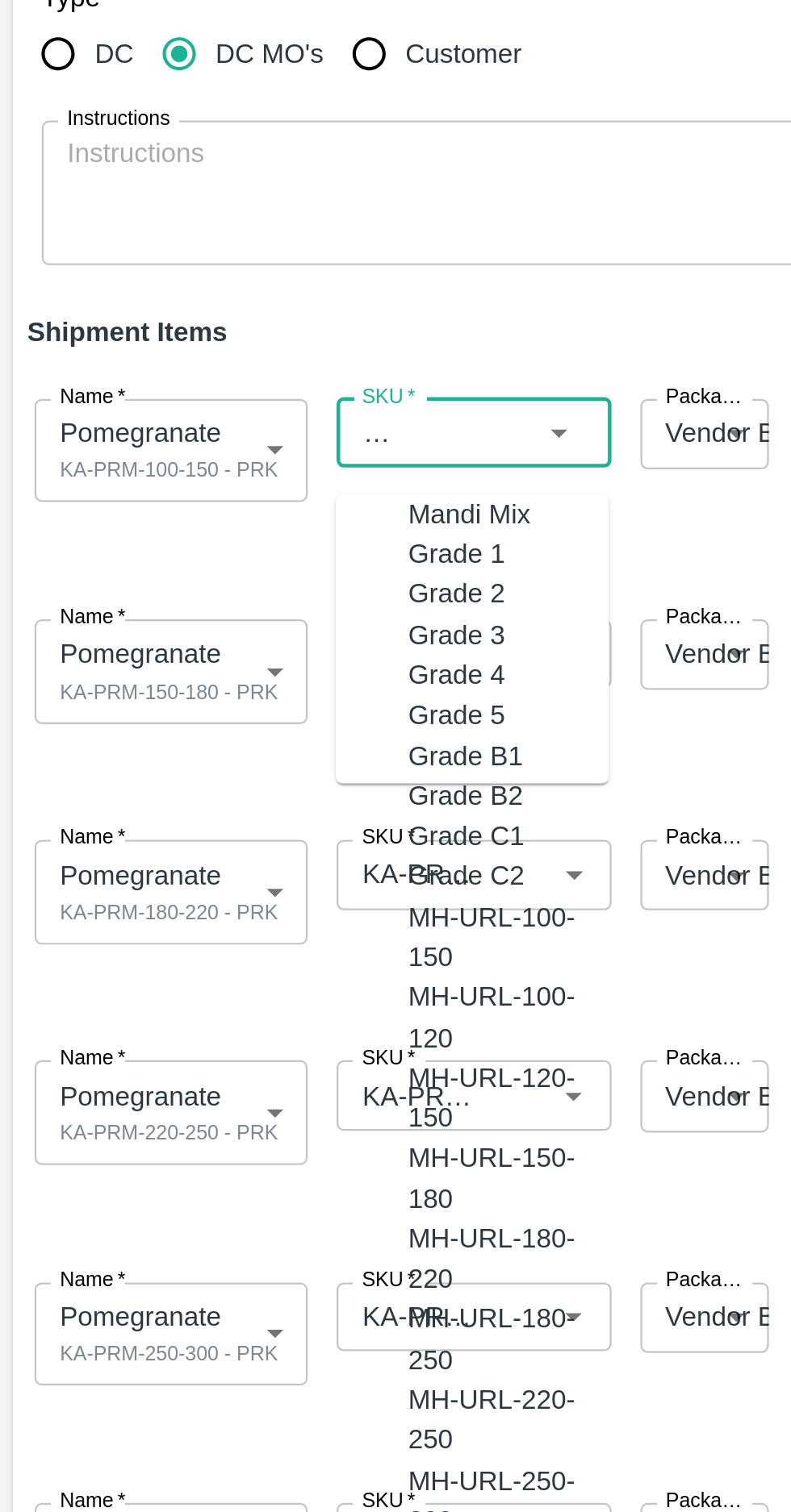
scroll to position [0, 0]
click at [310, 449] on span at bounding box center [392, 455] width 772 height 26
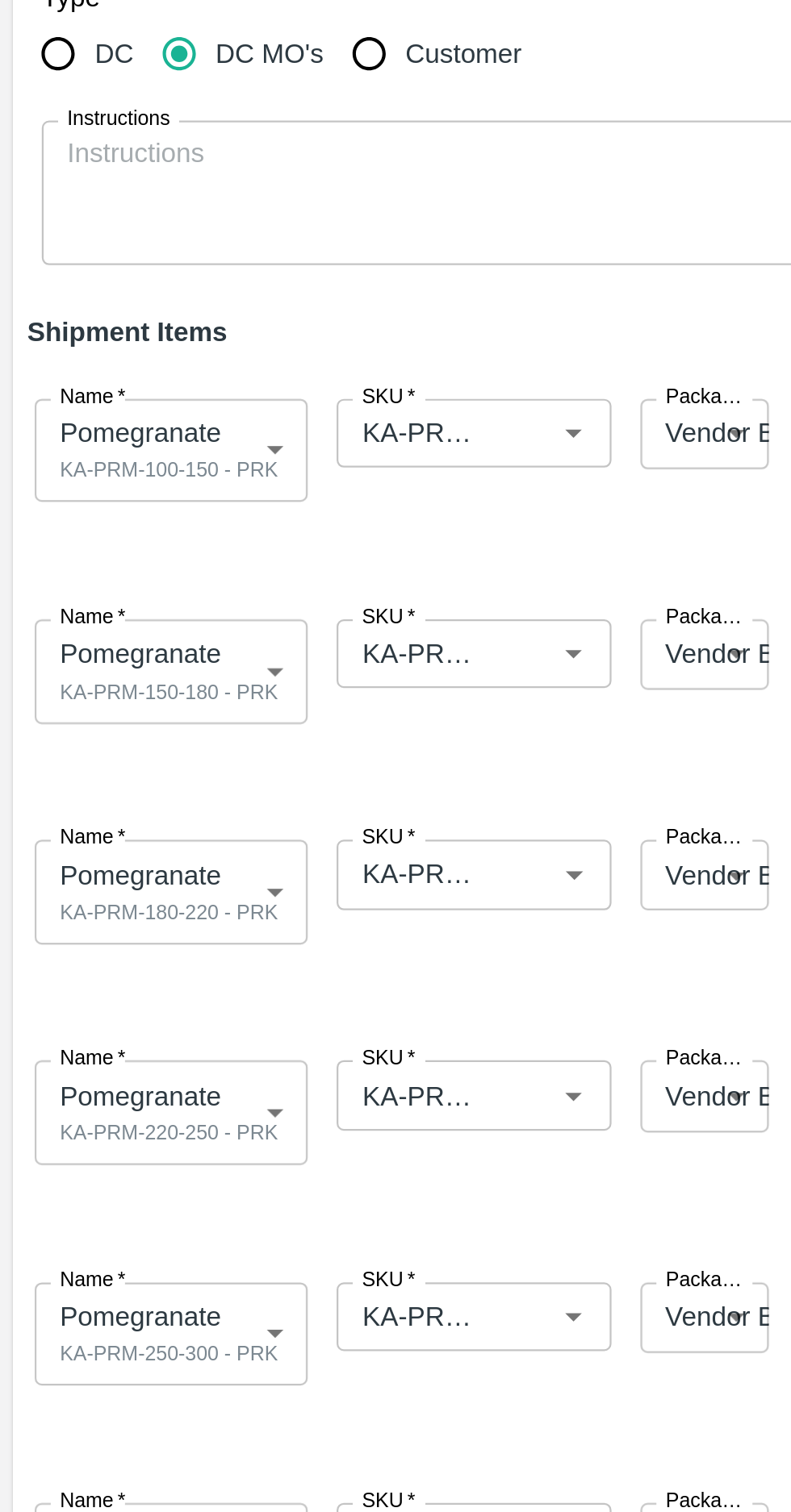
click at [210, 400] on input "SKU   *" at bounding box center [187, 404] width 64 height 21
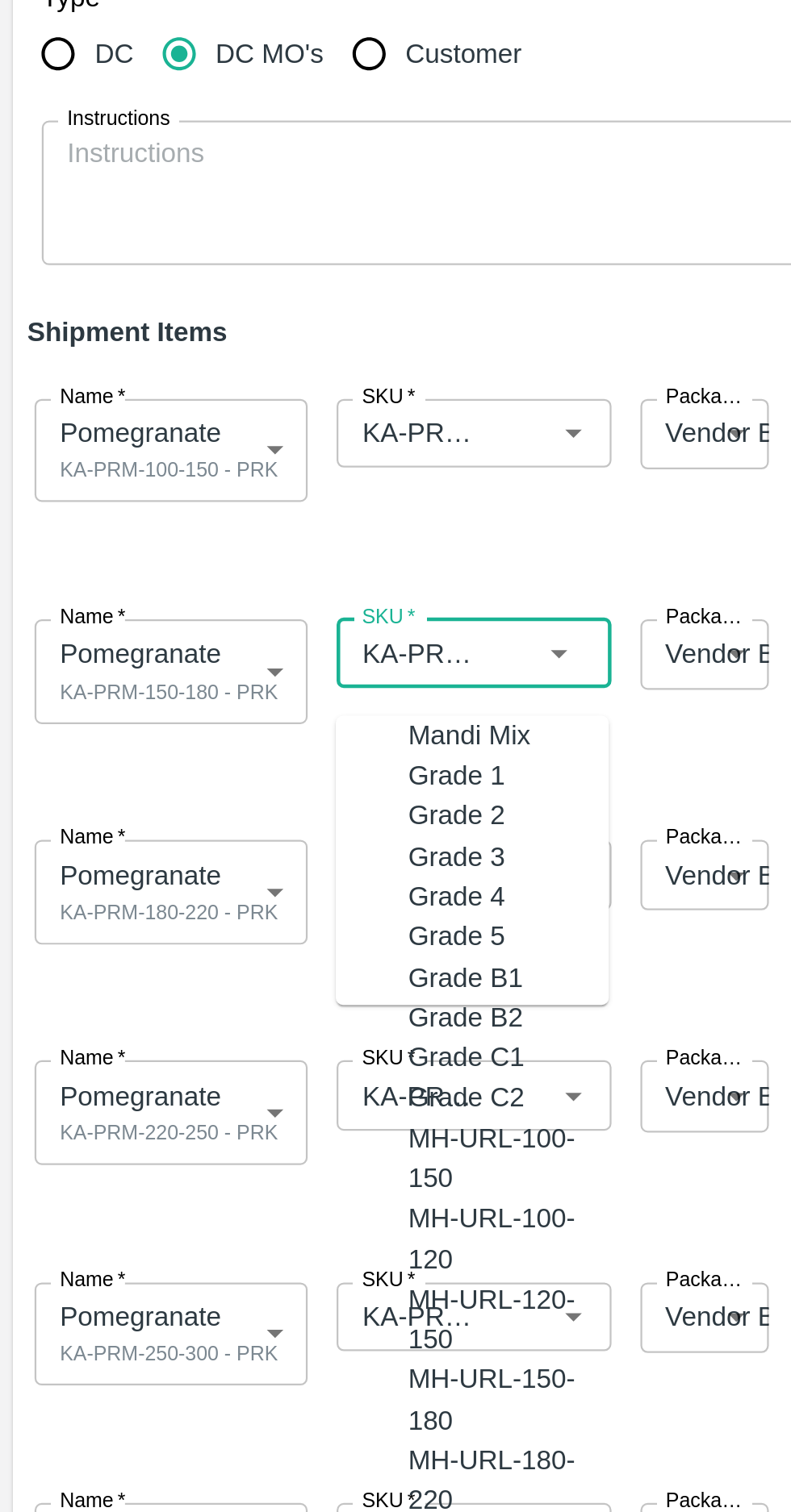
scroll to position [4495, 0]
click at [324, 544] on span at bounding box center [392, 553] width 772 height 26
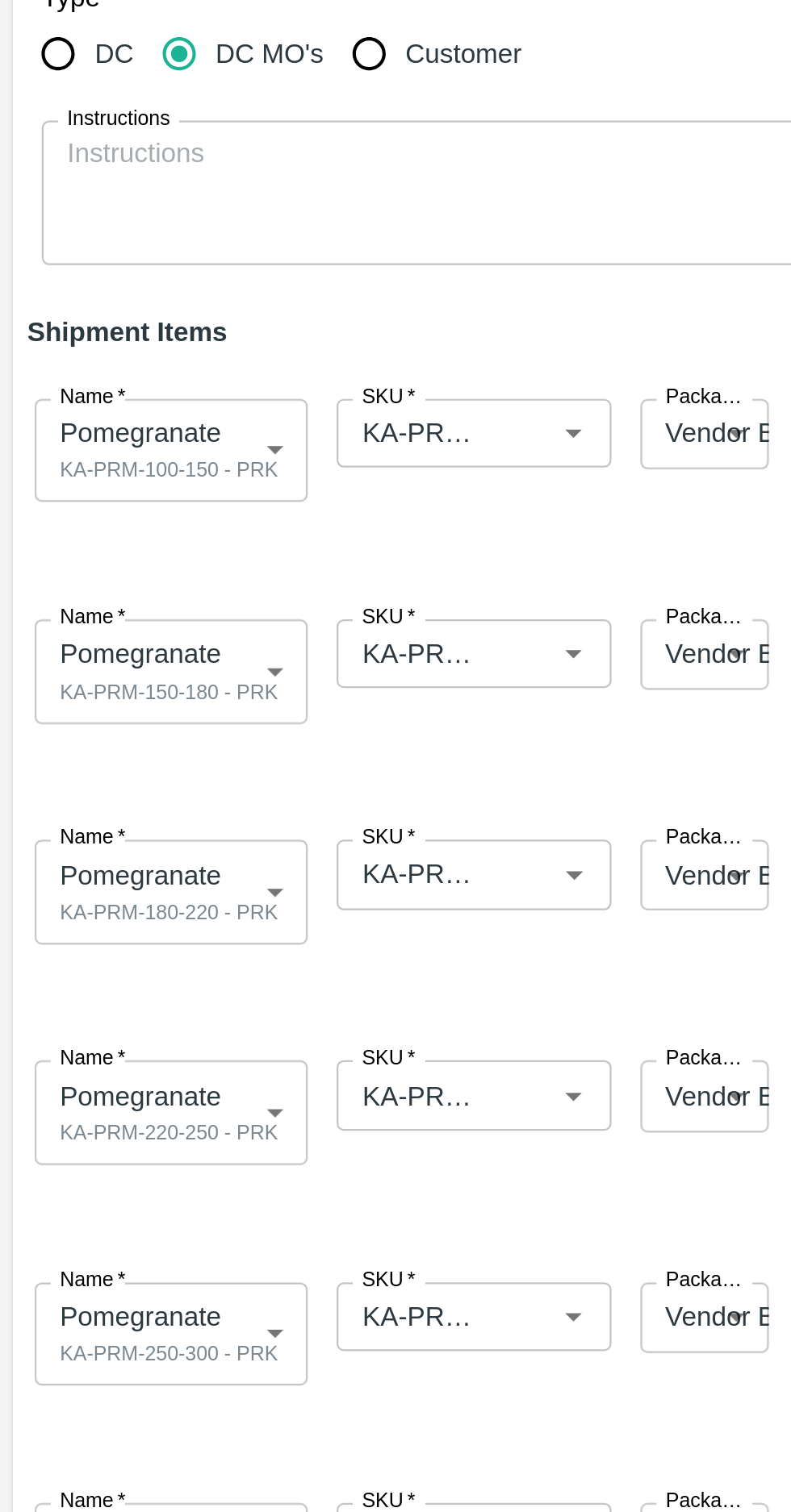
click at [321, 542] on span at bounding box center [392, 553] width 772 height 26
click at [215, 503] on input "SKU   *" at bounding box center [187, 503] width 64 height 21
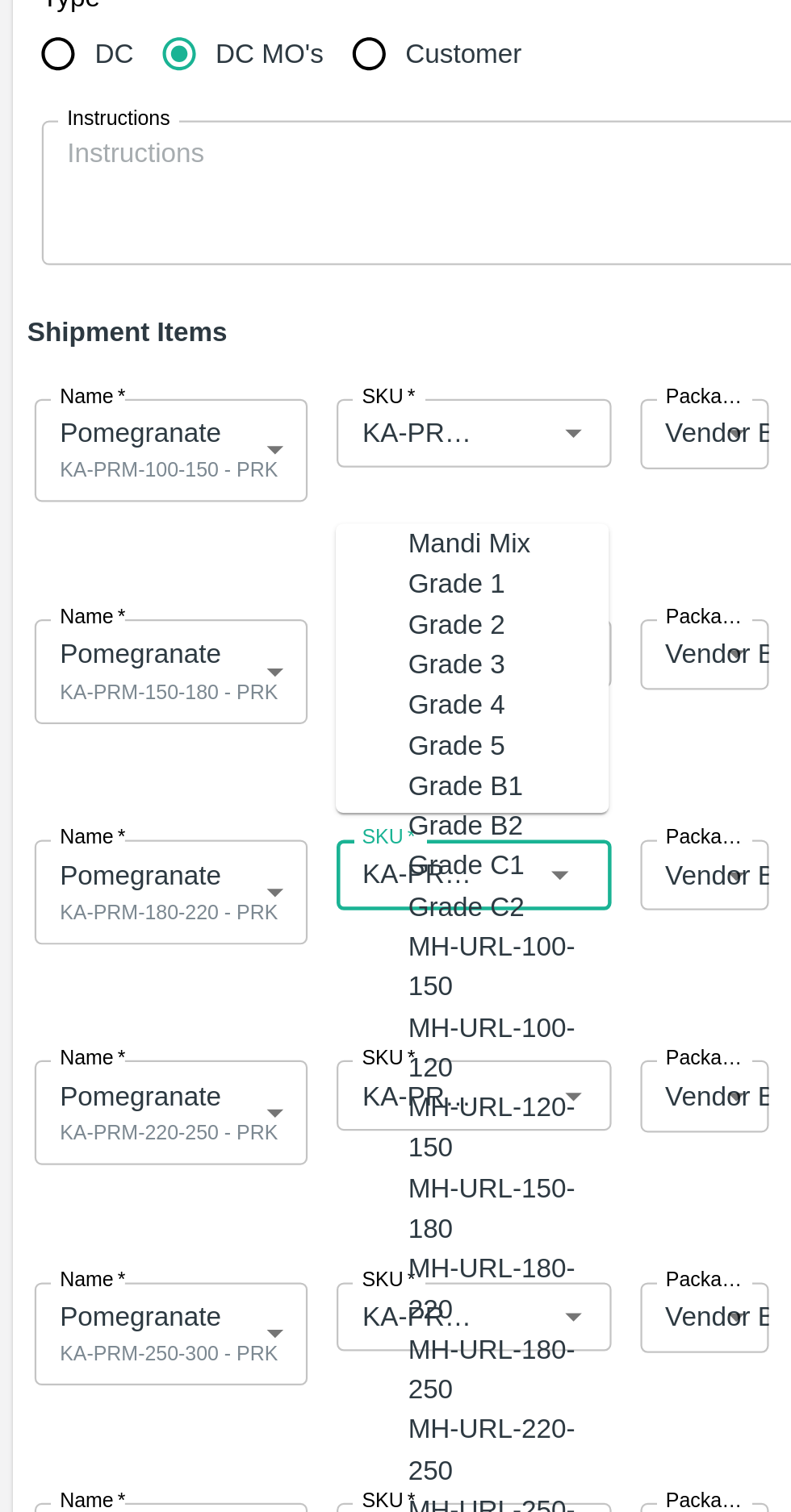
scroll to position [4521, 0]
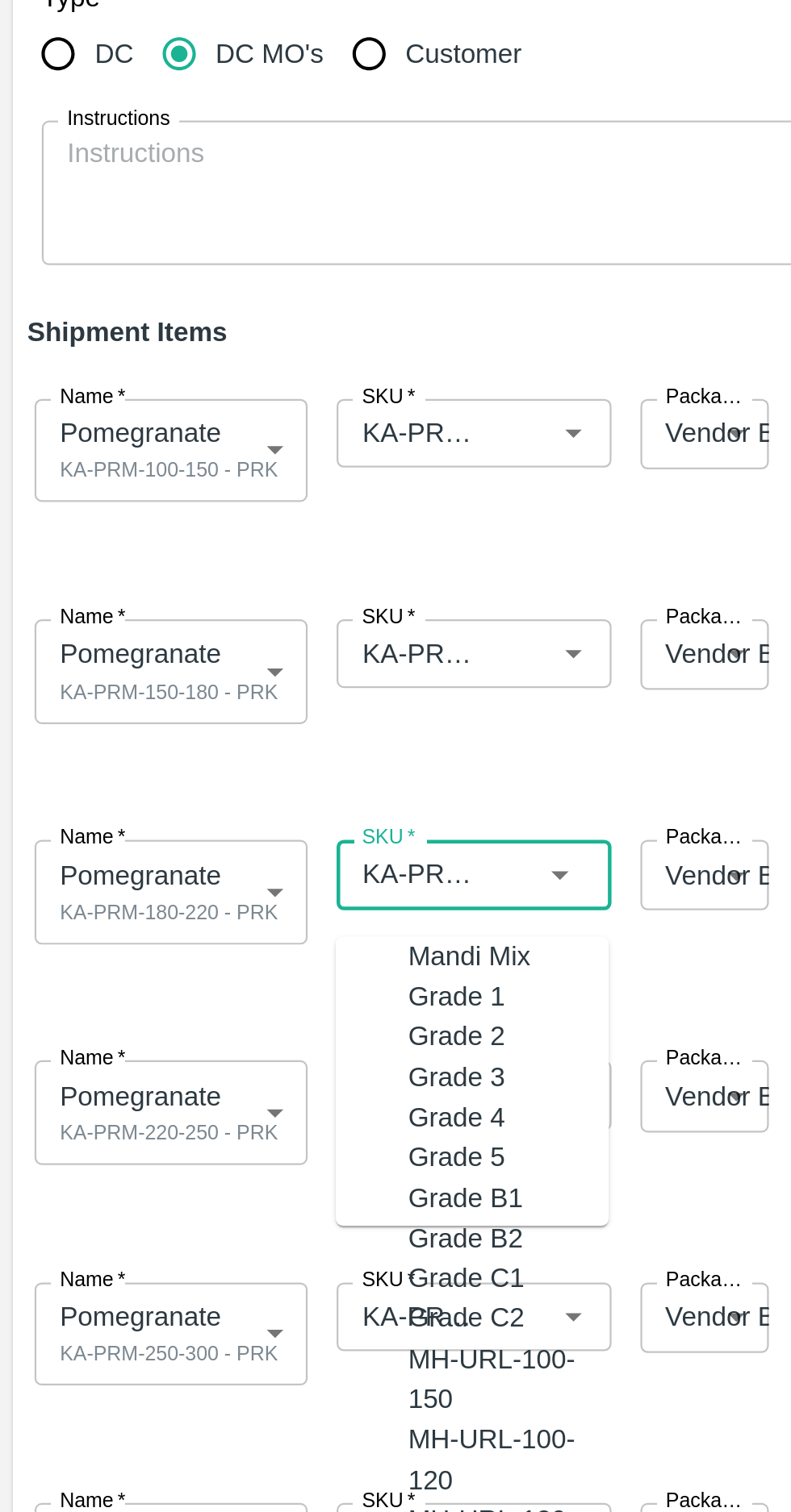
click at [305, 438] on div "Name   * Pomegranate KA-PRM-150-180 - PRK 2071335 Name SKU   * SKU   * Packagin…" at bounding box center [392, 421] width 784 height 105
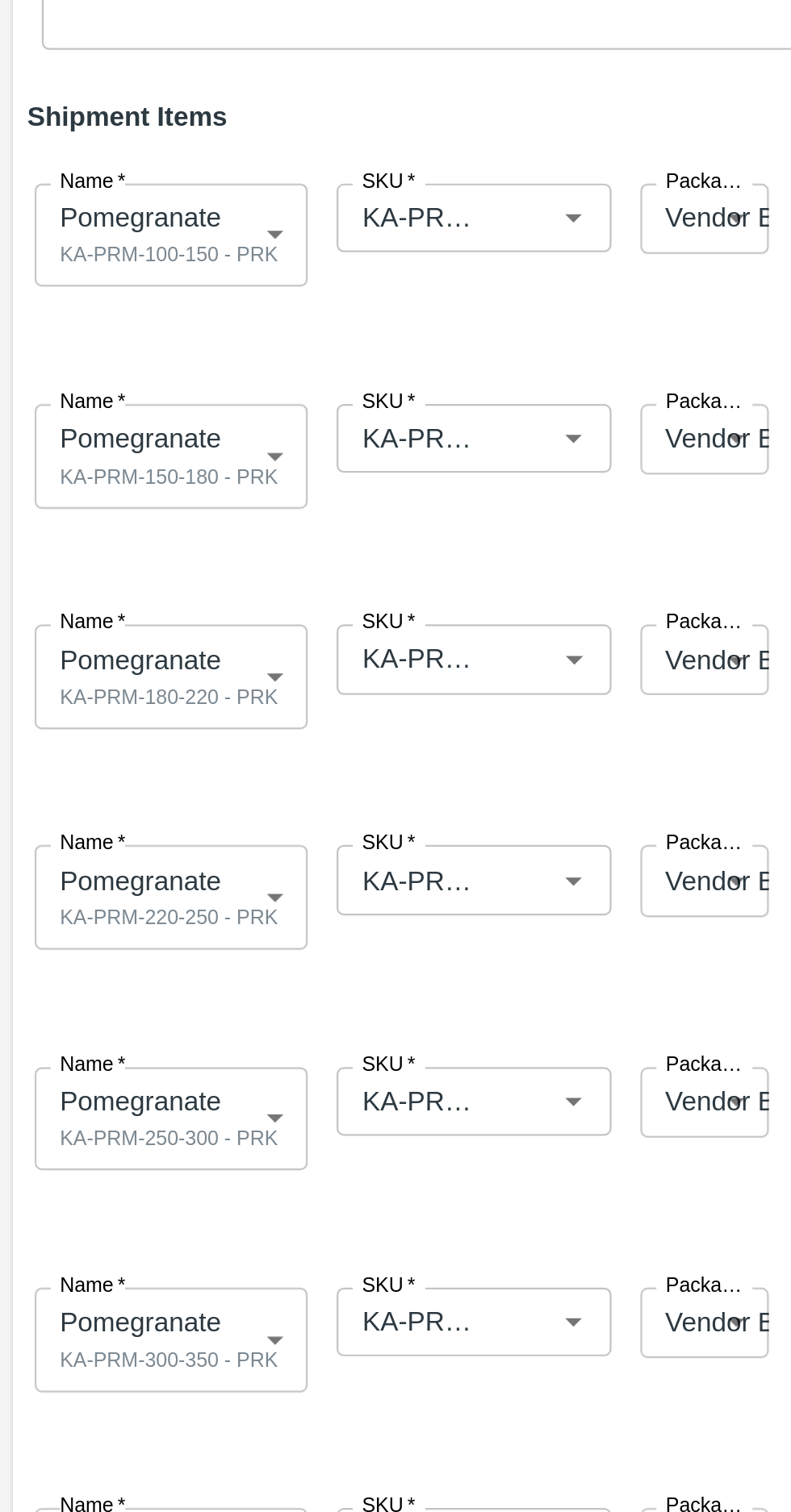
scroll to position [99, 0]
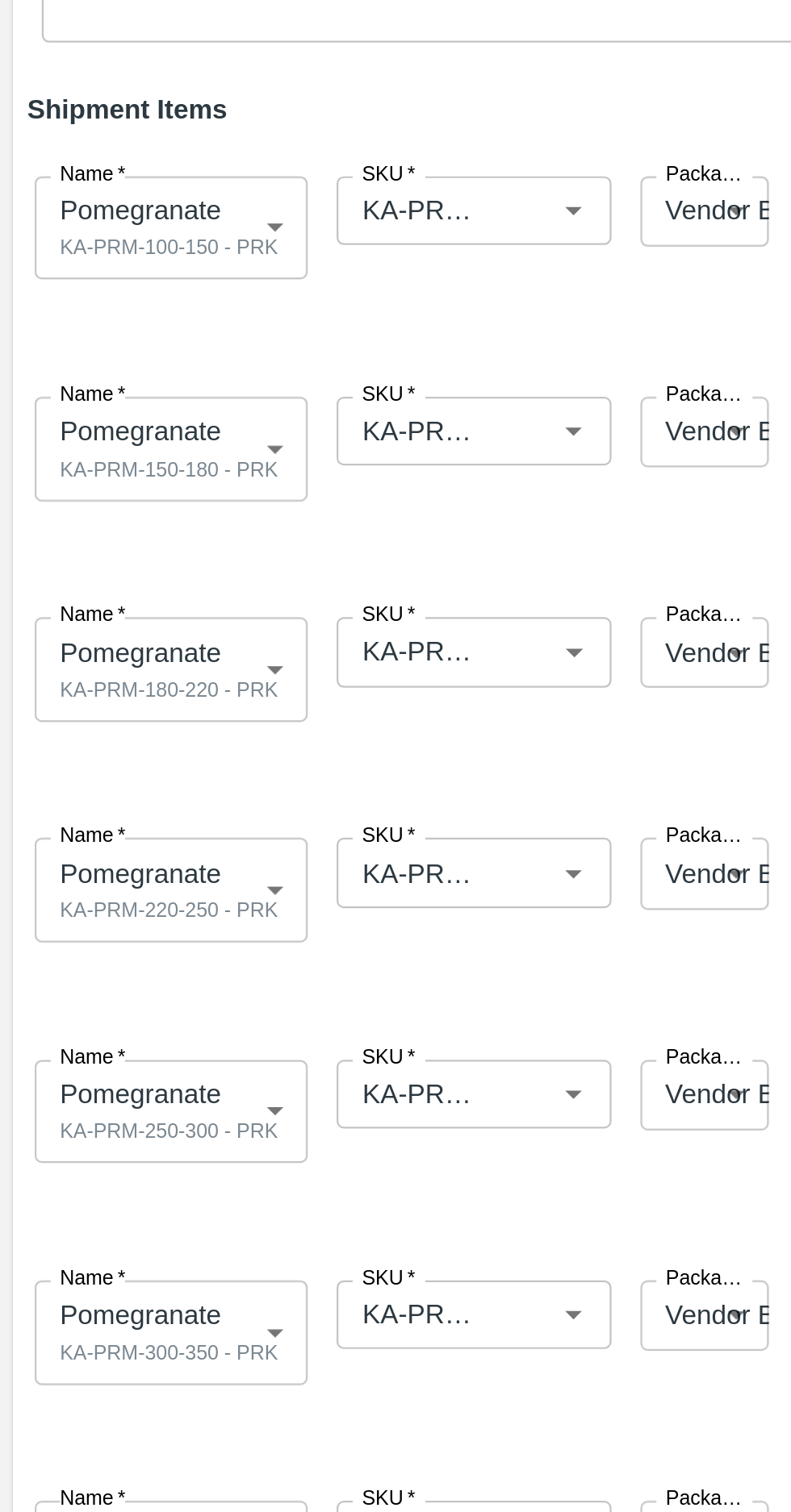
click at [211, 506] on input "SKU   *" at bounding box center [187, 502] width 64 height 21
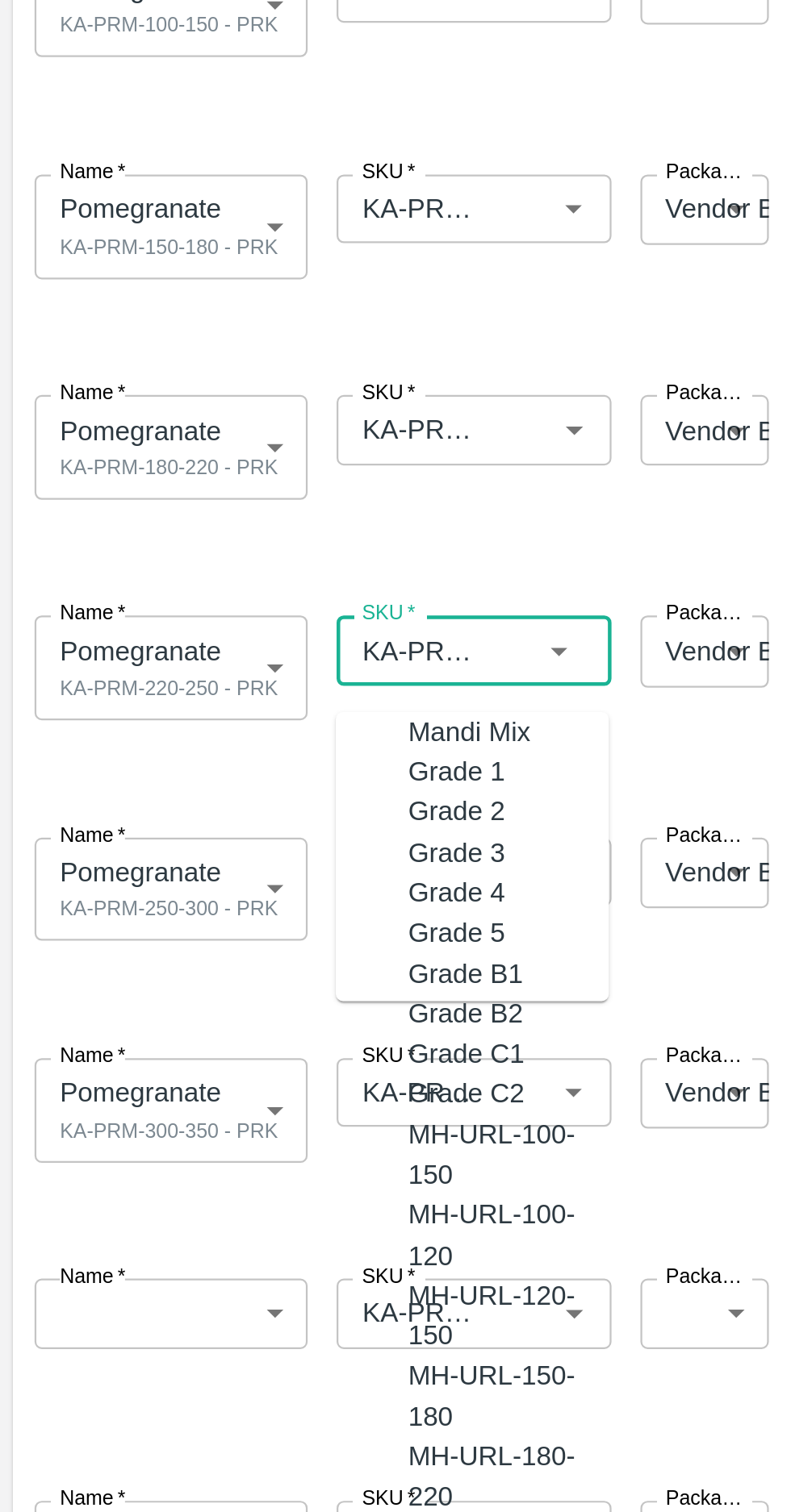
scroll to position [0, 0]
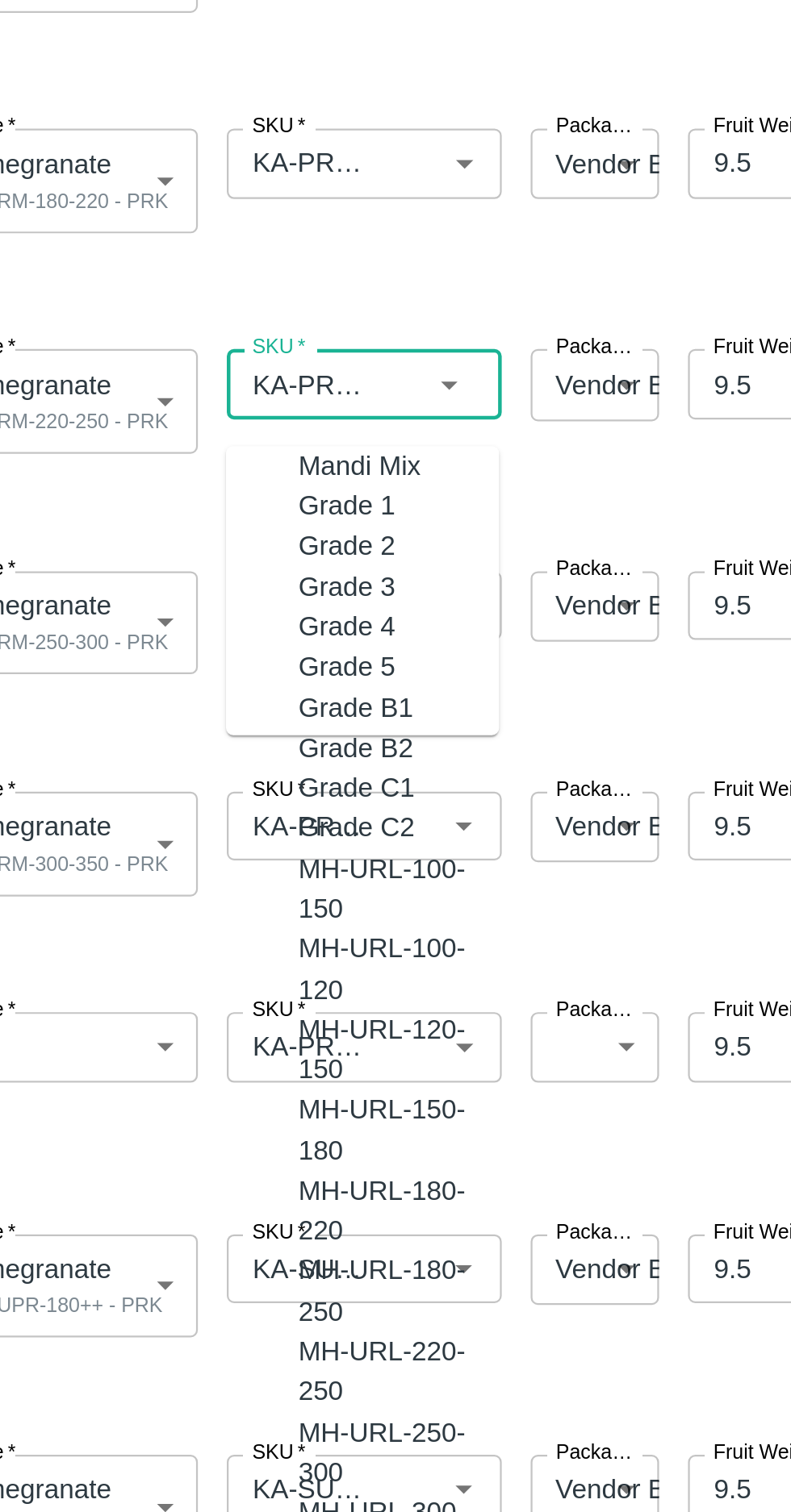
click at [337, 743] on span at bounding box center [392, 750] width 772 height 26
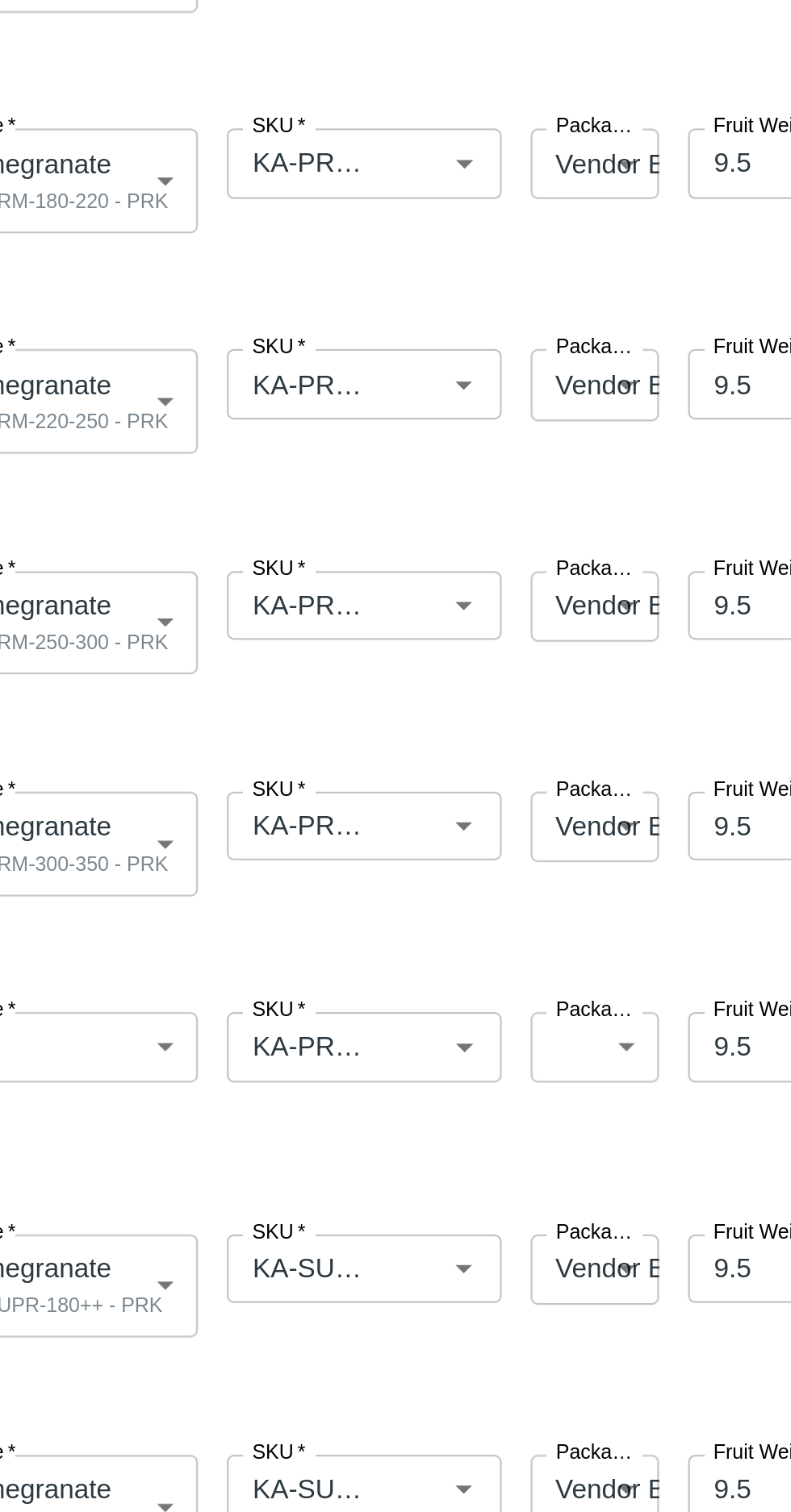
click at [220, 795] on input "SKU   *" at bounding box center [187, 799] width 64 height 21
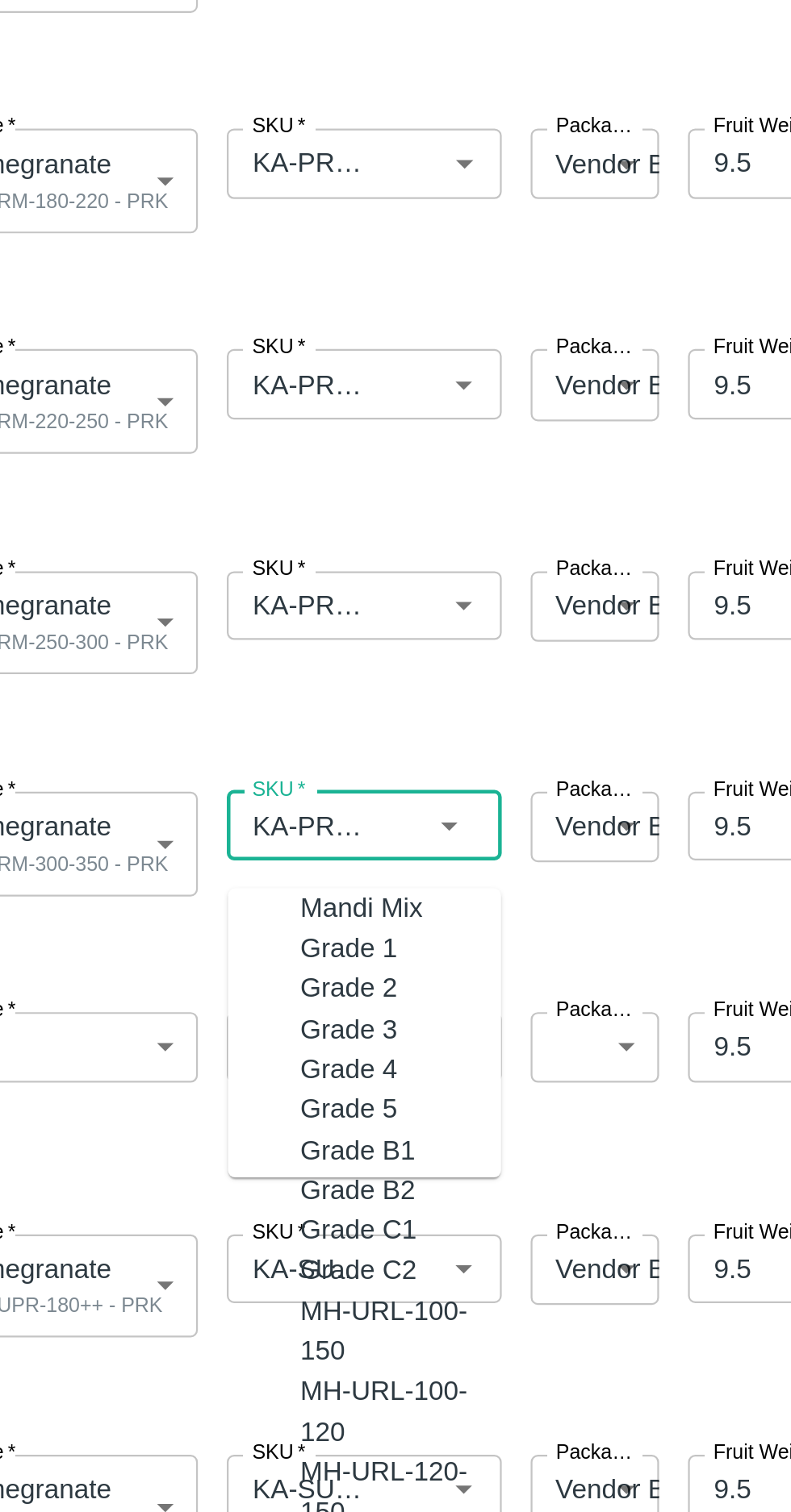
scroll to position [4634, 0]
click at [290, 739] on span at bounding box center [392, 750] width 772 height 26
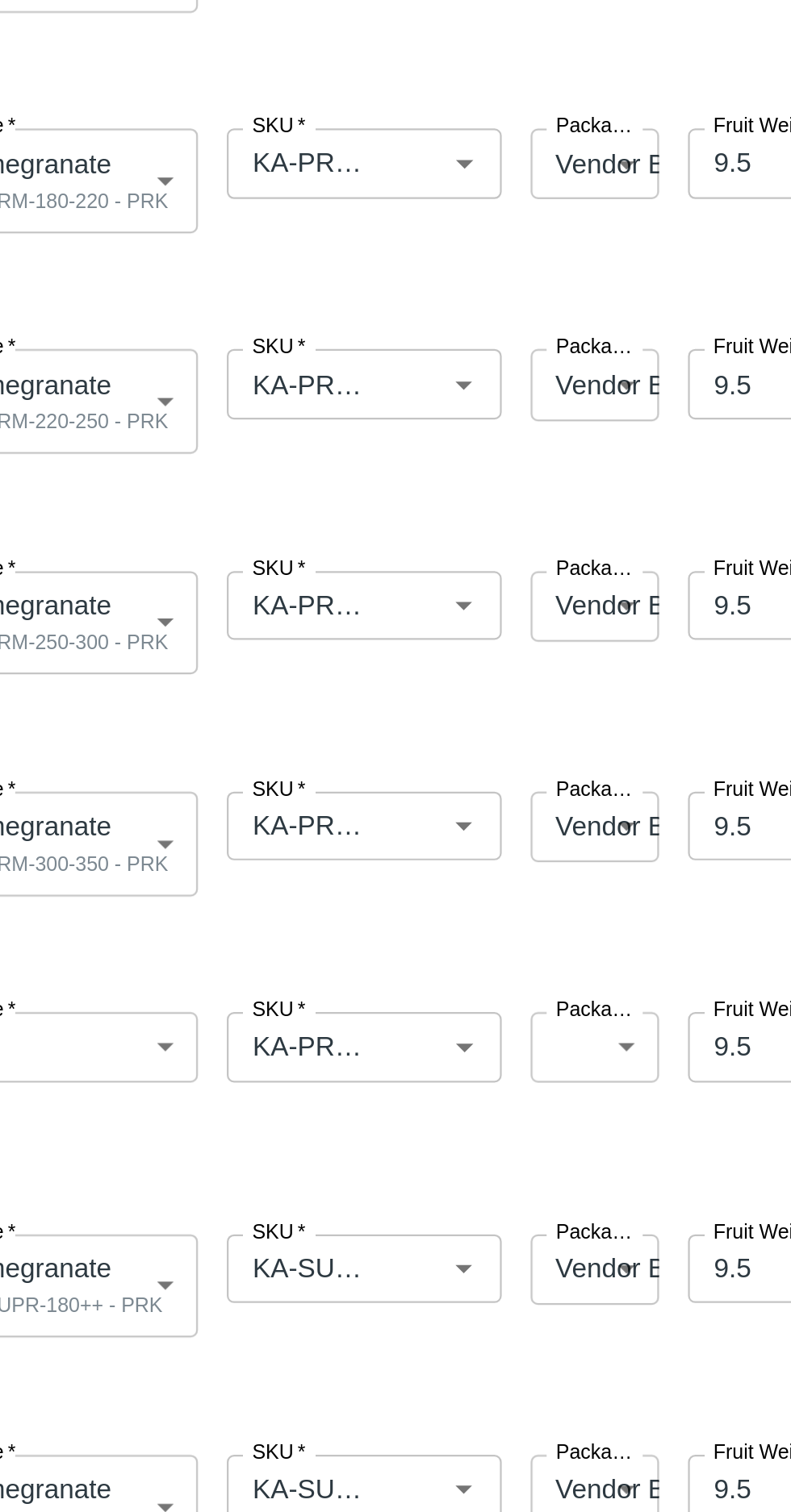
click at [215, 698] on input "SKU   *" at bounding box center [187, 700] width 64 height 21
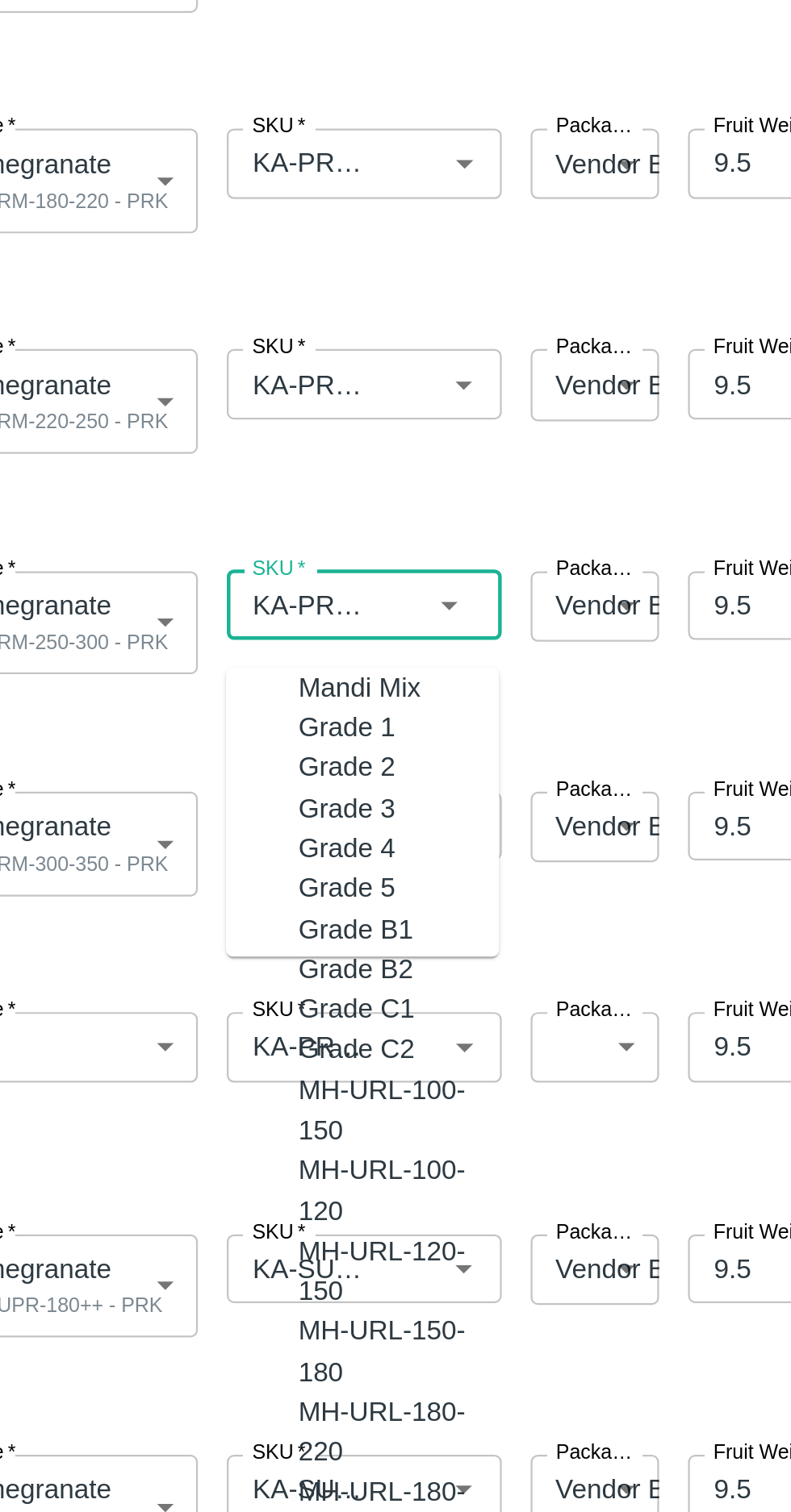
scroll to position [4605, 0]
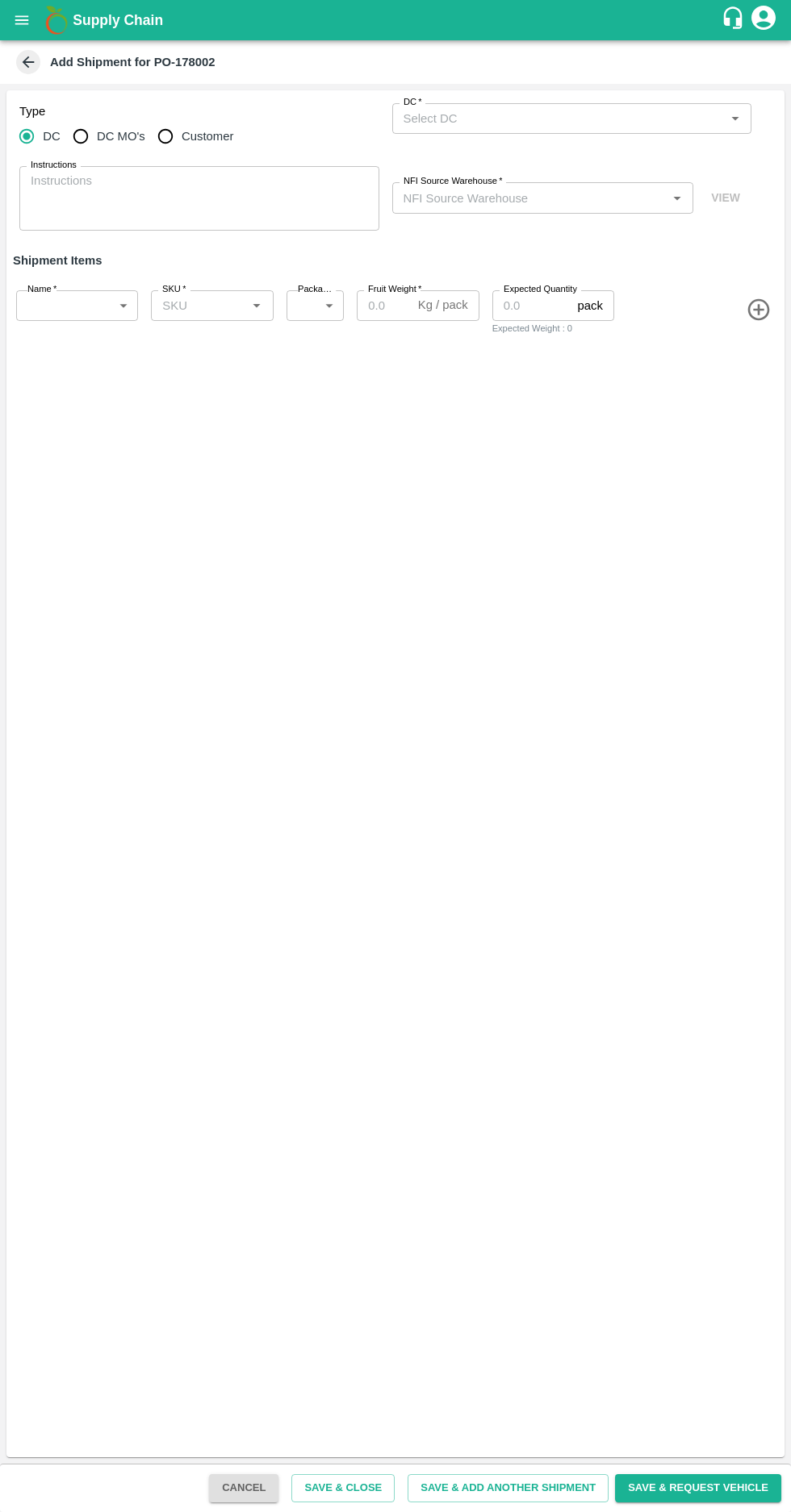
click at [94, 123] on input "DC MO's" at bounding box center [80, 136] width 33 height 33
radio input "true"
click at [578, 117] on input "DC (Material Orders)   *" at bounding box center [559, 119] width 323 height 21
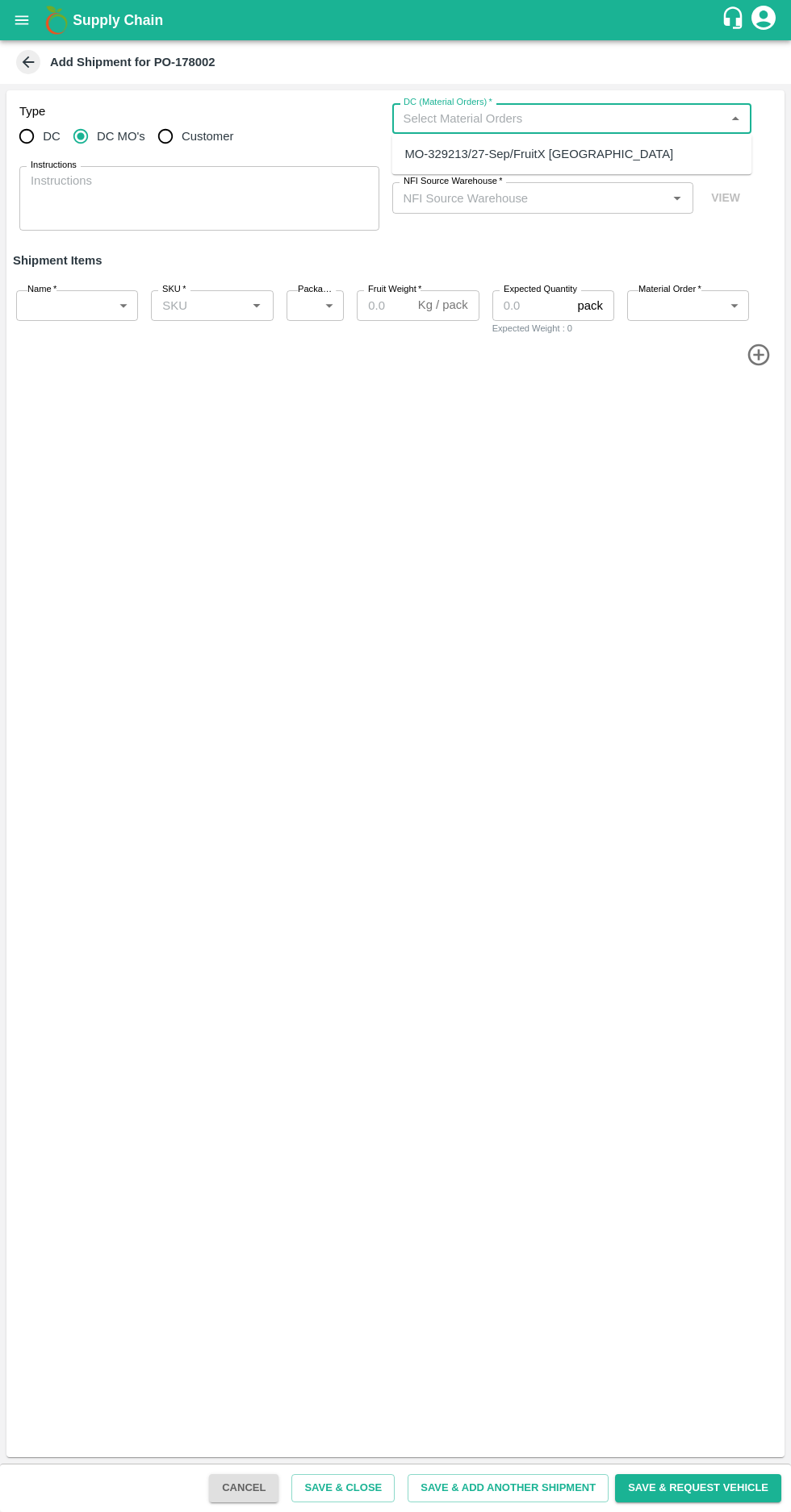
click at [570, 149] on div "MO-329213/27-Sep/FruitX [GEOGRAPHIC_DATA]" at bounding box center [539, 154] width 269 height 18
type input "MO-329213/27-Sep/FruitX [GEOGRAPHIC_DATA]"
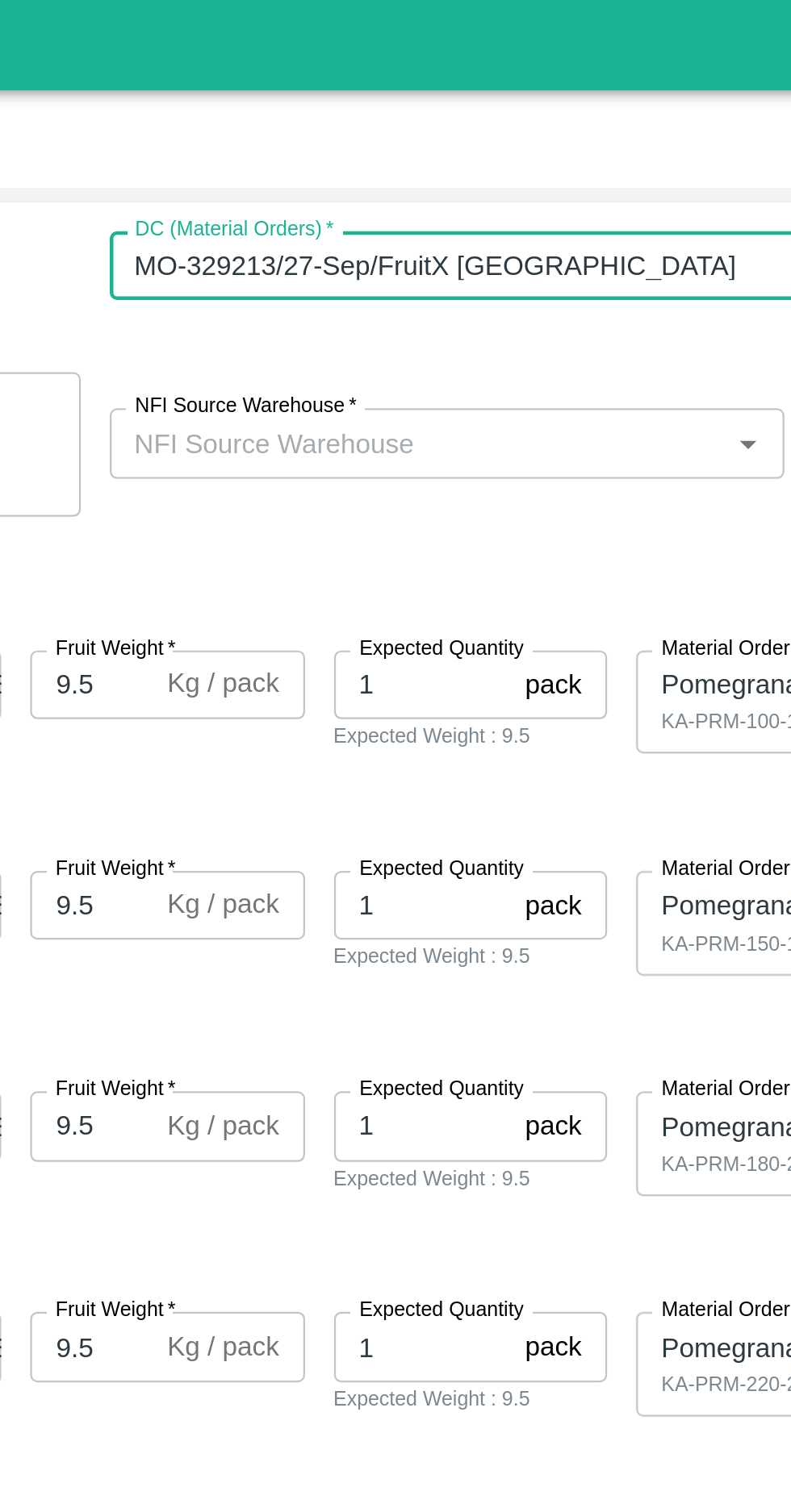
click at [509, 204] on input "NFI Source Warehouse   *" at bounding box center [530, 198] width 265 height 21
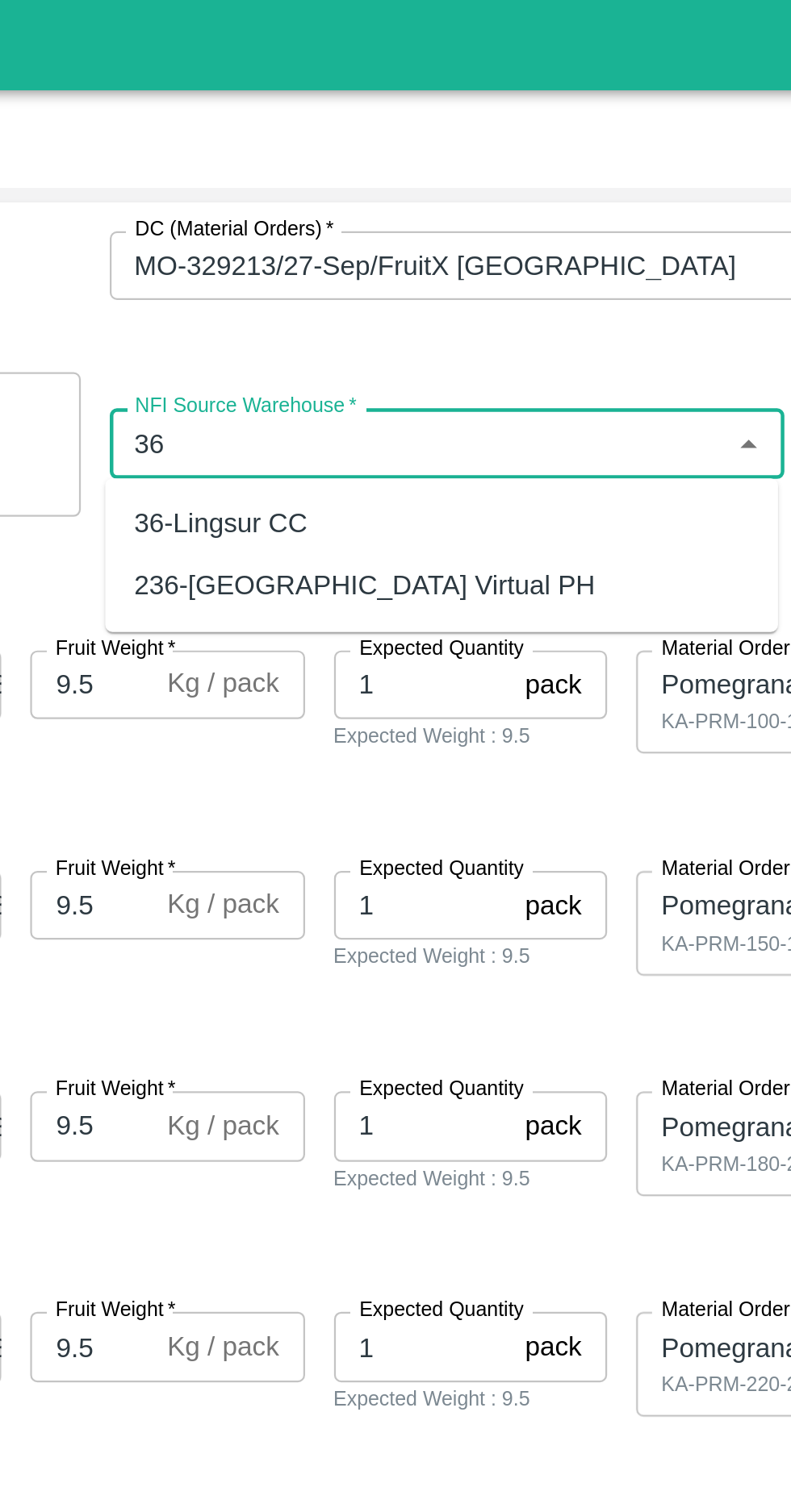
click at [516, 235] on div "36-Lingsur CC" at bounding box center [540, 234] width 300 height 27
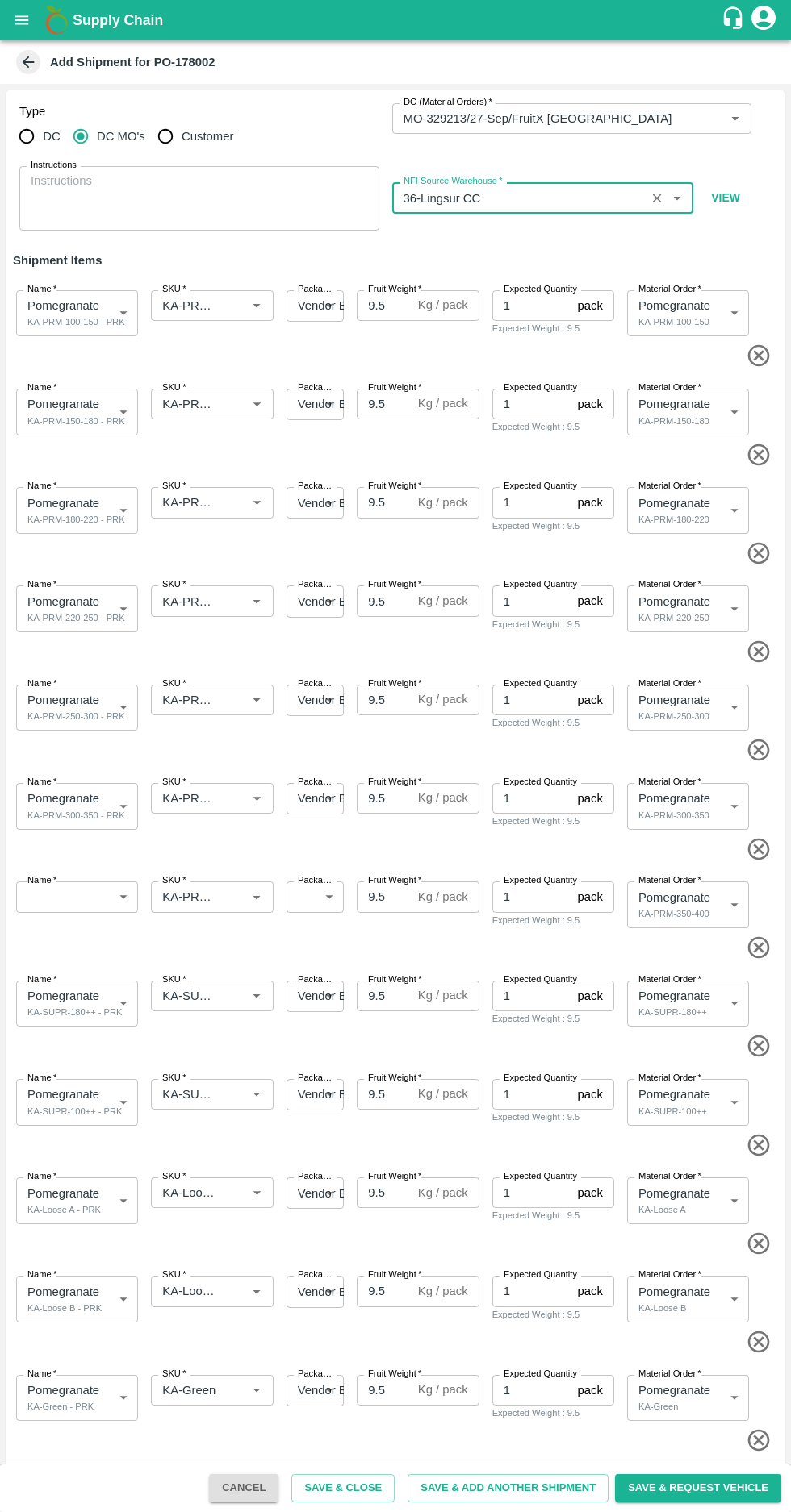
type input "36-Lingsur CC"
click at [191, 795] on input "SKU   *" at bounding box center [187, 799] width 64 height 21
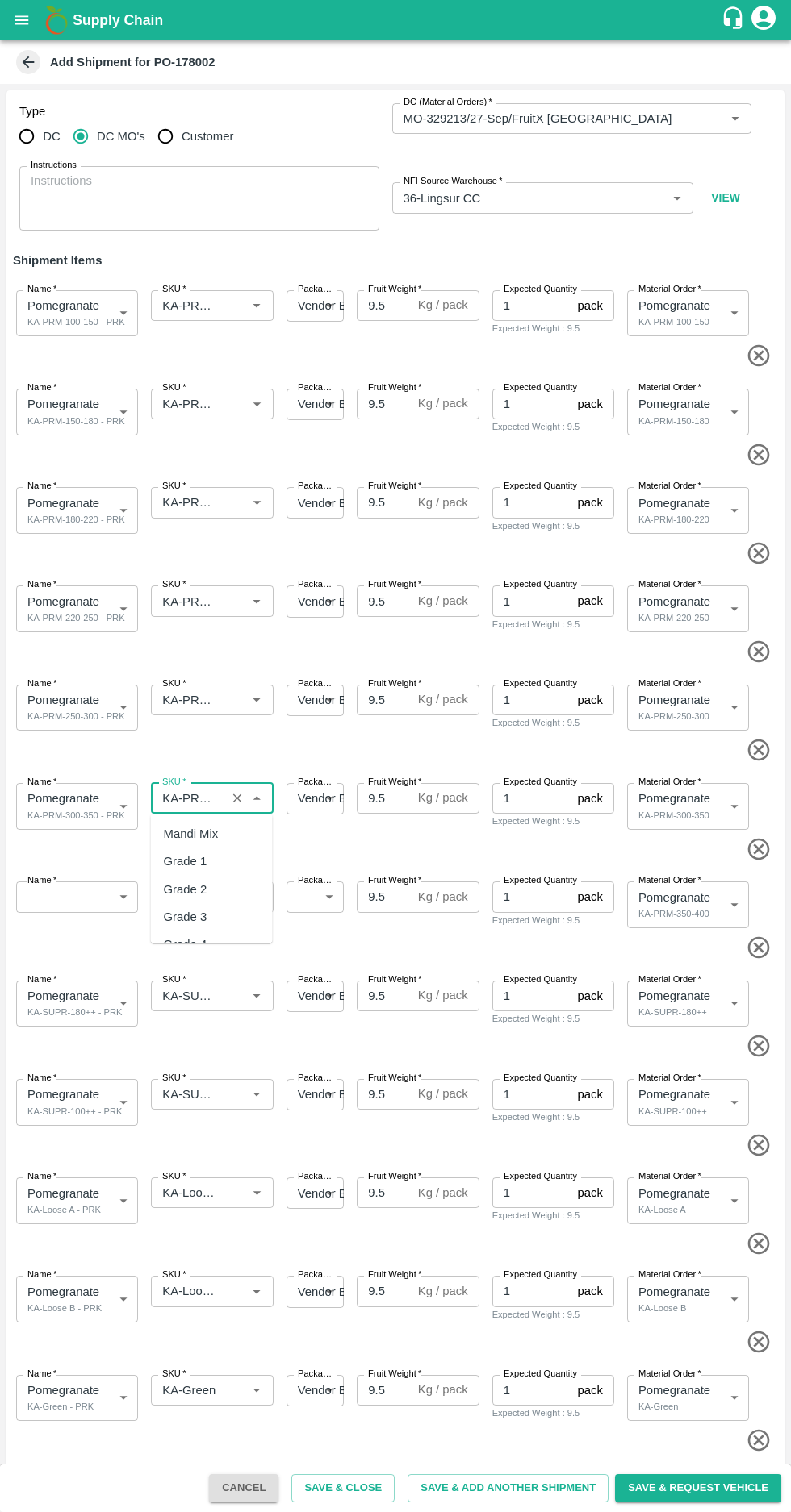
scroll to position [4634, 0]
click at [479, 834] on div "Name   * Pomegranate KA-PRM-300-350 - PRK 2071339 Name SKU   * SKU   * Packagin…" at bounding box center [392, 815] width 784 height 105
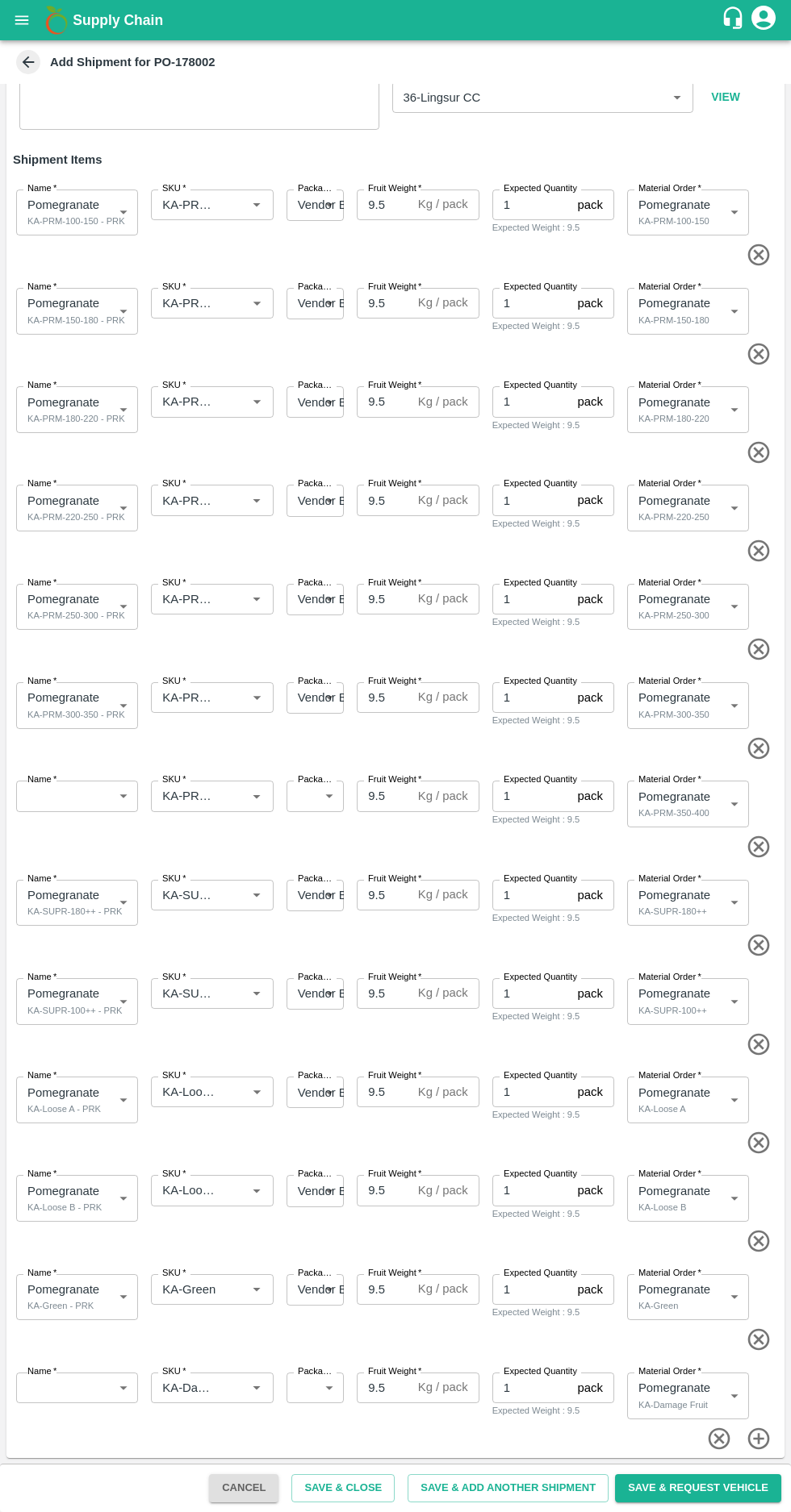
click at [201, 798] on input "SKU   *" at bounding box center [187, 796] width 64 height 21
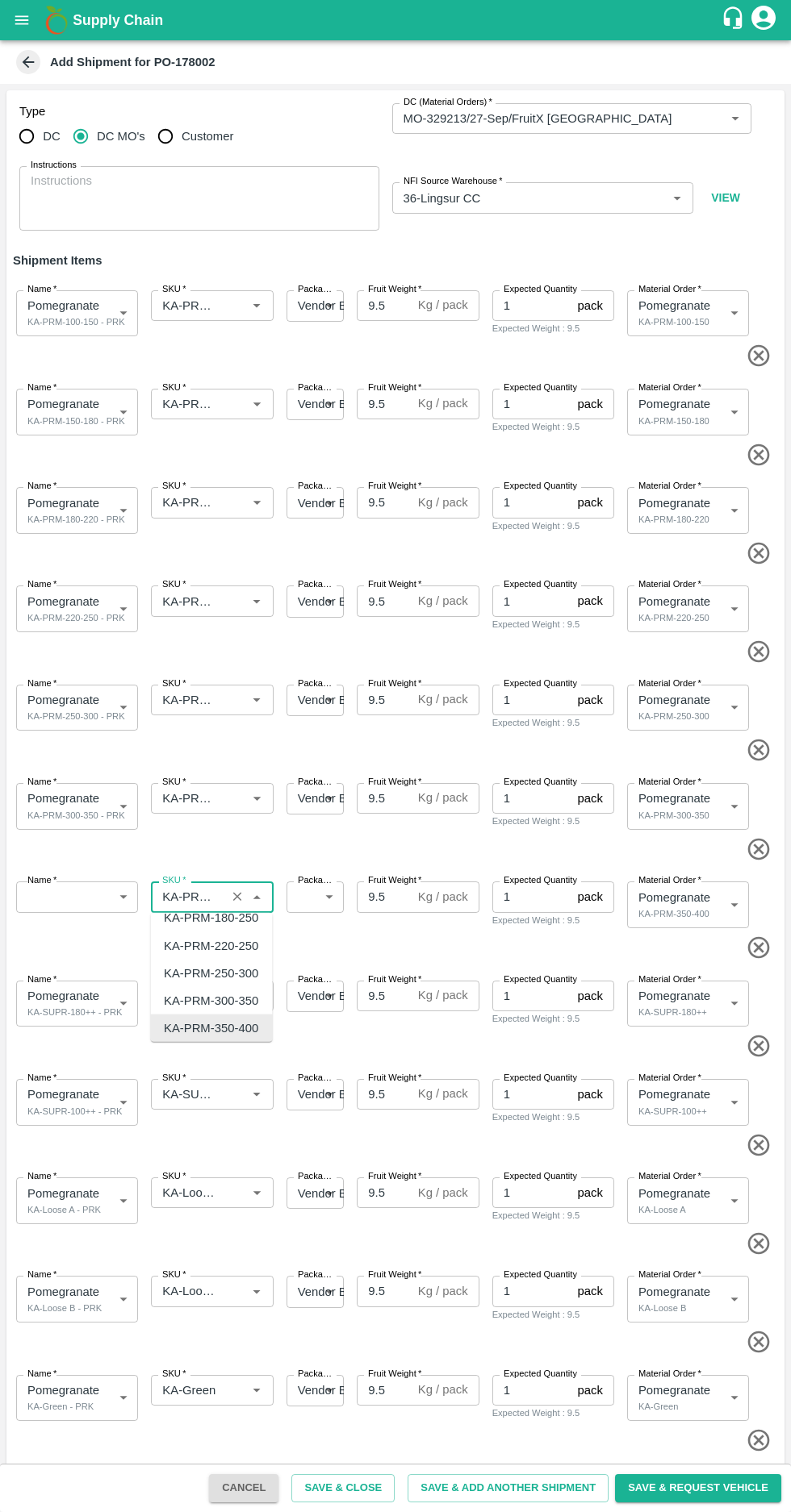
click at [754, 945] on icon "button" at bounding box center [758, 948] width 26 height 26
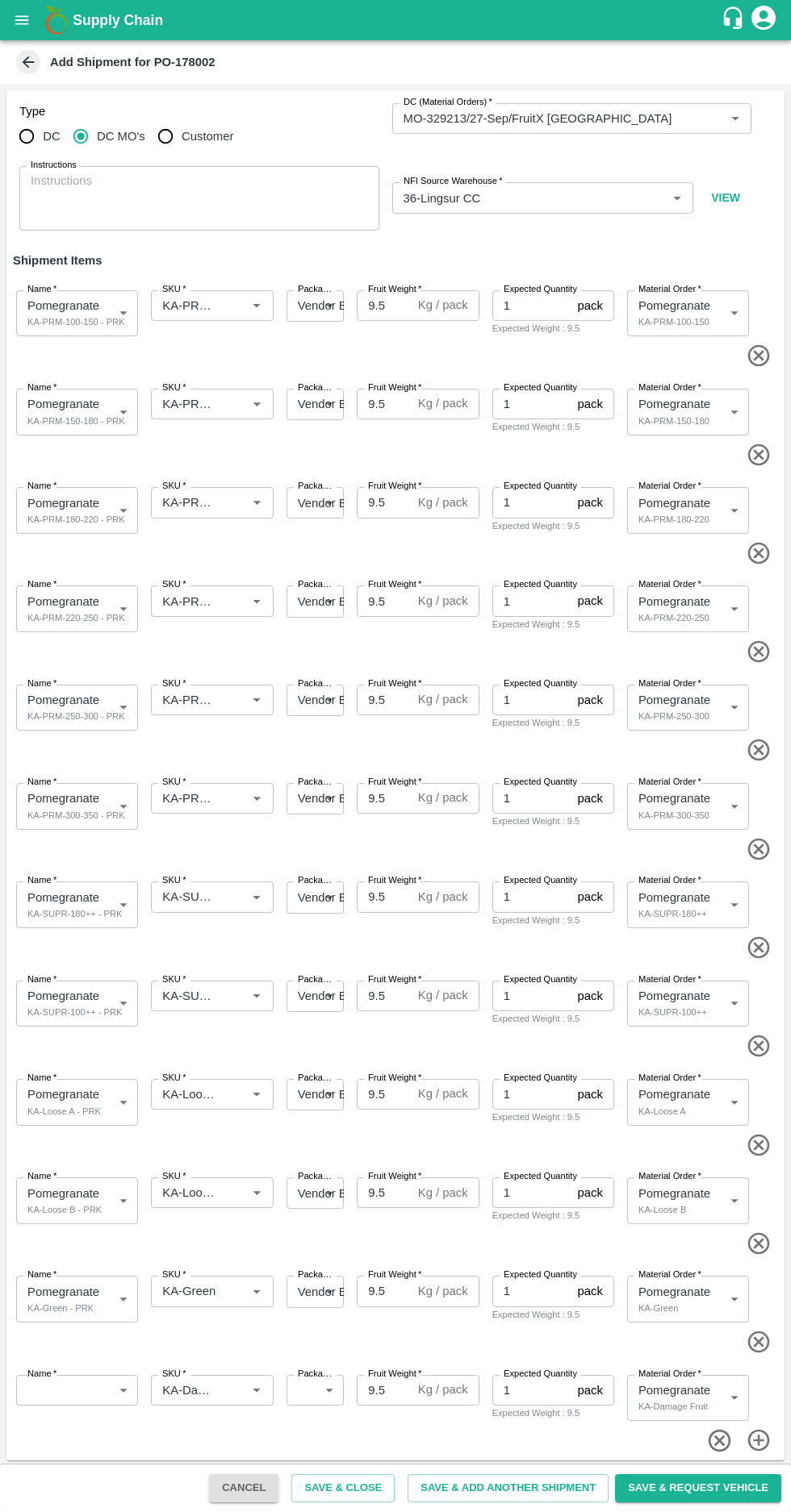
click at [192, 890] on input "SKU   *" at bounding box center [187, 897] width 64 height 21
click at [477, 937] on span at bounding box center [392, 948] width 772 height 26
click at [205, 995] on input "SKU   *" at bounding box center [187, 996] width 64 height 21
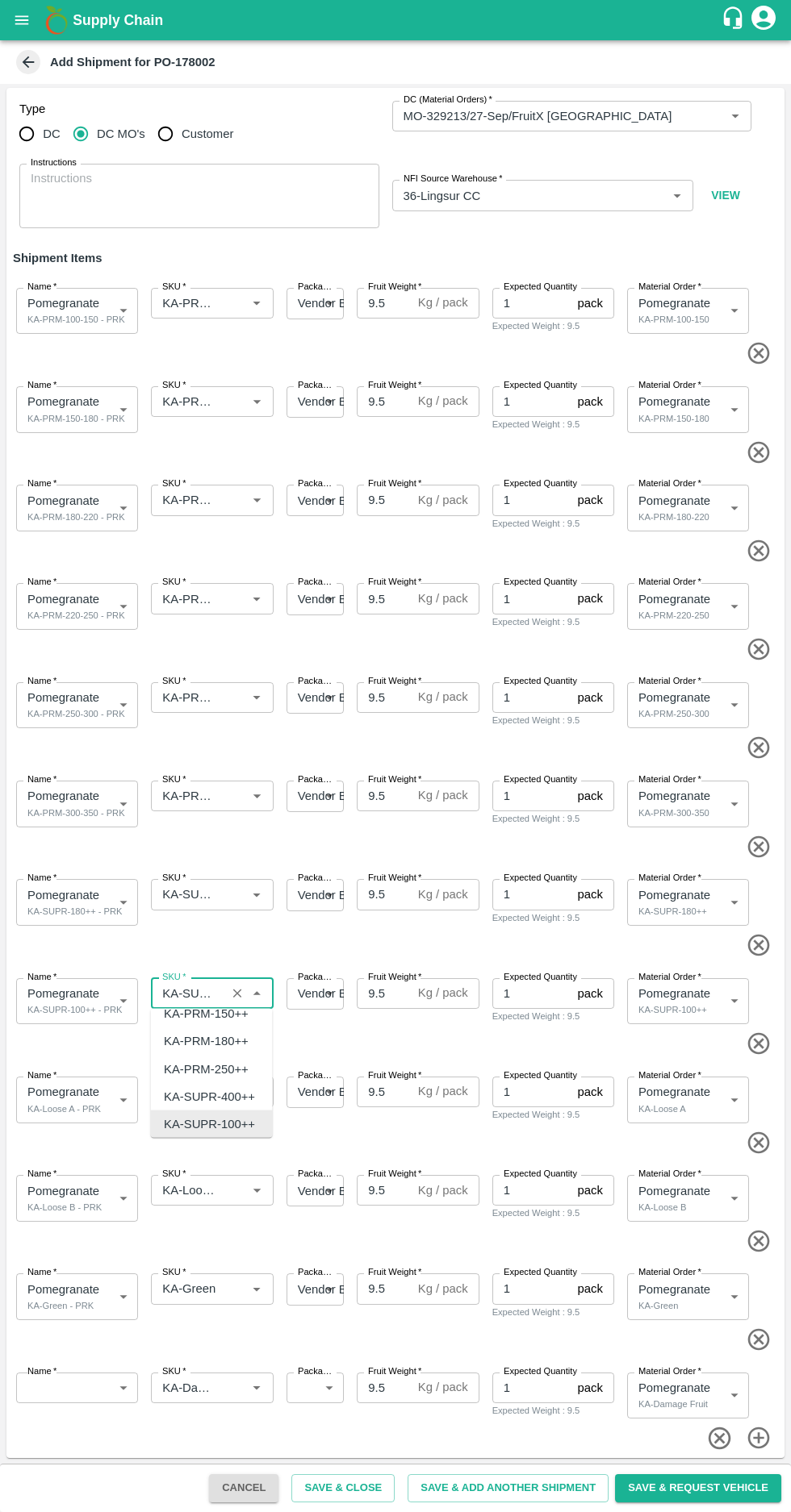
click at [73, 1093] on body "Supply Chain Add Shipment for PO-178002 Type DC DC MO's Customer DC (Material O…" at bounding box center [396, 756] width 791 height 1512
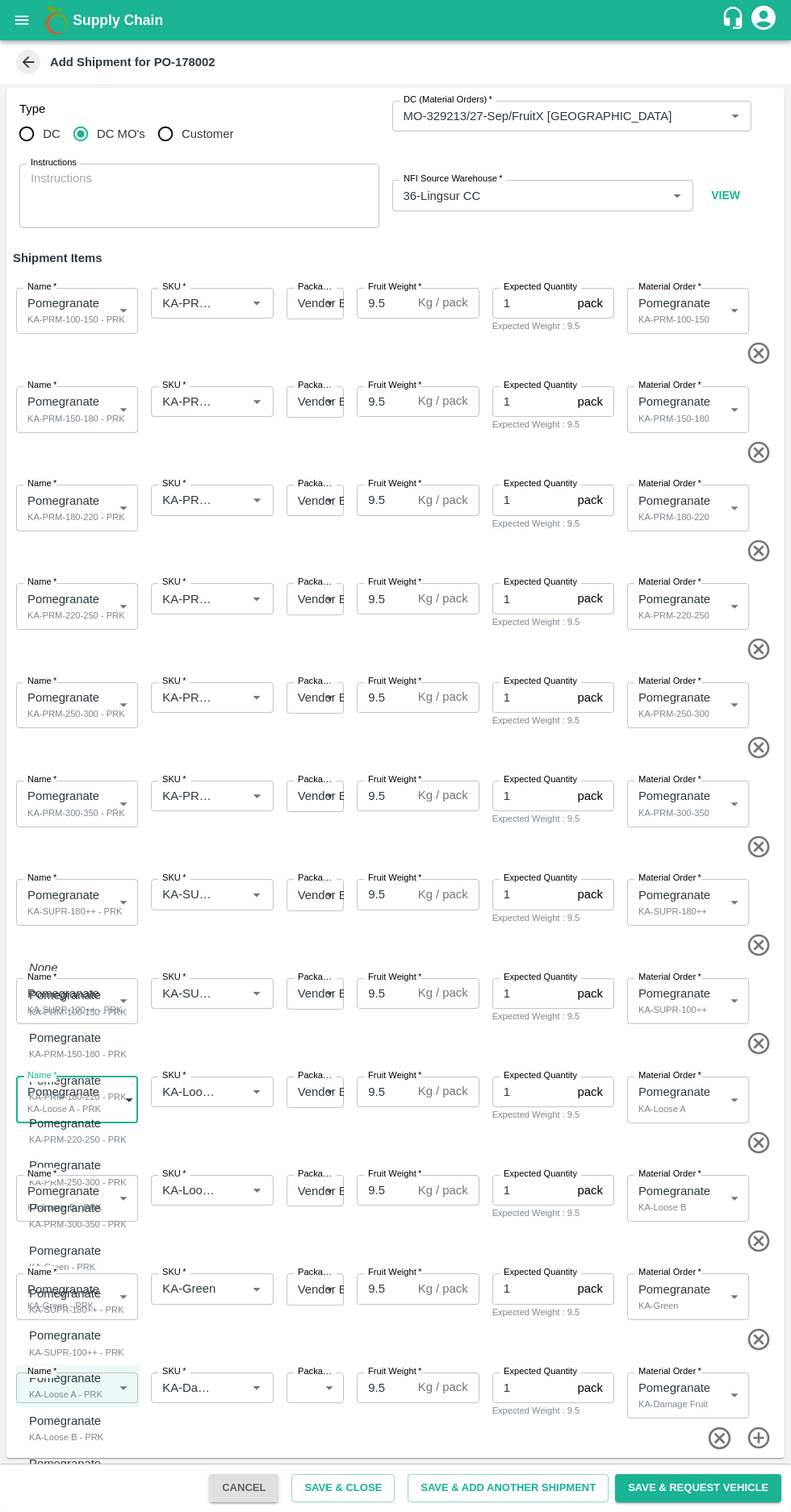
click at [232, 1094] on div at bounding box center [396, 756] width 791 height 1512
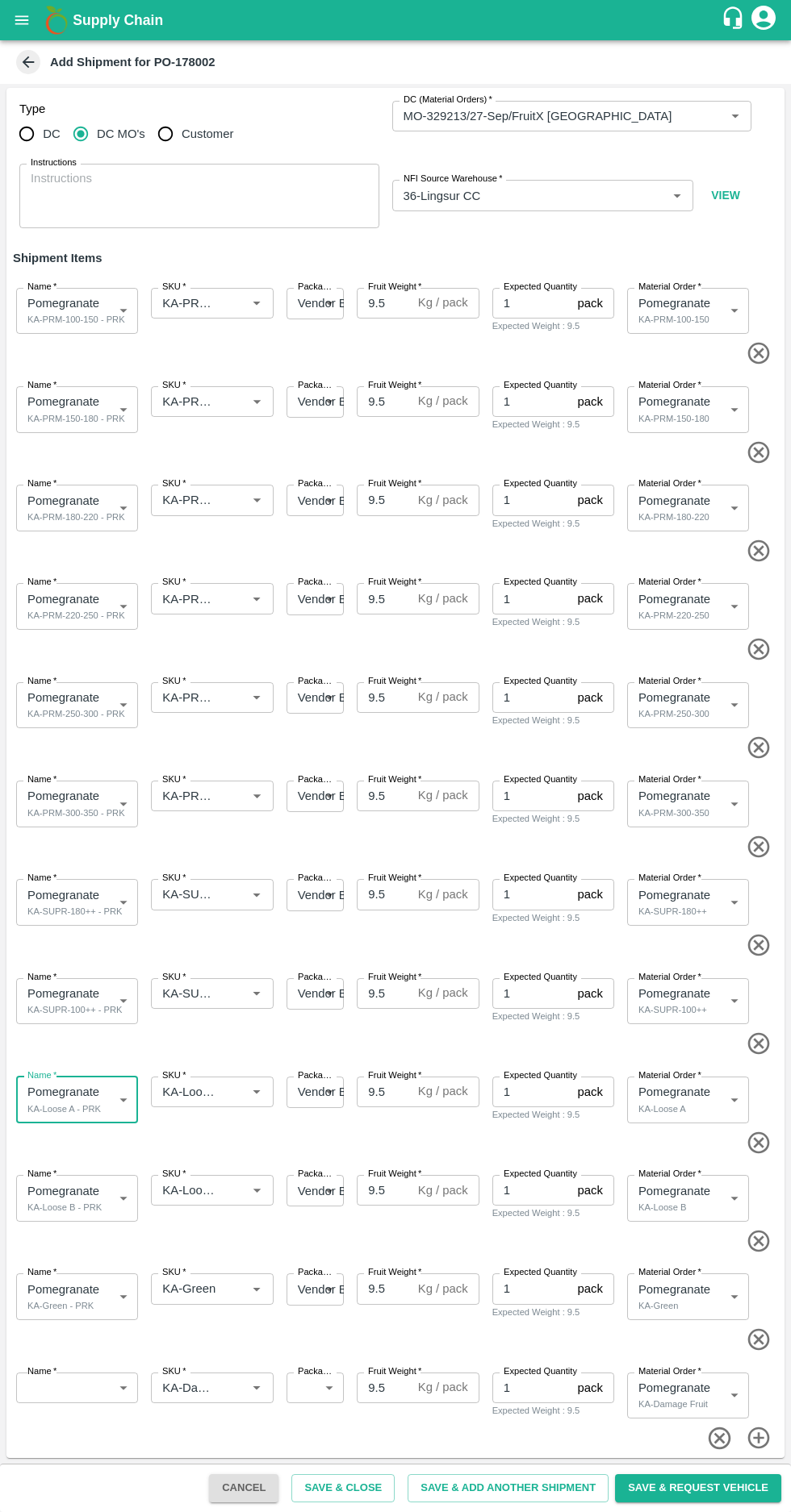
click at [201, 1091] on input "SKU   *" at bounding box center [187, 1092] width 64 height 21
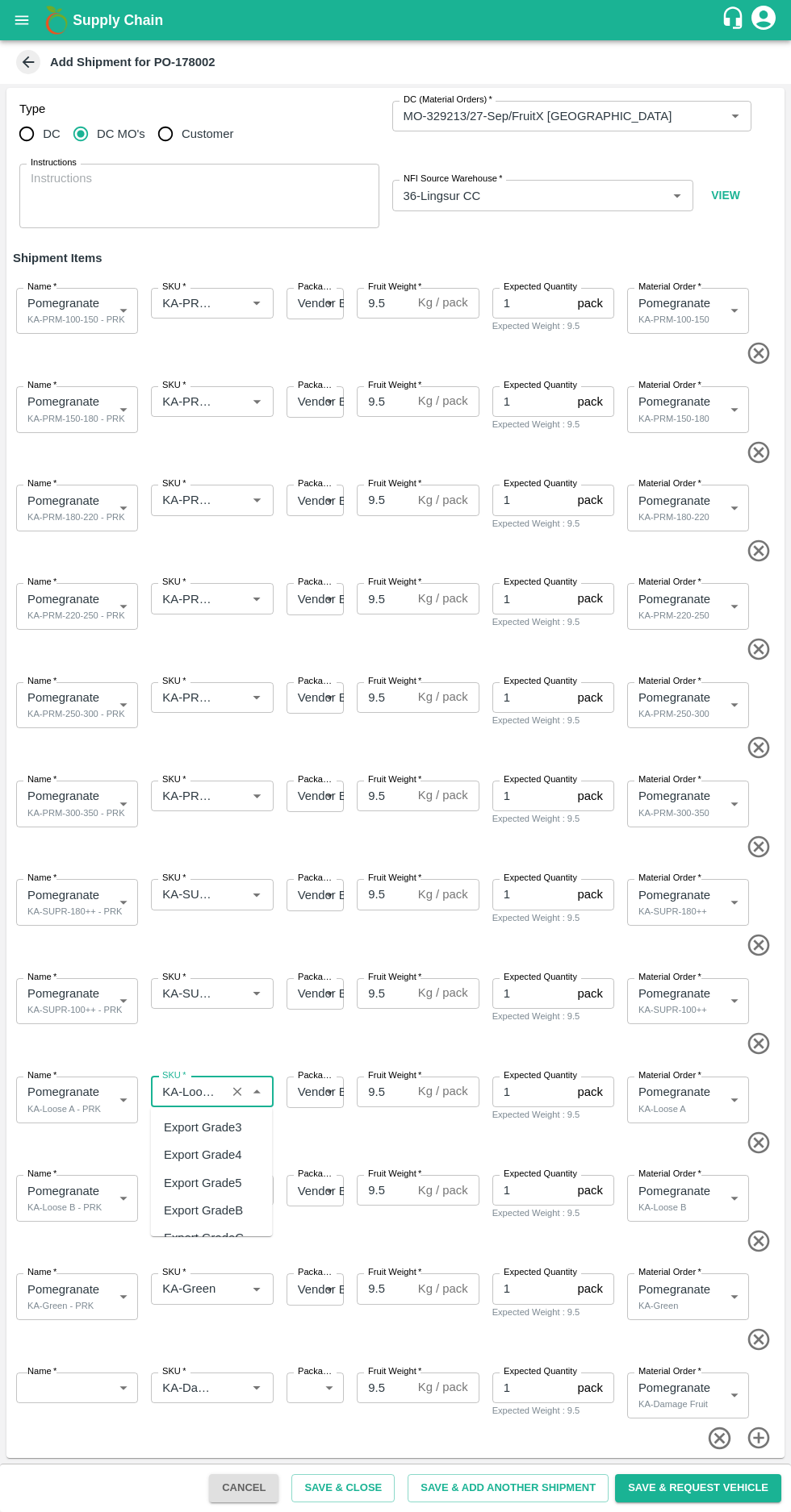
scroll to position [0, 0]
click at [435, 1142] on span at bounding box center [392, 1146] width 772 height 26
click at [206, 1185] on input "SKU   *" at bounding box center [187, 1193] width 64 height 21
click at [419, 1131] on div "Name   * Pomegranate KA-Loose A - PRK 2071343 Name SKU   * SKU   * Packaging   …" at bounding box center [392, 1111] width 784 height 105
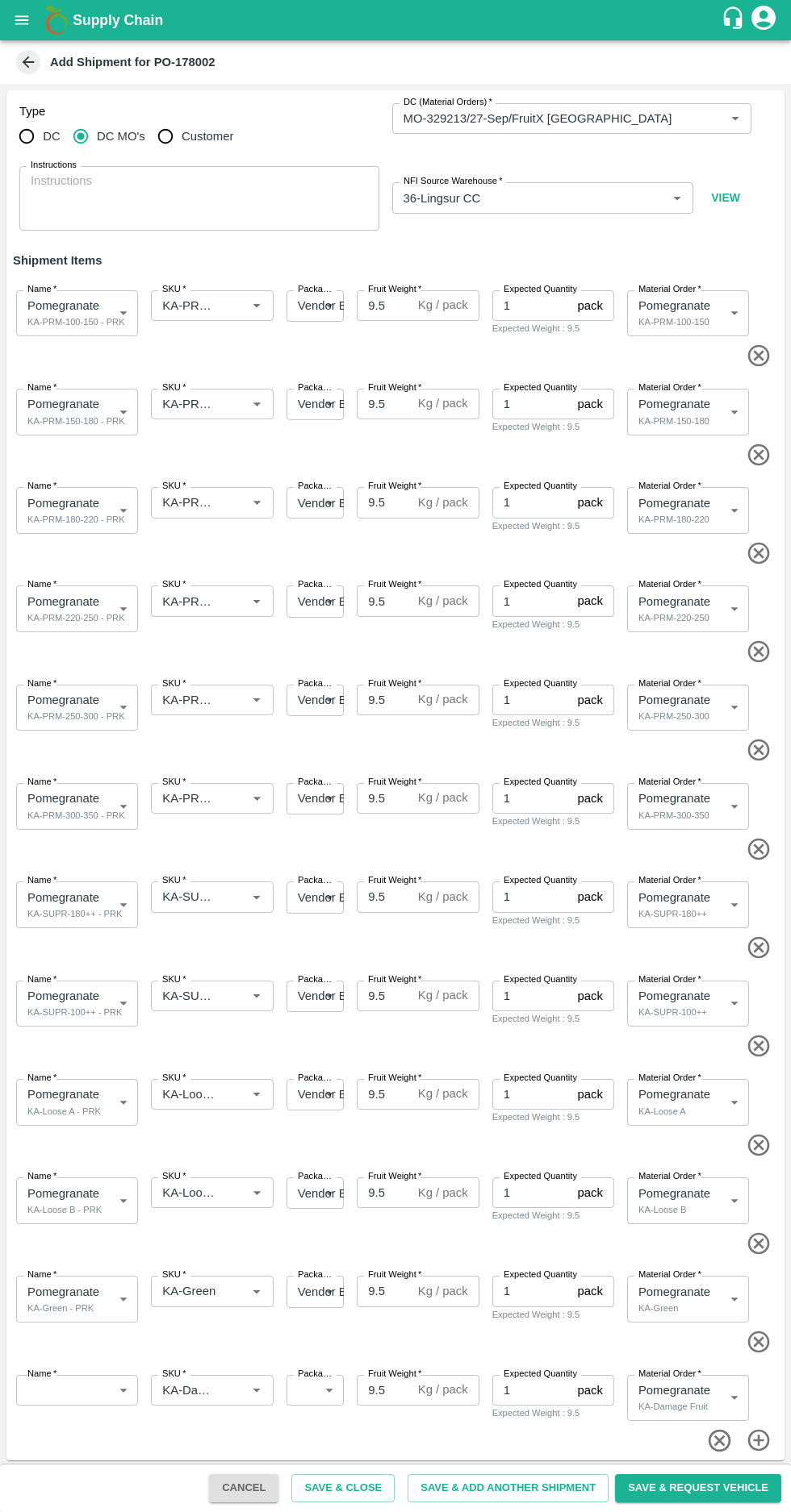
click at [195, 1291] on input "SKU   *" at bounding box center [187, 1291] width 64 height 21
click at [439, 1133] on span at bounding box center [392, 1146] width 772 height 26
click at [68, 1386] on body "Supply Chain Add Shipment for PO-178002 Type DC DC MO's Customer DC (Material O…" at bounding box center [396, 756] width 791 height 1512
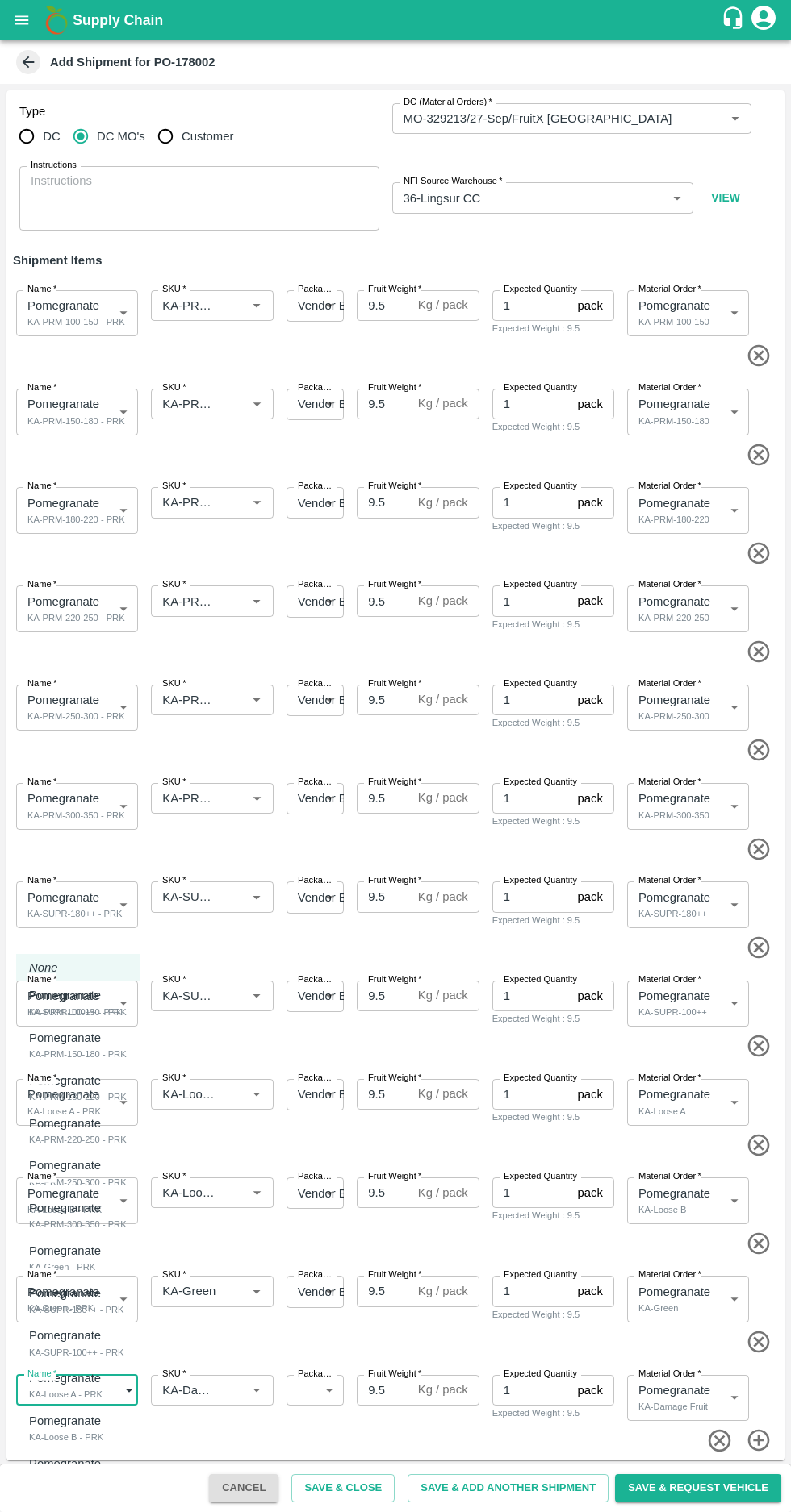
click at [43, 1465] on p "Pomegranate" at bounding box center [65, 1464] width 72 height 18
type input "2071345"
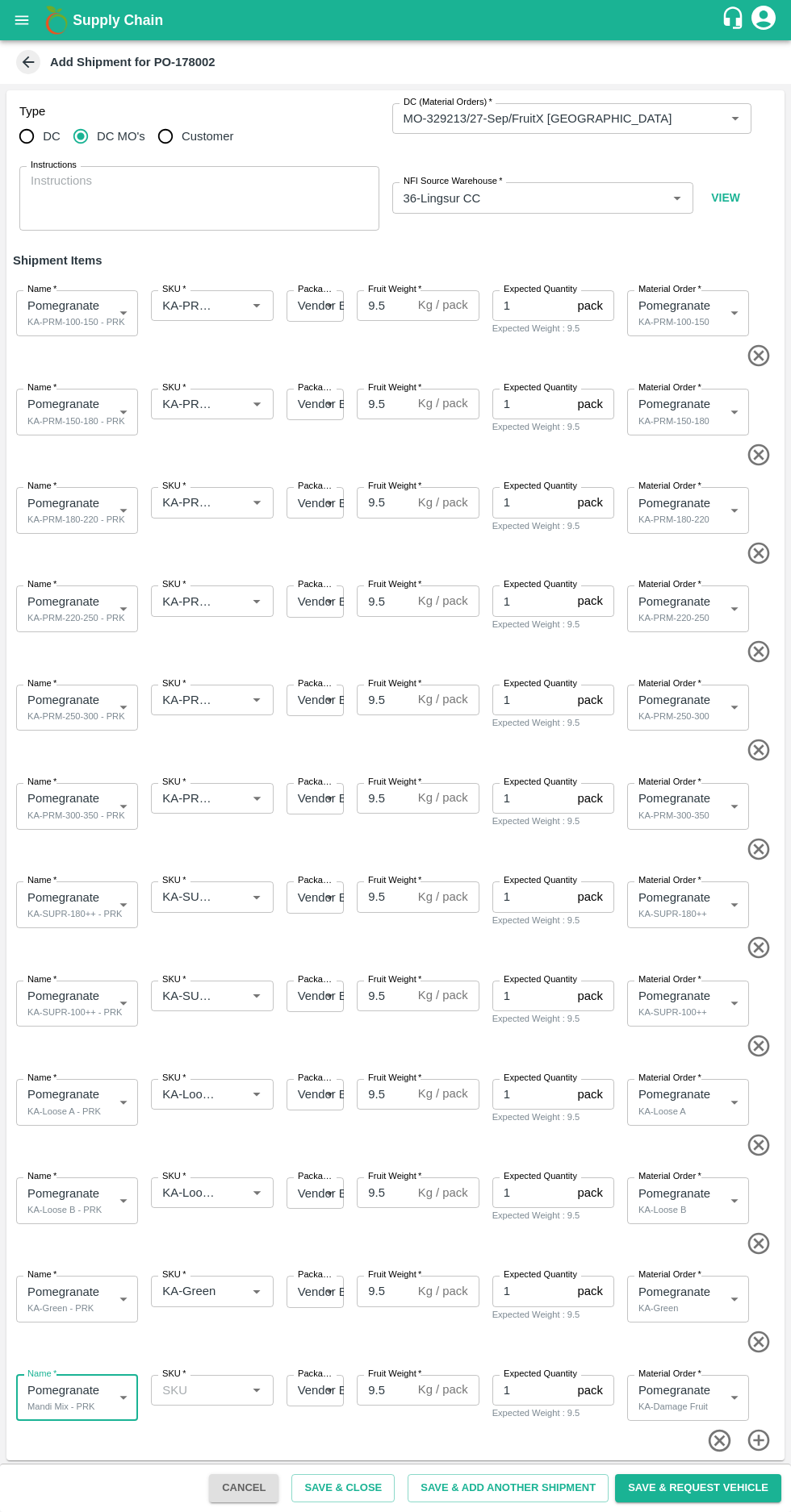
click at [182, 1373] on span "*" at bounding box center [184, 1373] width 5 height 10
click at [182, 1380] on input "SKU   *" at bounding box center [198, 1391] width 85 height 21
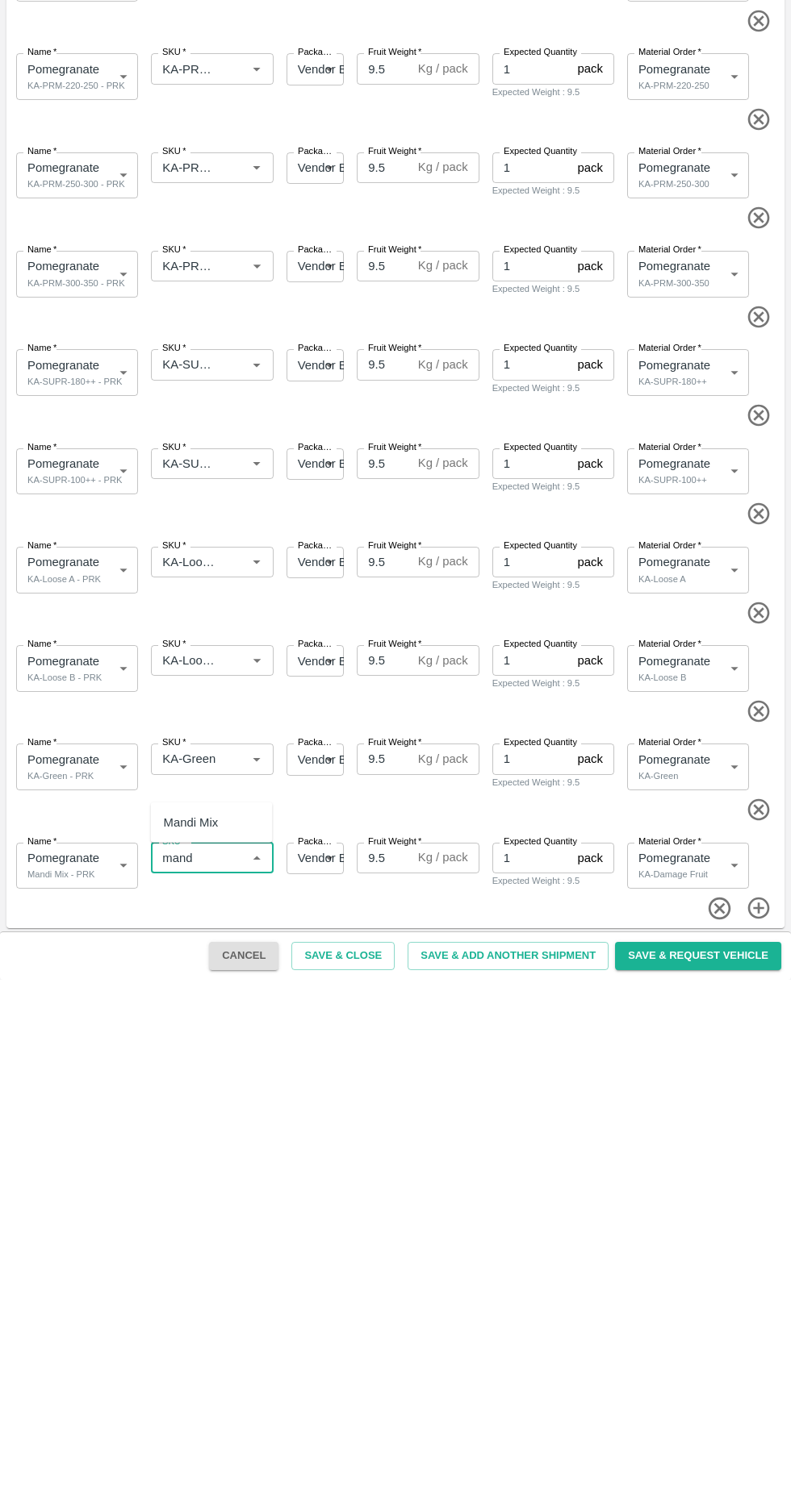
scroll to position [3, 0]
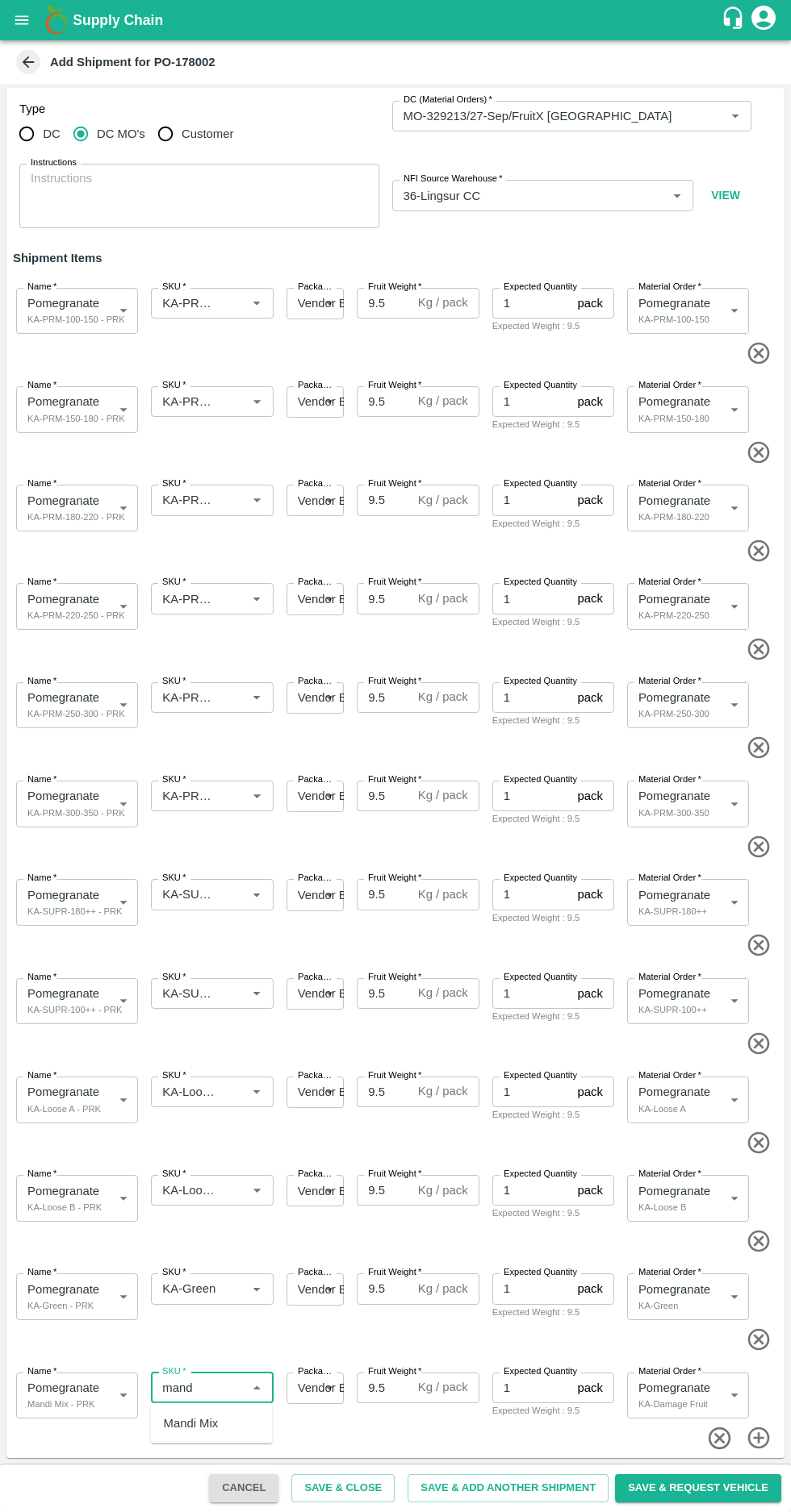
click at [201, 1418] on div "Mandi Mix" at bounding box center [191, 1423] width 54 height 18
type input "Mandi Mix"
click at [393, 1480] on button "Save & Close" at bounding box center [342, 1488] width 103 height 28
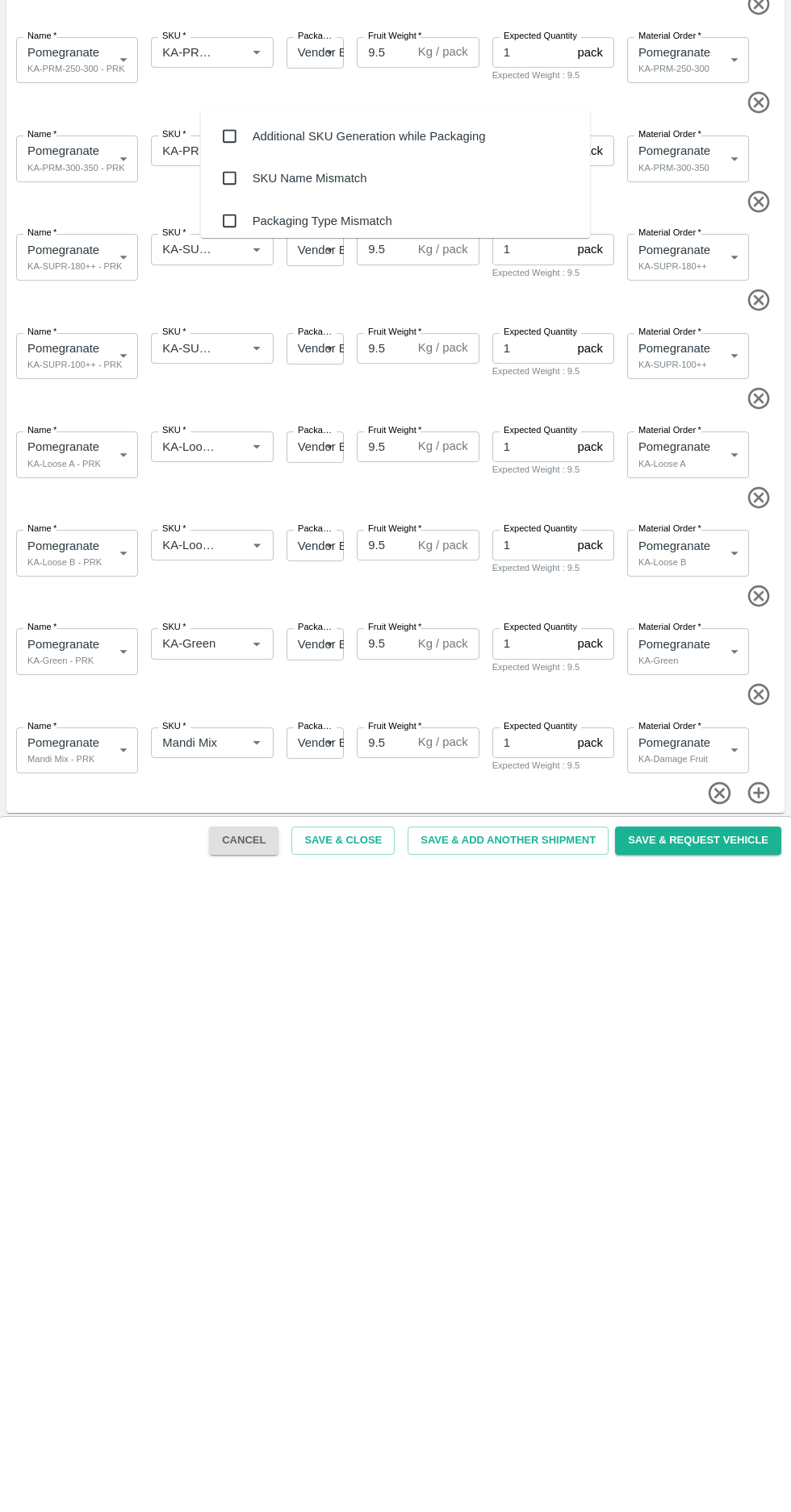
click at [238, 785] on input "checkbox" at bounding box center [229, 784] width 33 height 33
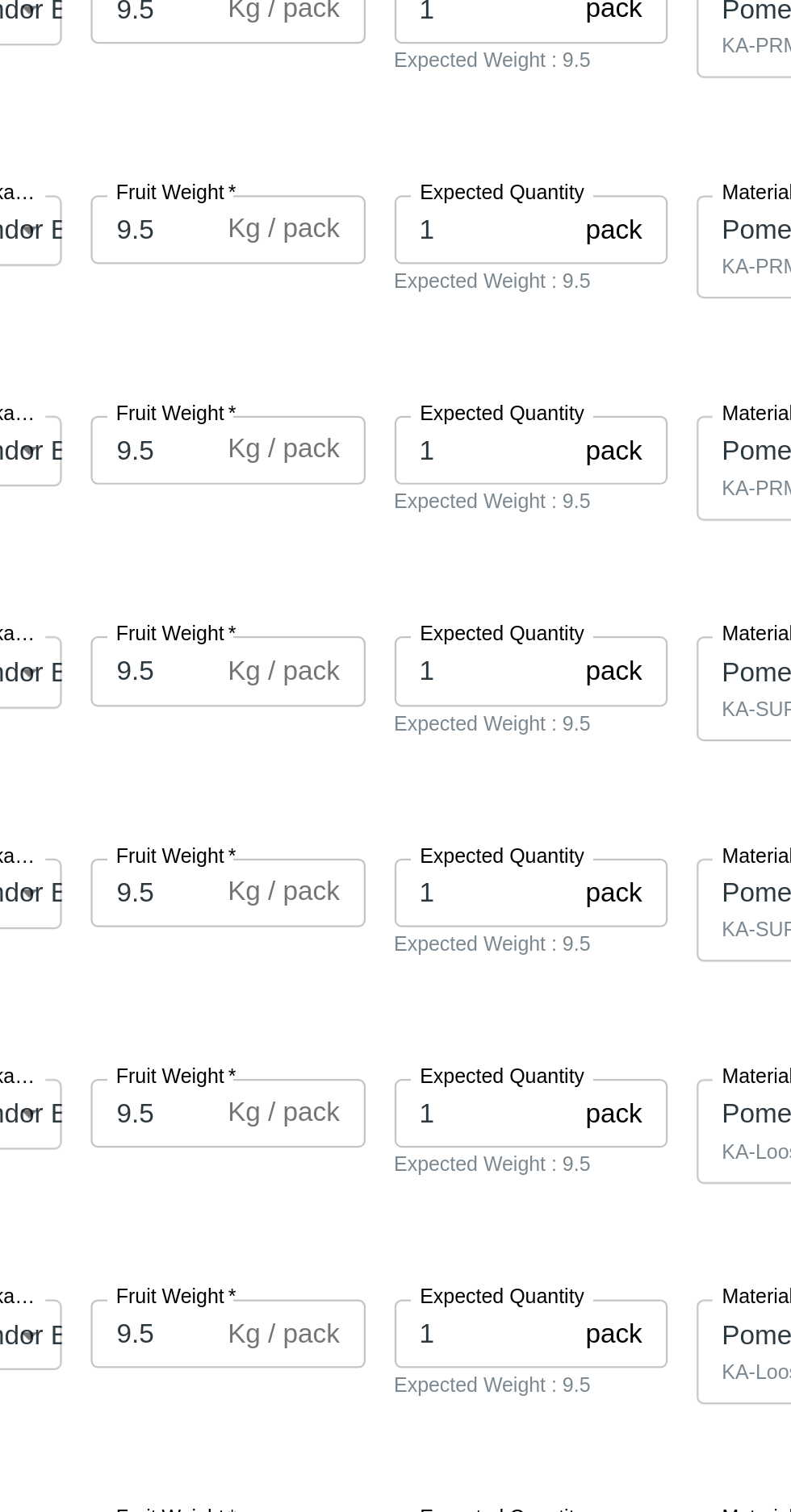
type textarea "NA"
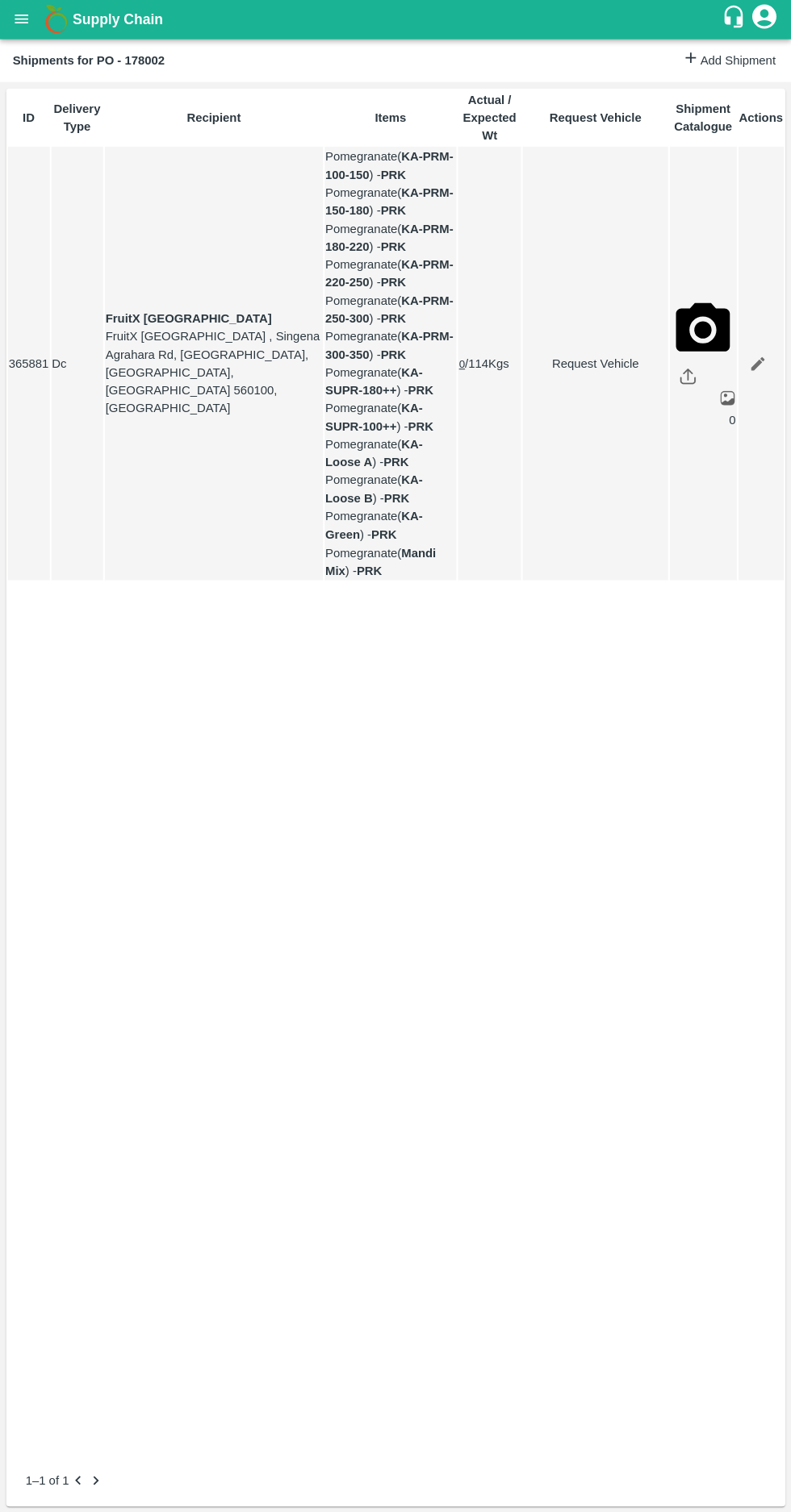
click at [551, 367] on link "Request Vehicle" at bounding box center [594, 365] width 143 height 18
type input "[DATE] 06:42 AM"
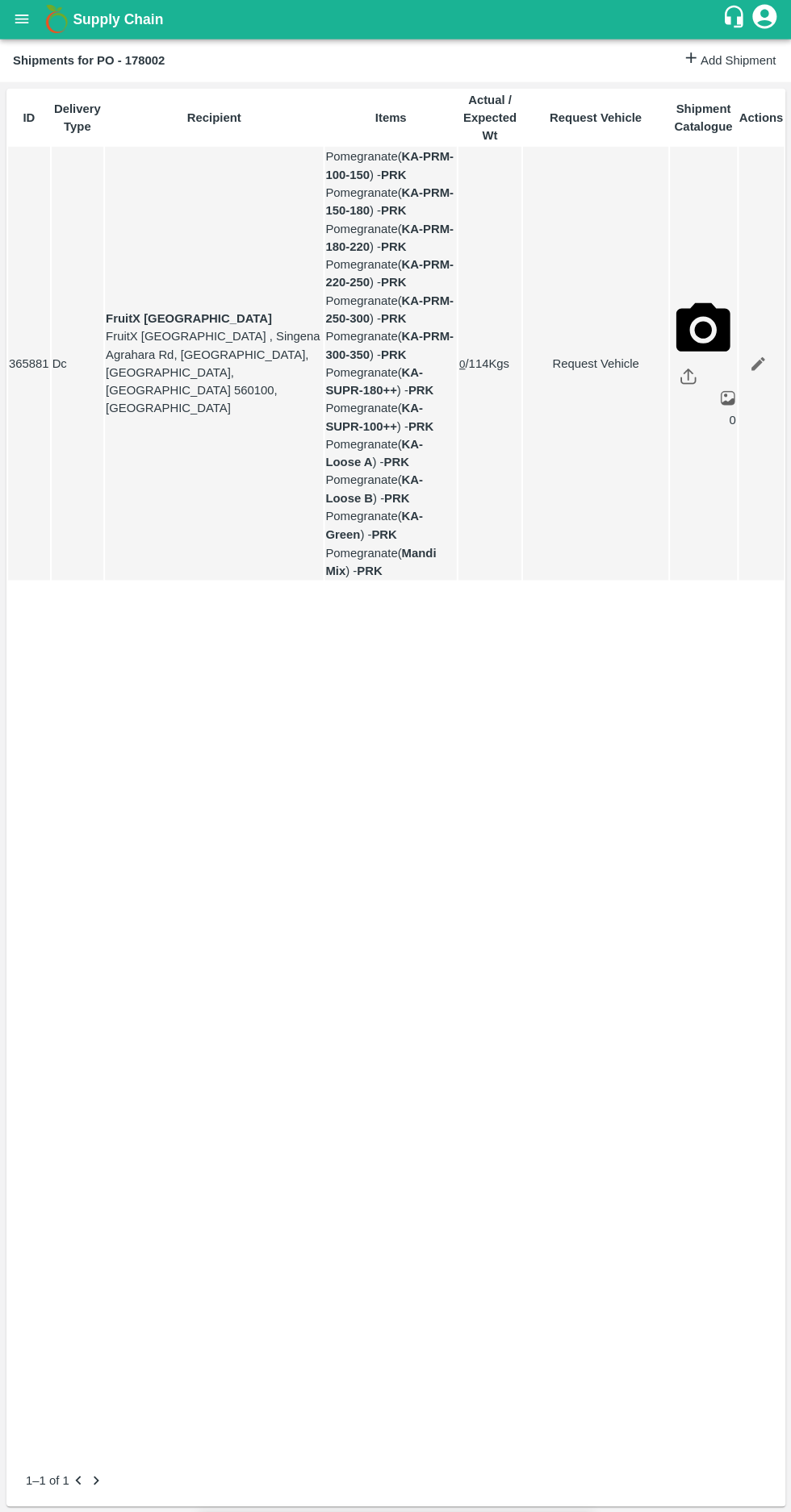
type input "[DATE] 06:00 PM"
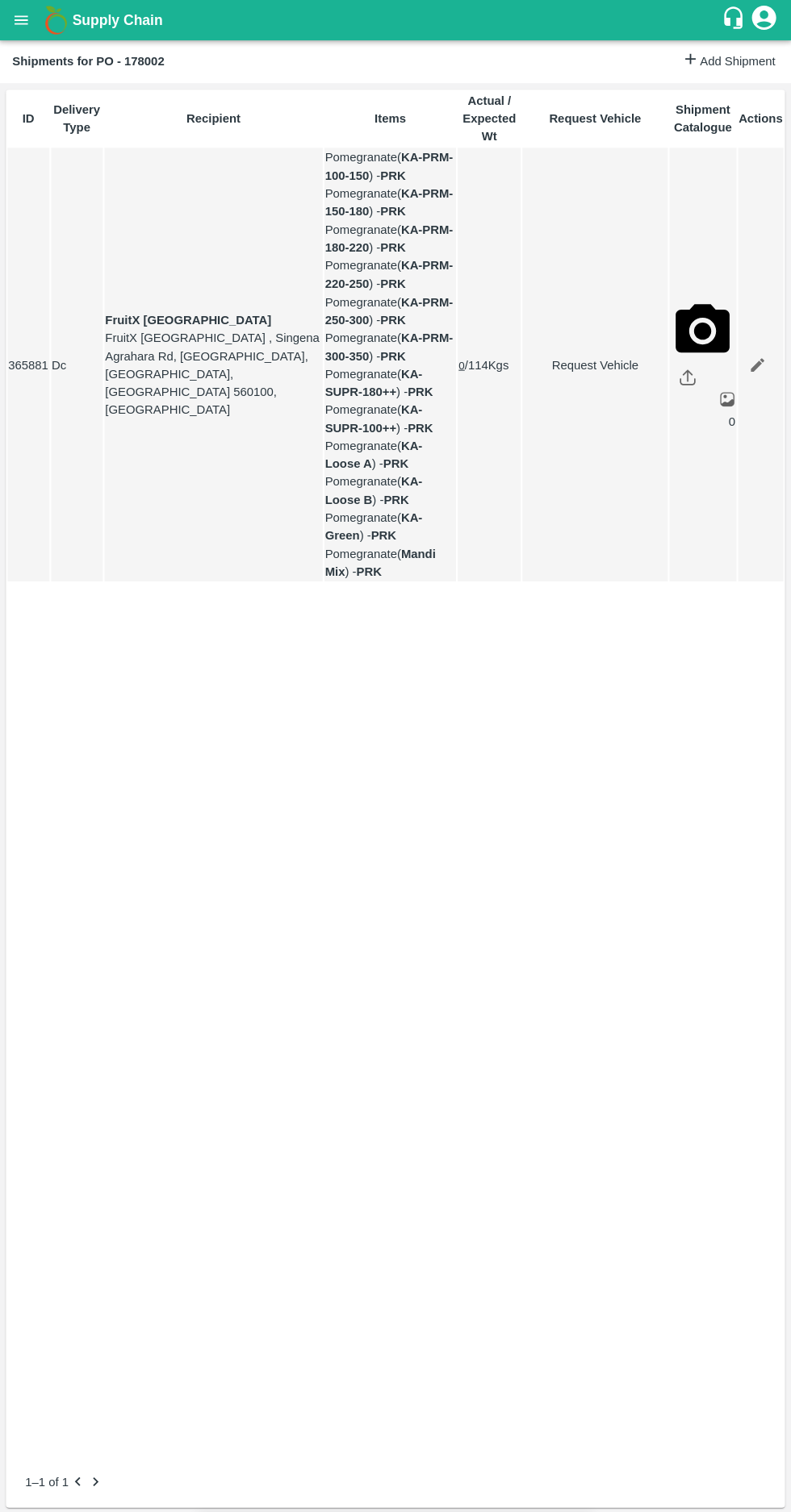
type input "[DATE] 04:42 AM"
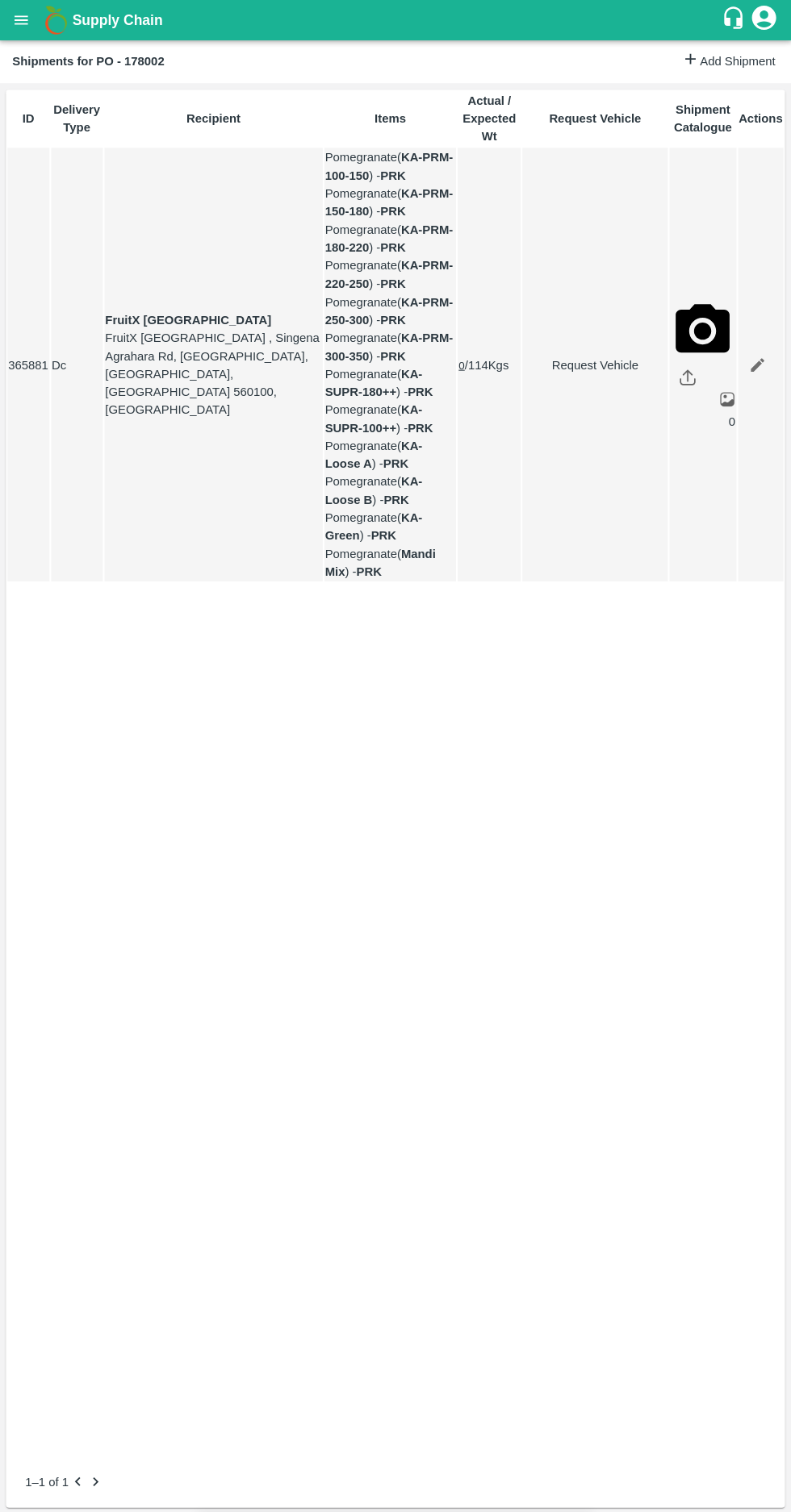
click at [252, 186] on body "Supply Chain Shipments for PO - 178002 Add Shipment ID Delivery Type Recipient …" at bounding box center [396, 756] width 791 height 1512
click at [226, 250] on p "Normal" at bounding box center [244, 248] width 39 height 18
type input "1"
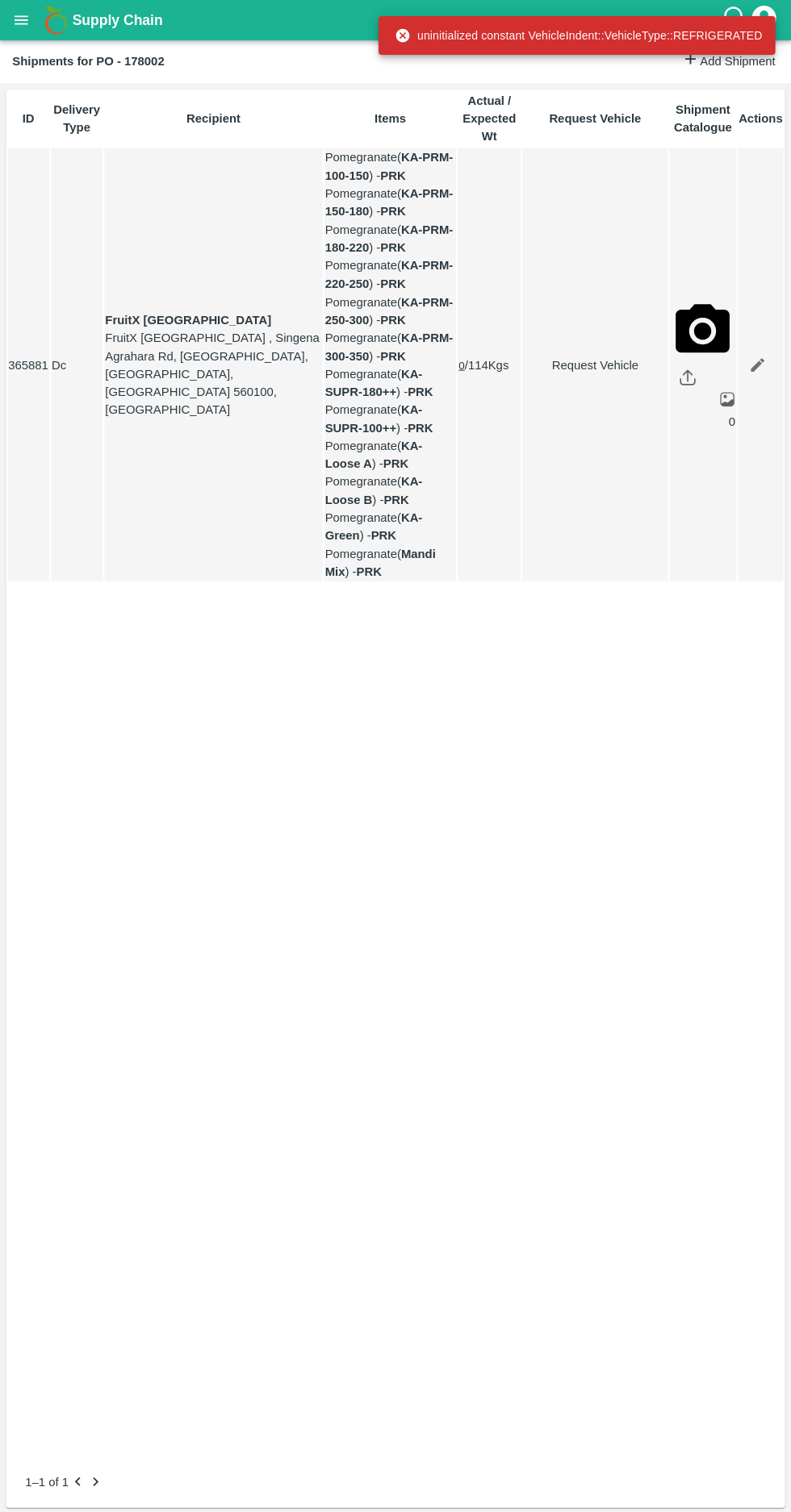
click at [554, 368] on link "Request Vehicle" at bounding box center [594, 365] width 143 height 18
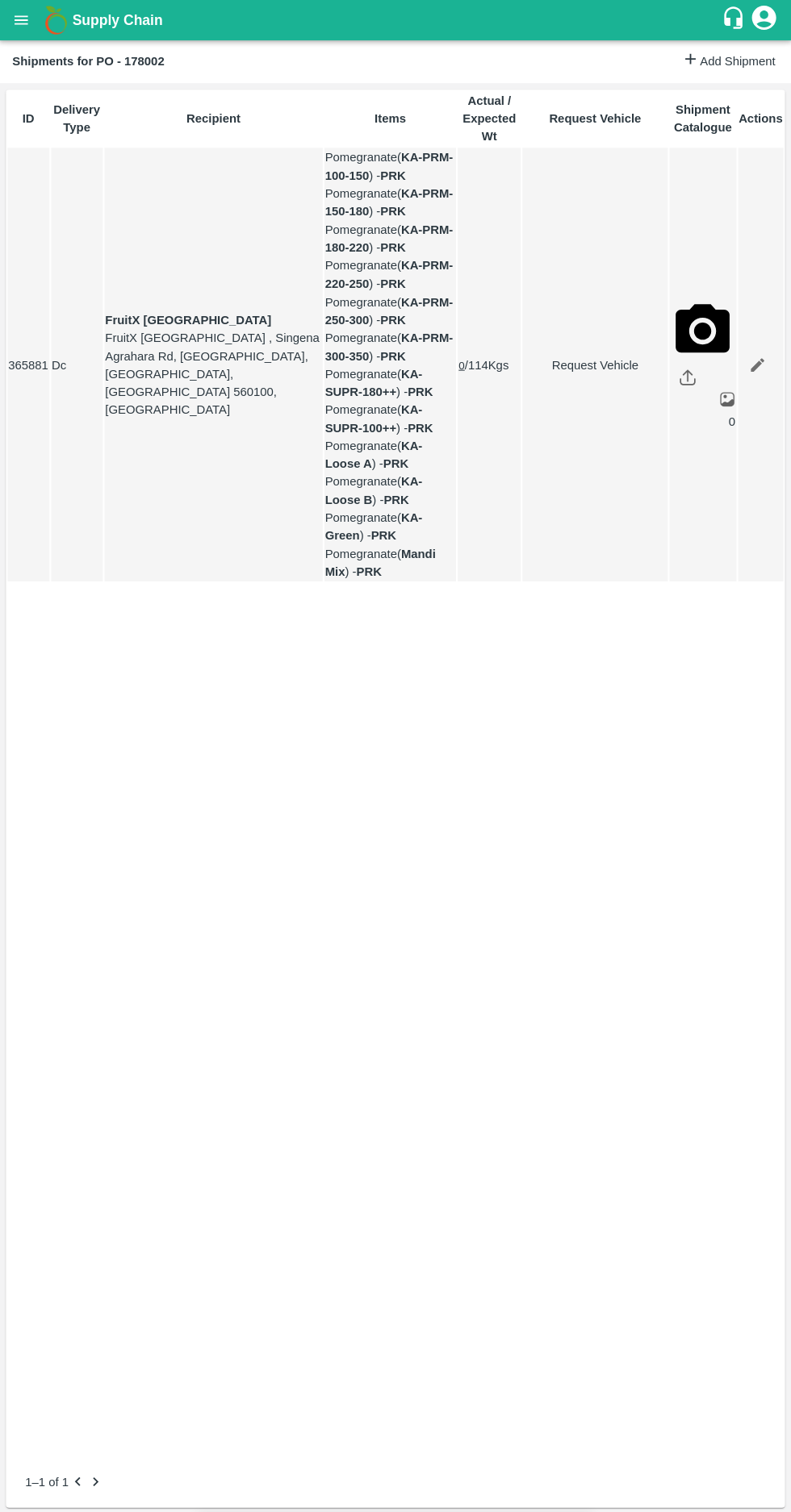
type input "1"
type input "[DATE] 06:00 PM"
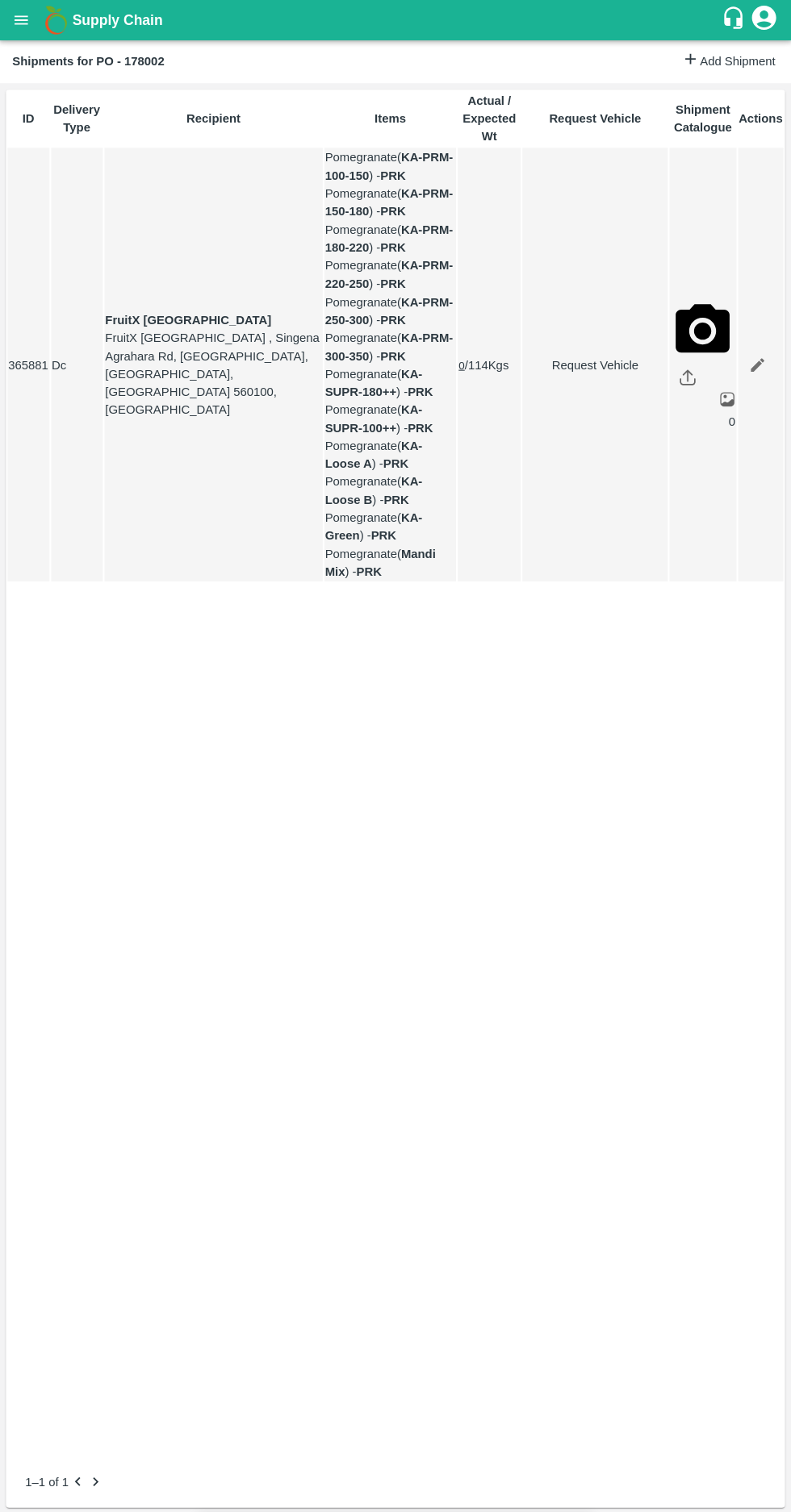
type input "[DATE] 04:42 AM"
